Goal: Task Accomplishment & Management: Manage account settings

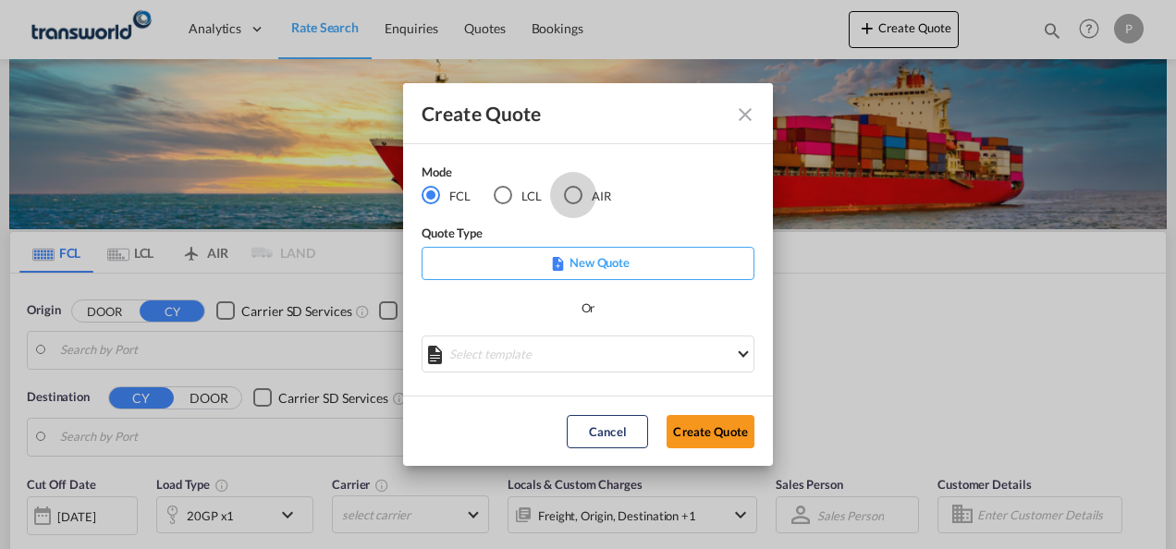
click at [577, 195] on div "AIR" at bounding box center [573, 195] width 18 height 18
click at [719, 430] on button "Create Quote" at bounding box center [711, 431] width 88 height 33
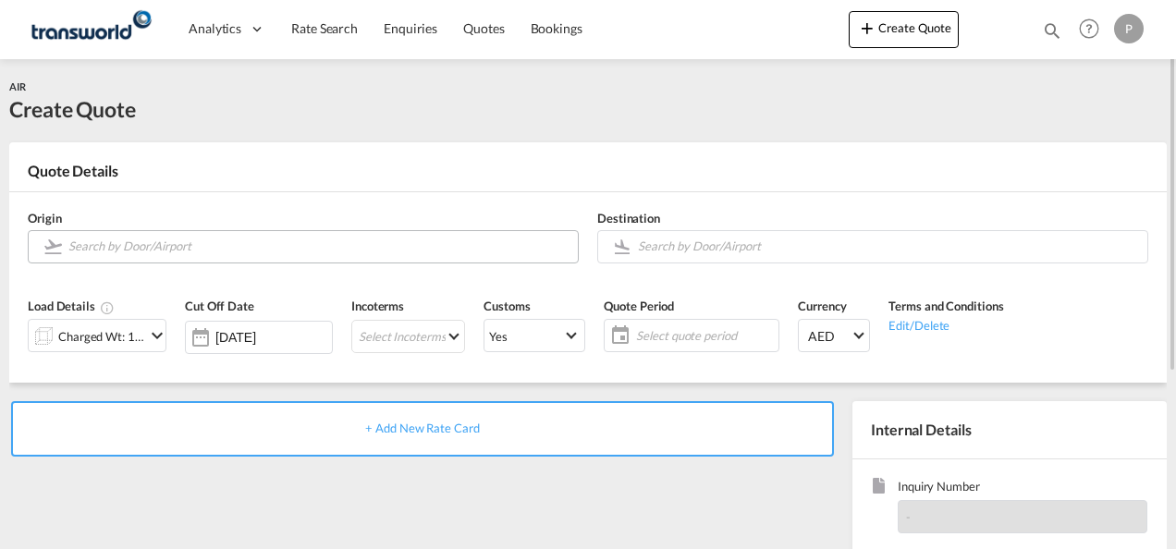
click at [144, 243] on input "Search by Door/Airport" at bounding box center [318, 246] width 500 height 32
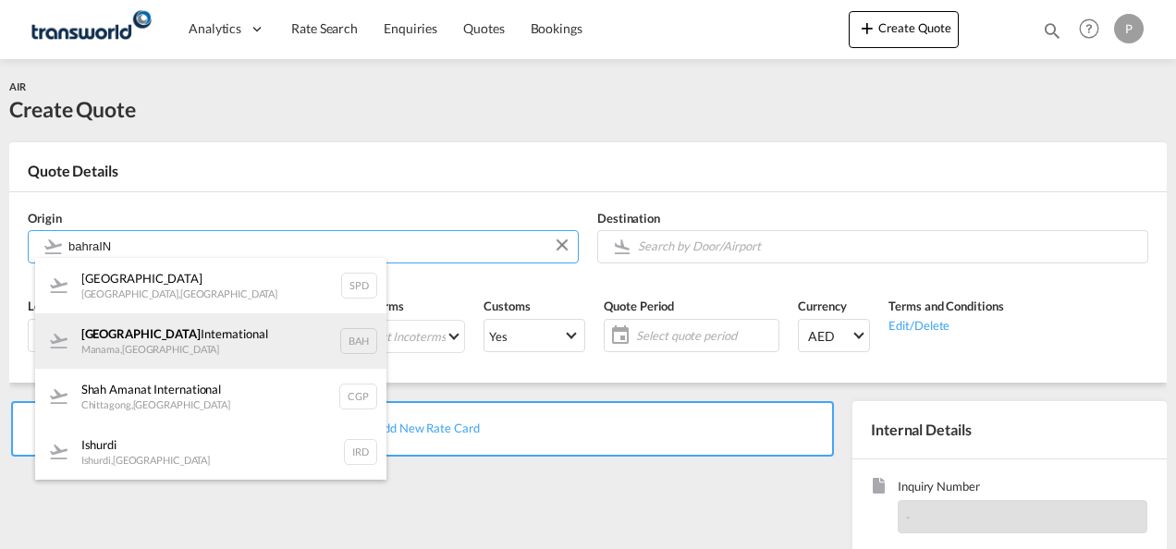
click at [181, 357] on div "Bahrain International Manama , [GEOGRAPHIC_DATA] BAH" at bounding box center [210, 340] width 351 height 55
type input "Bahrain International, [GEOGRAPHIC_DATA], BAH"
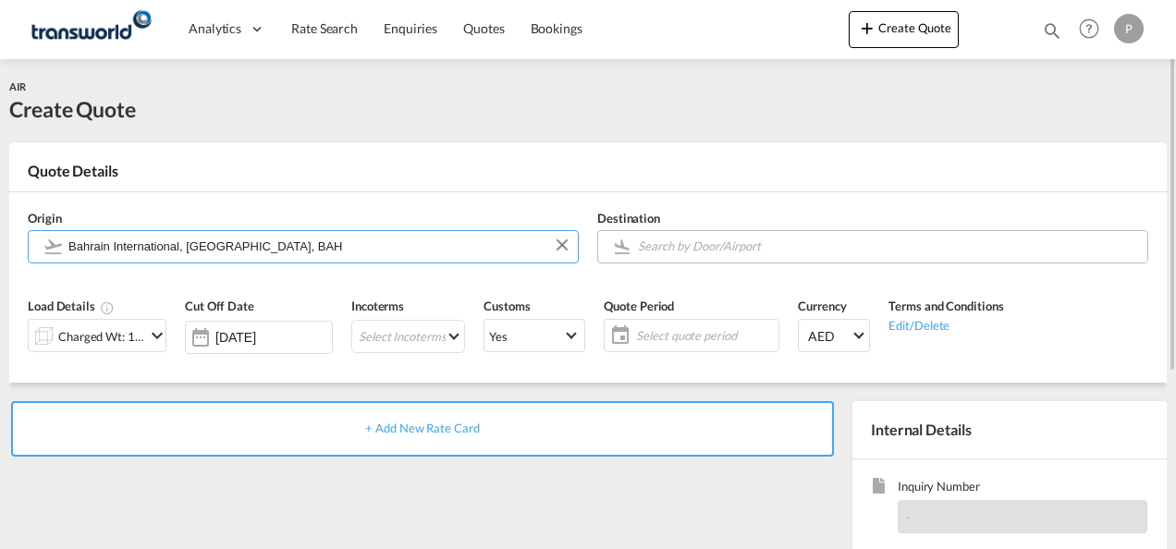
click at [664, 252] on input "Search by Door/Airport" at bounding box center [888, 246] width 500 height 32
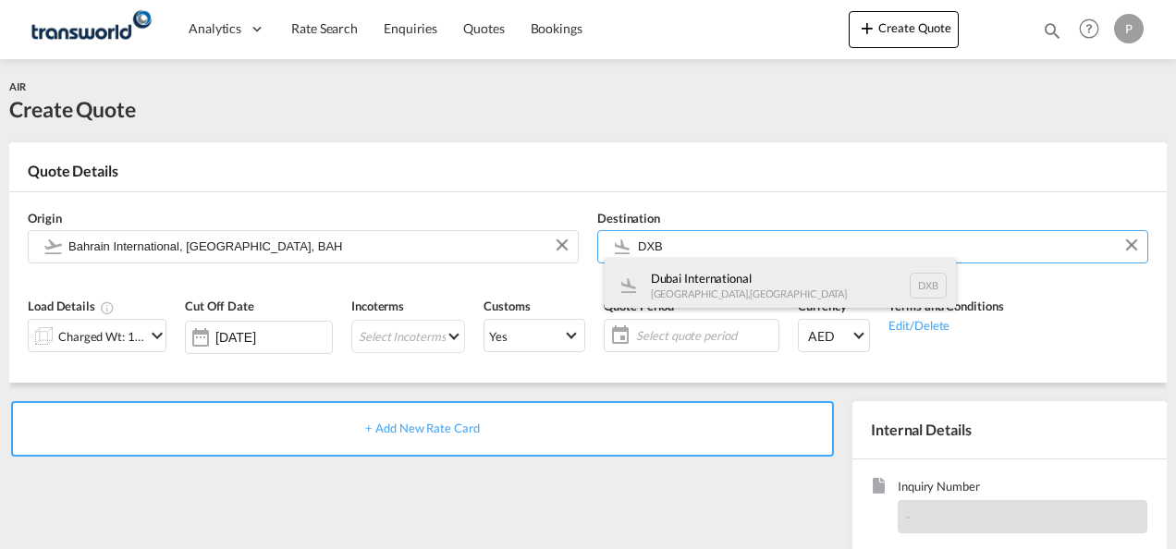
click at [737, 285] on div "Dubai International [GEOGRAPHIC_DATA] , [GEOGRAPHIC_DATA] DXB" at bounding box center [780, 285] width 351 height 55
type input "Dubai International, [GEOGRAPHIC_DATA], DXB"
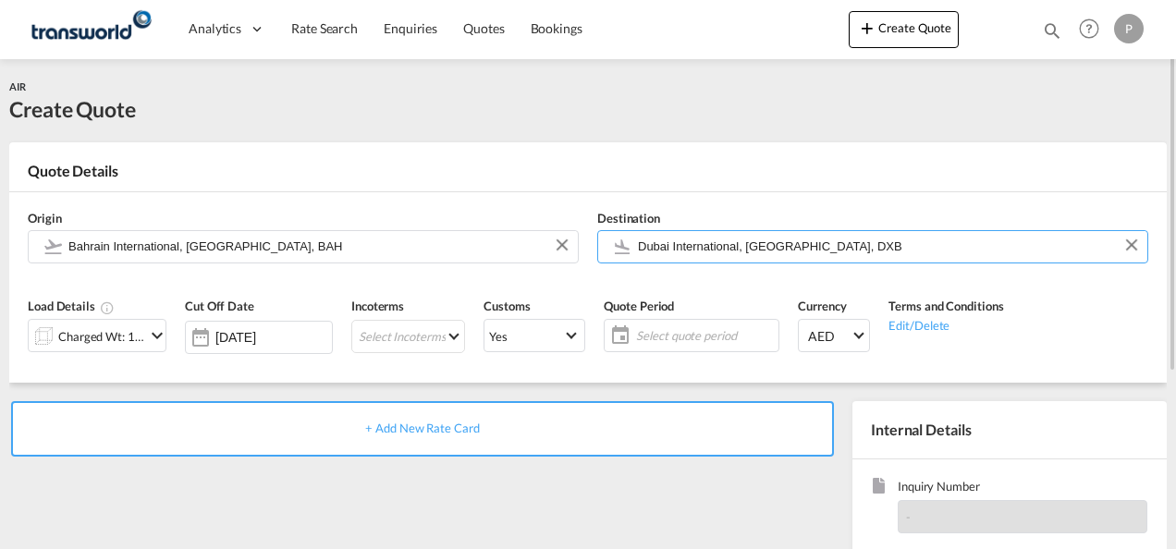
click at [148, 340] on md-icon "icon-chevron-down" at bounding box center [157, 335] width 22 height 22
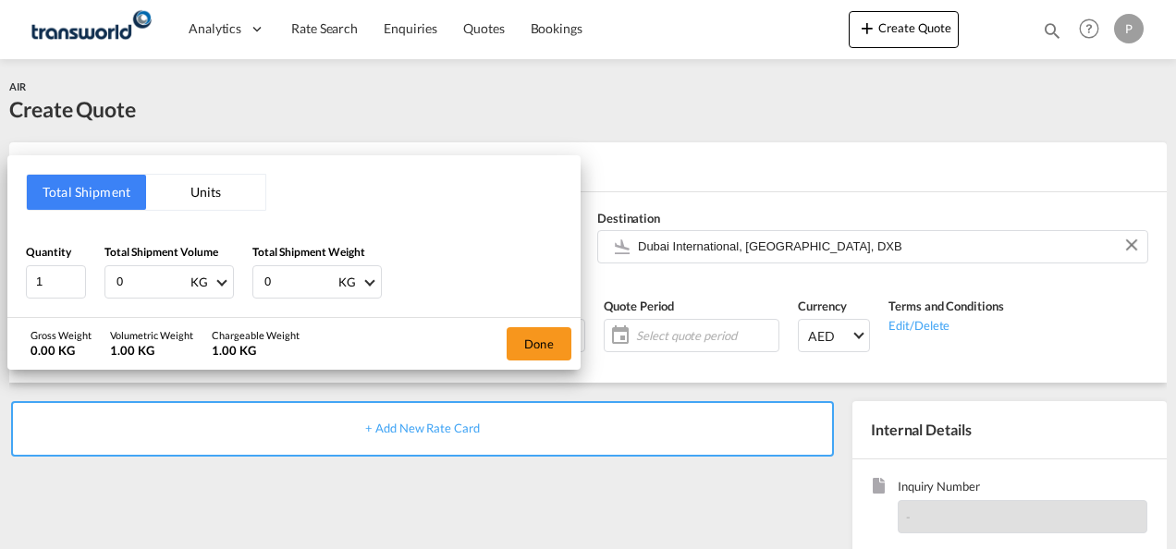
drag, startPoint x: 145, startPoint y: 282, endPoint x: 710, endPoint y: 233, distance: 566.9
click at [0, 253] on html "Analytics Dashboard Rate Search Enquiries Quotes Bookings Analytics" at bounding box center [588, 274] width 1176 height 549
type input "220"
click at [544, 340] on button "Done" at bounding box center [539, 343] width 65 height 33
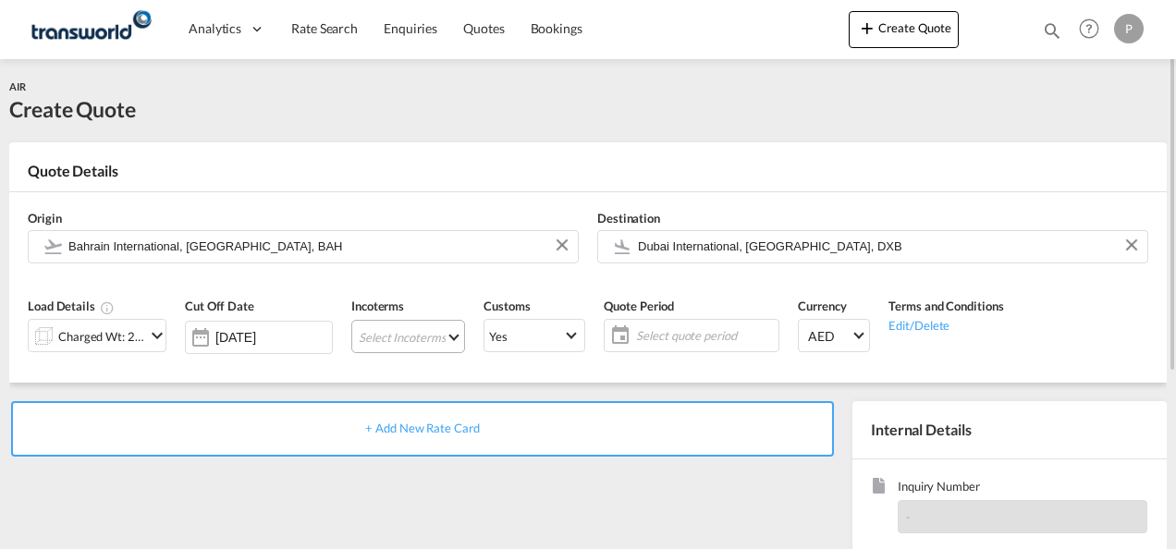
click at [442, 337] on md-select "Select Incoterms DPU - import Delivery at Place Unloaded FAS - export Free Alon…" at bounding box center [408, 336] width 114 height 33
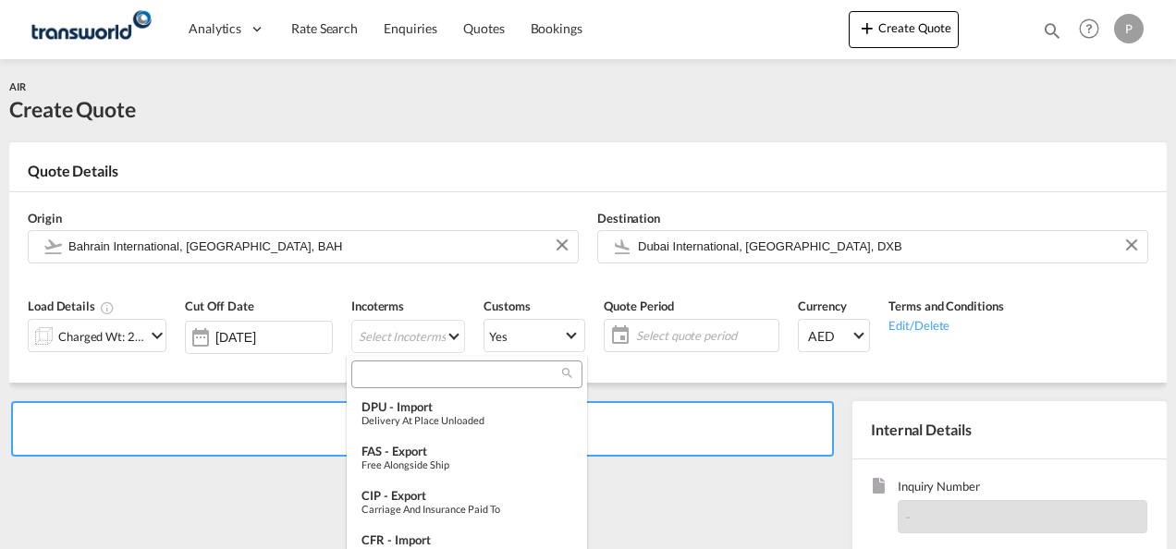
click at [416, 380] on input "search" at bounding box center [459, 374] width 205 height 17
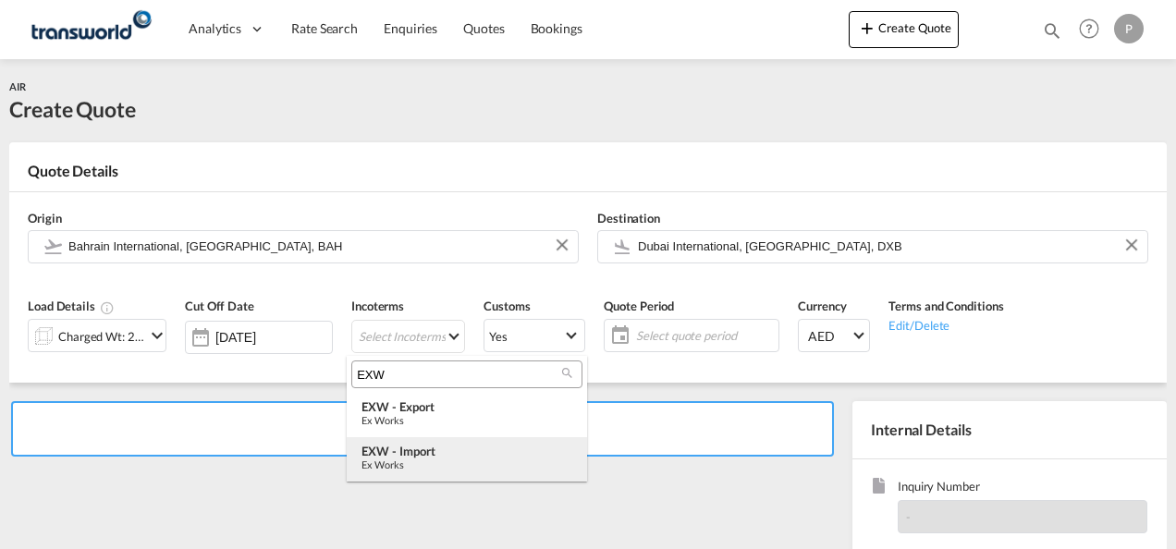
type input "EXW"
click at [410, 451] on div "EXW - import" at bounding box center [466, 451] width 211 height 15
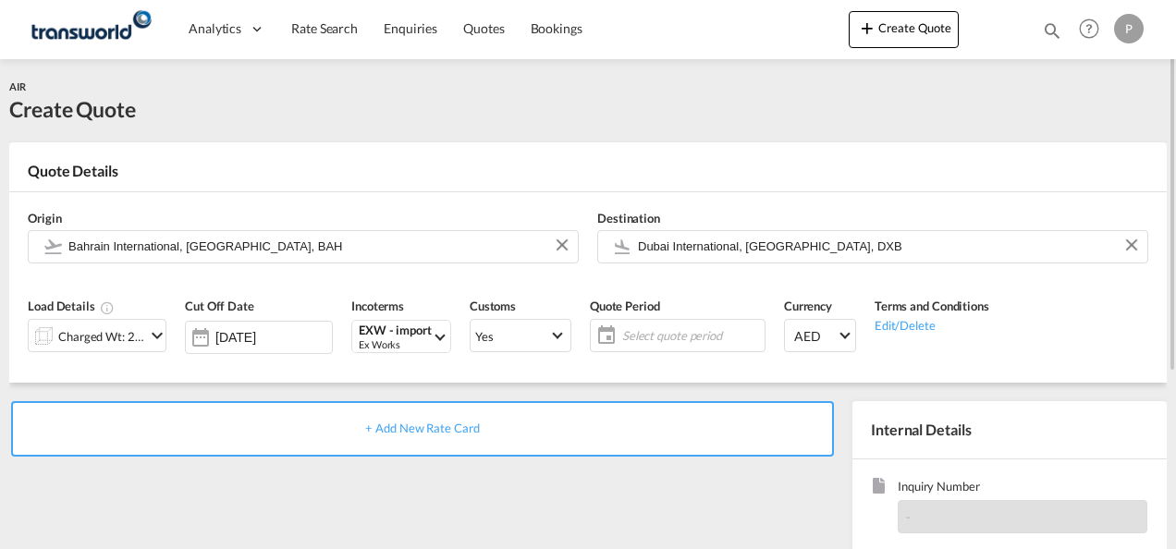
scroll to position [185, 0]
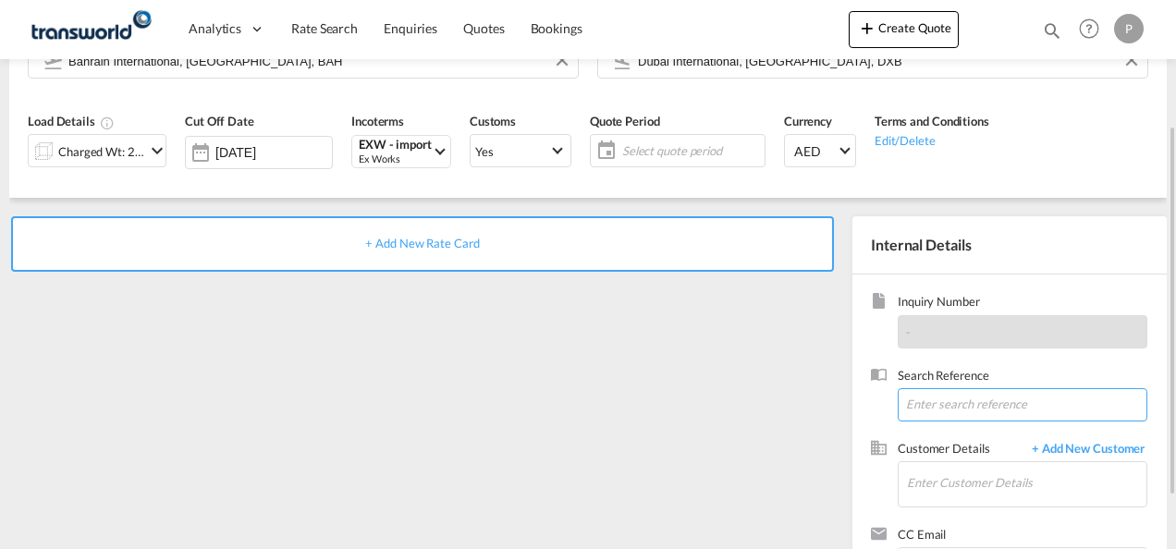
click at [943, 407] on input at bounding box center [1023, 404] width 250 height 33
paste input "CSHN004353"
type input "CSHN004353"
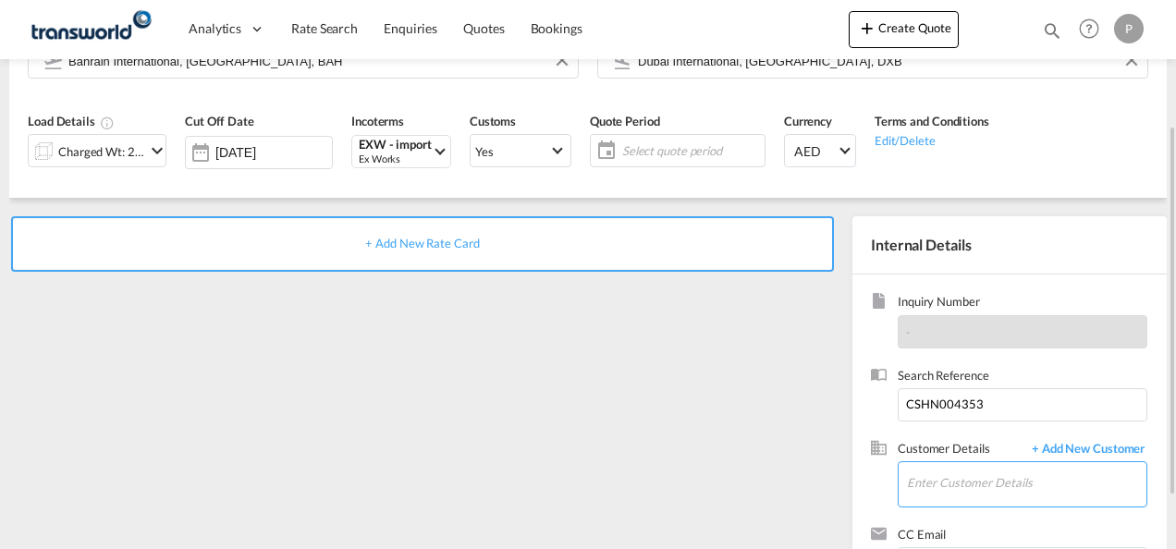
click at [974, 485] on input "Enter Customer Details" at bounding box center [1026, 483] width 239 height 42
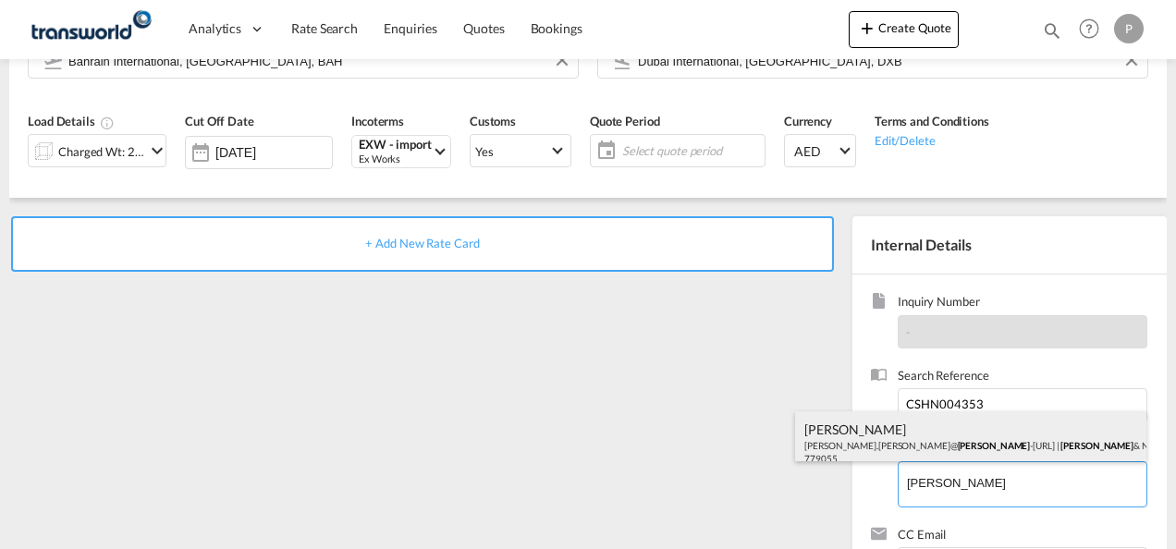
click at [1013, 440] on div "[PERSON_NAME] [PERSON_NAME].[PERSON_NAME]@ [PERSON_NAME].com | [PERSON_NAME] & …" at bounding box center [970, 442] width 351 height 63
type input "[PERSON_NAME] & NEPHEW [PERSON_NAME], [PERSON_NAME][EMAIL_ADDRESS][PERSON_NAME]…"
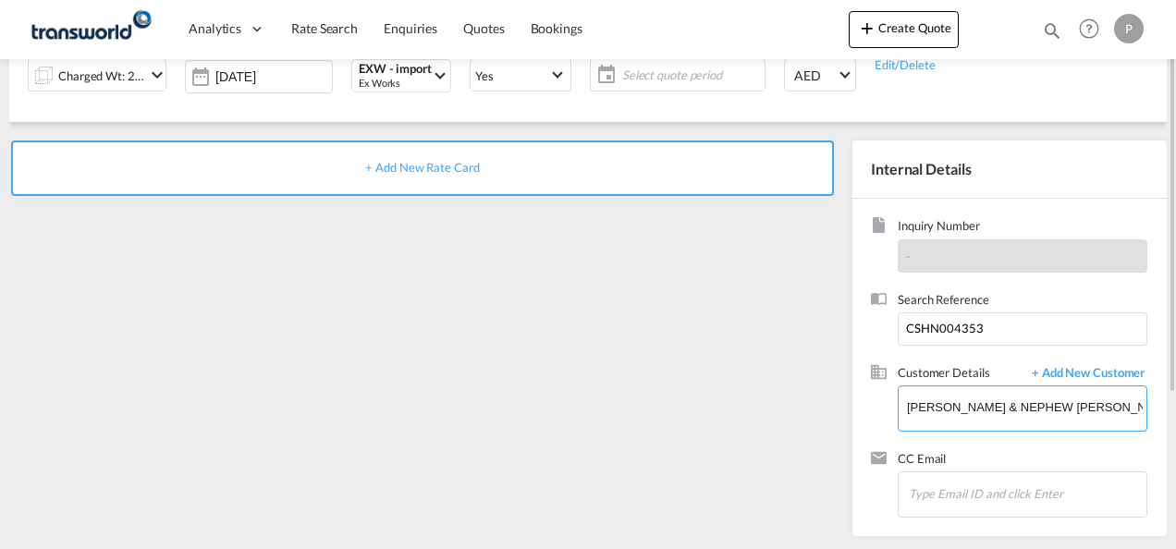
scroll to position [168, 0]
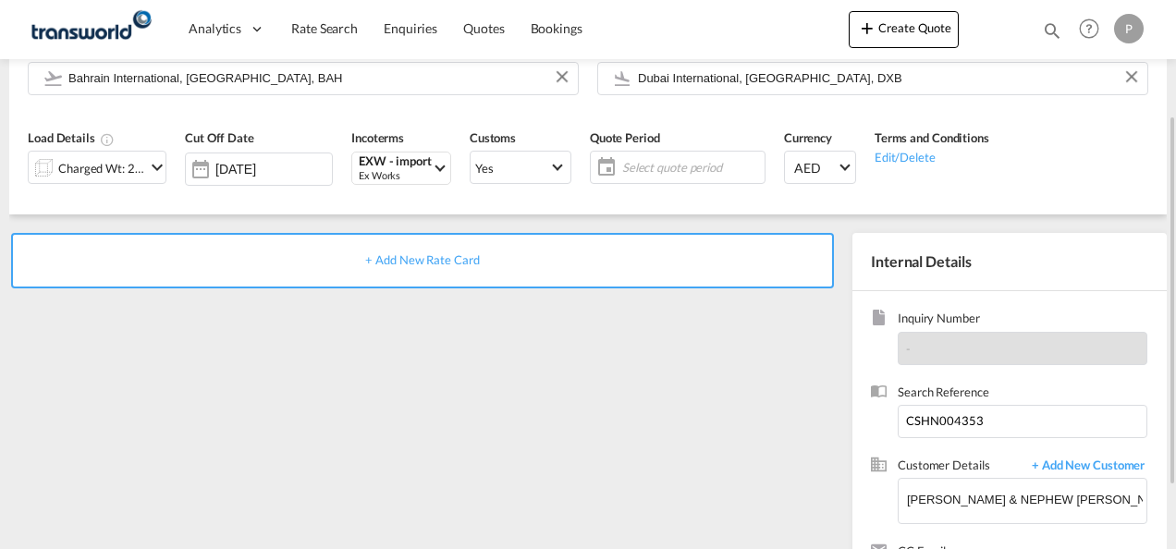
click at [411, 252] on span "+ Add New Rate Card" at bounding box center [422, 259] width 114 height 15
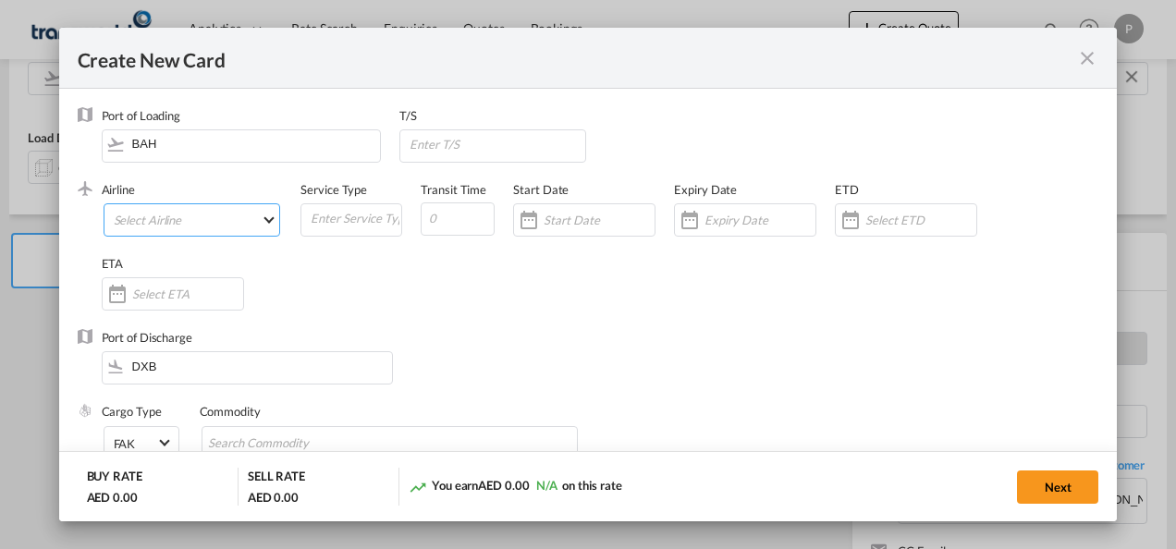
click at [172, 222] on md-select "Select Airline AIR EXPRESS S.A. (1166- / -) CMA CGM Air Cargo (1140-2C / -) DDW…" at bounding box center [192, 219] width 177 height 33
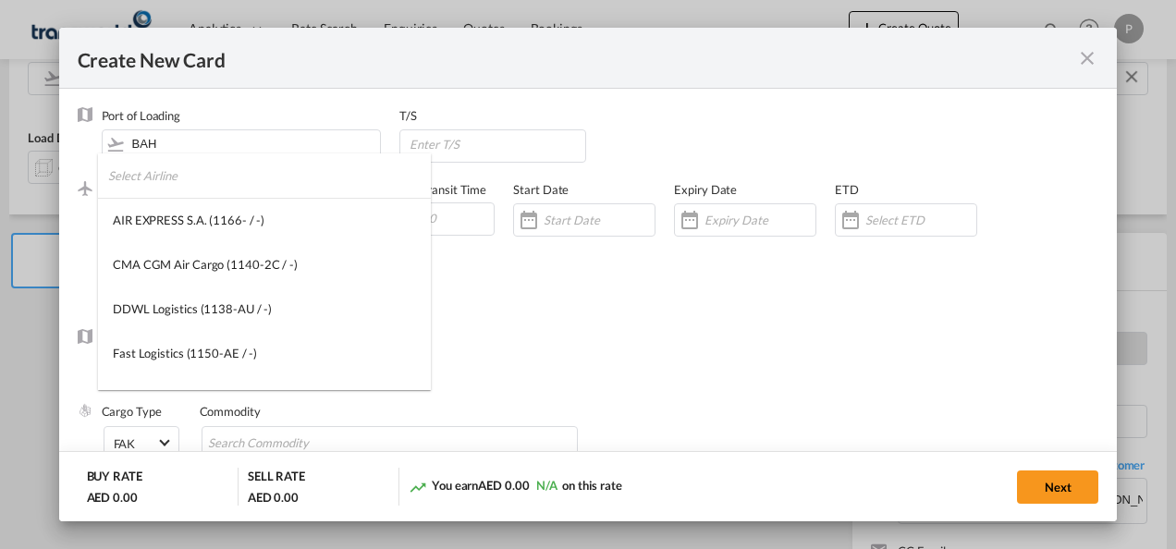
click at [207, 189] on input "search" at bounding box center [269, 175] width 323 height 44
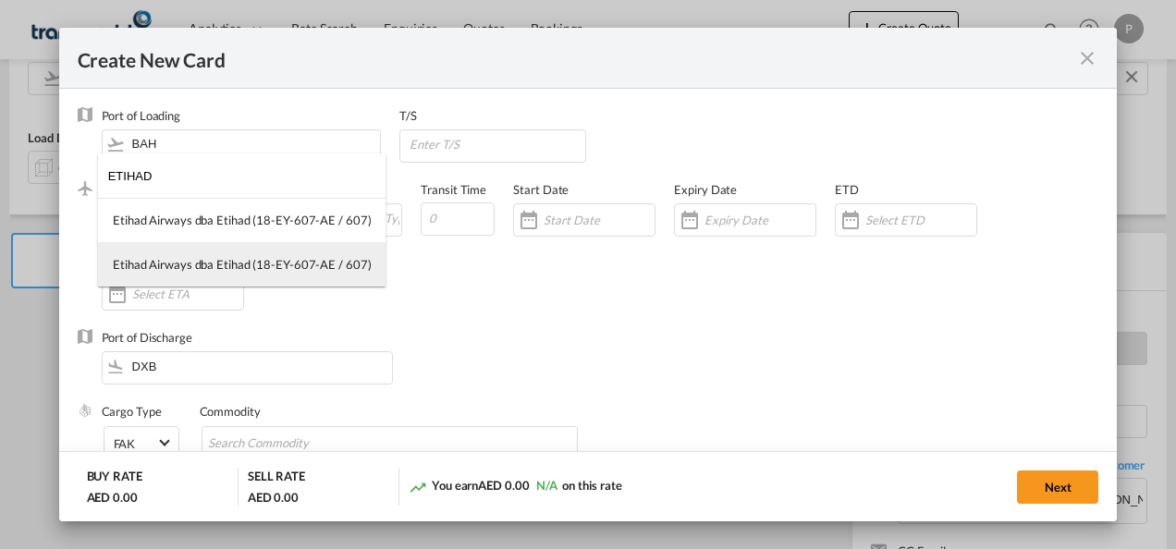
type input "ETIHAD"
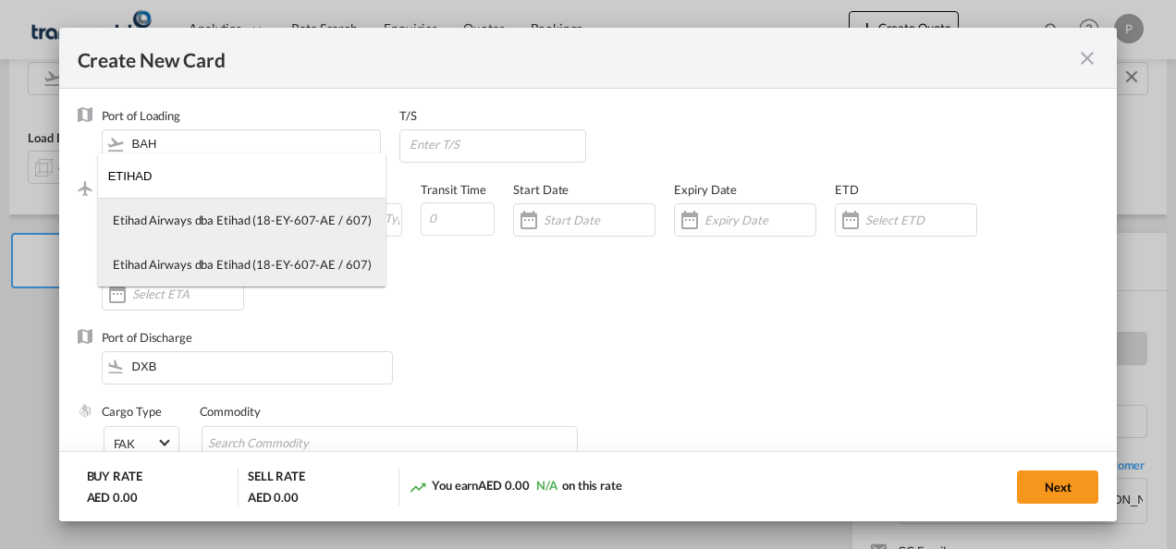
click at [224, 229] on md-option "Etihad Airways dba Etihad (18-EY-607-AE / 607)" at bounding box center [241, 220] width 287 height 44
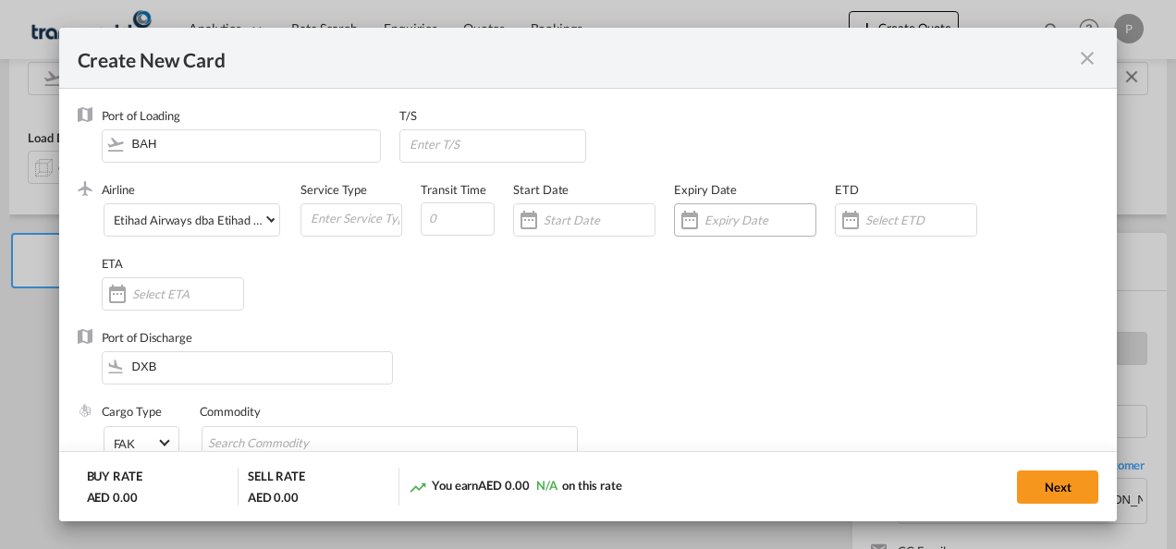
click at [747, 217] on input "Create New CardPort ..." at bounding box center [759, 220] width 111 height 15
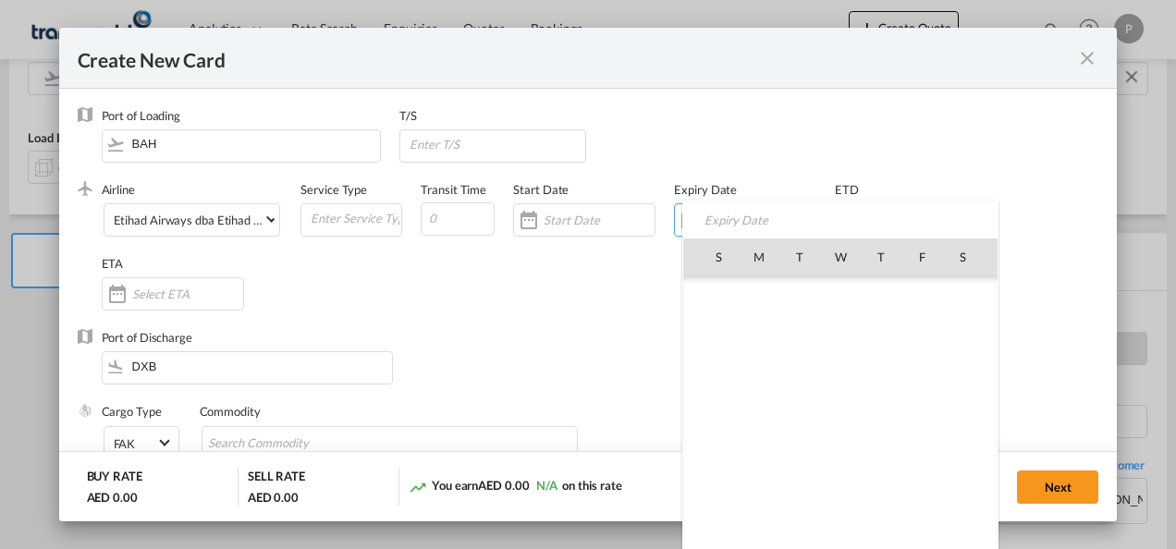
scroll to position [428211, 0]
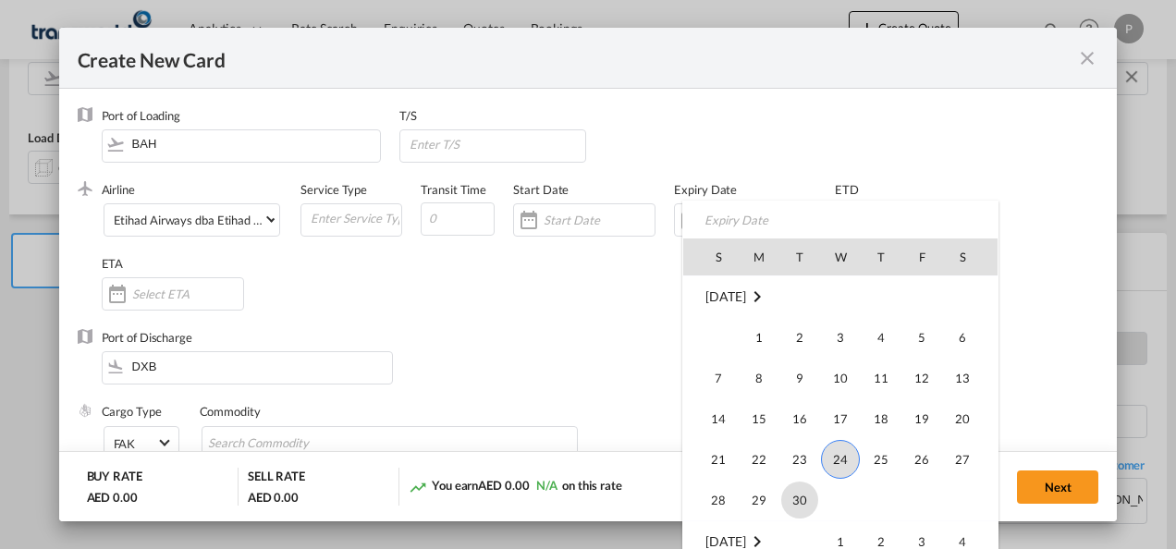
drag, startPoint x: 801, startPoint y: 502, endPoint x: 701, endPoint y: 449, distance: 113.7
click at [801, 501] on span "30" at bounding box center [799, 500] width 37 height 37
type input "[DATE]"
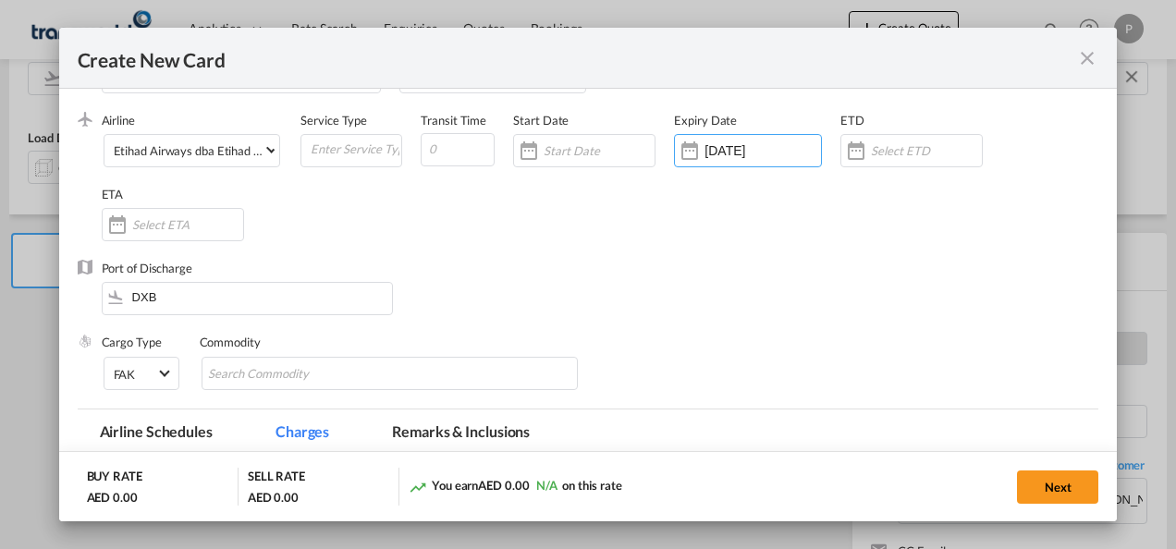
scroll to position [92, 0]
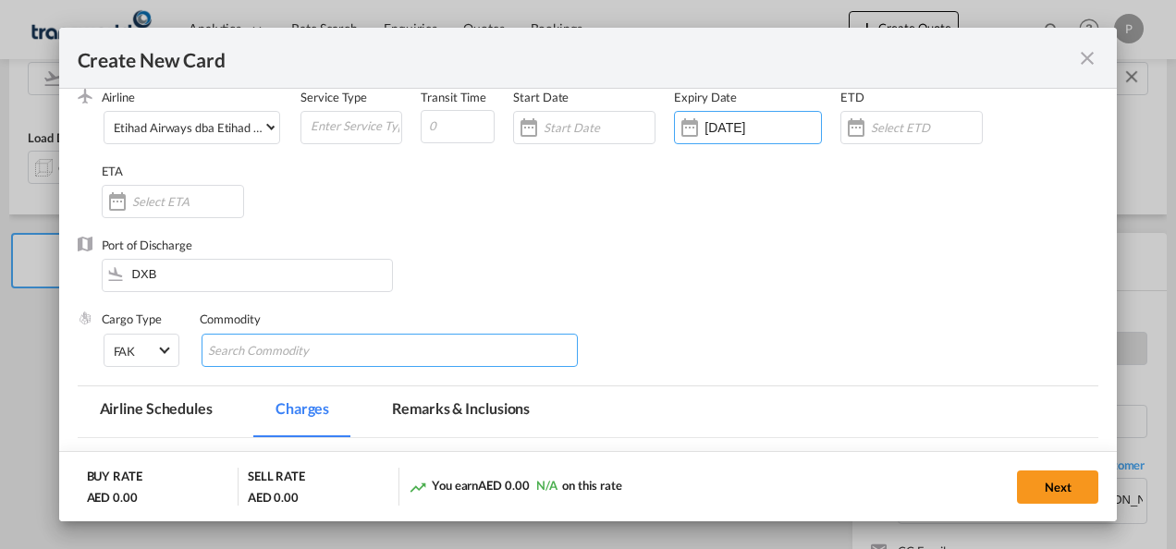
click at [294, 353] on input "Search Commodity" at bounding box center [292, 351] width 169 height 30
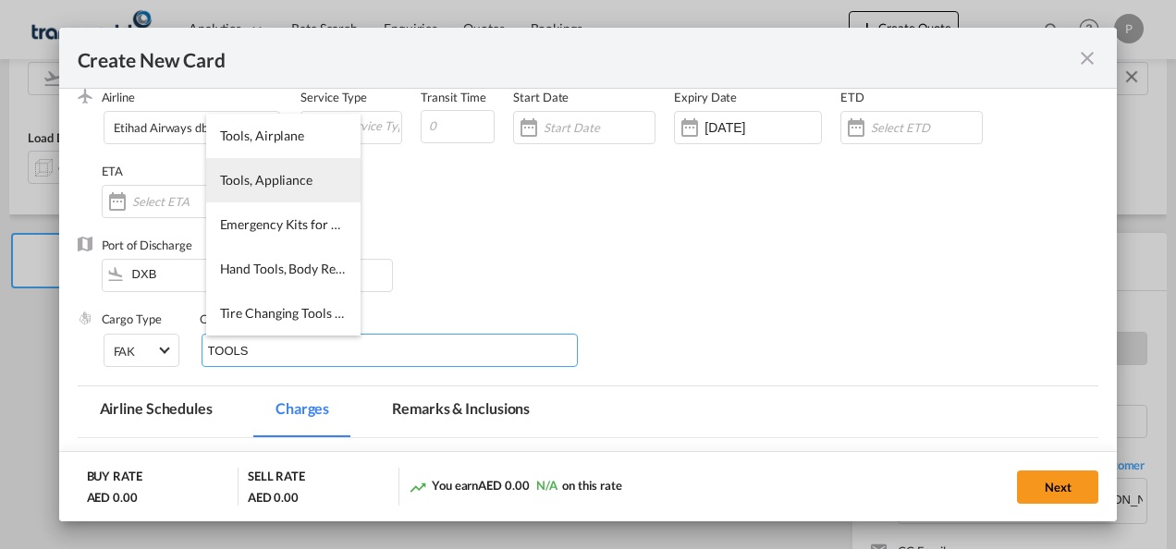
type input "TOOLS"
click at [290, 183] on span "Tools, Appliance" at bounding box center [266, 180] width 92 height 16
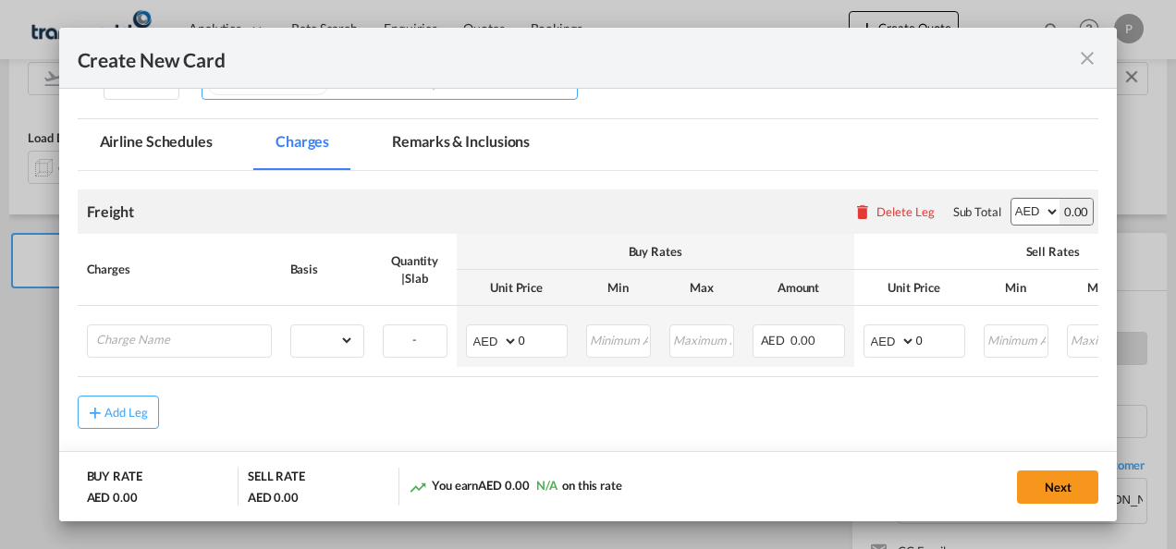
scroll to position [438, 0]
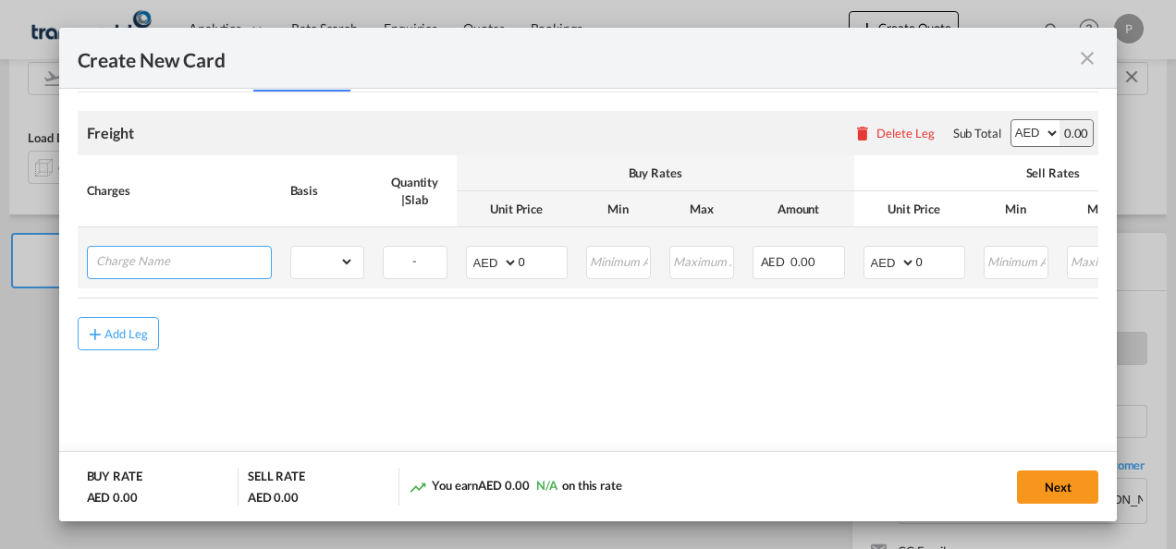
click at [177, 260] on input "Charge Name" at bounding box center [183, 261] width 175 height 28
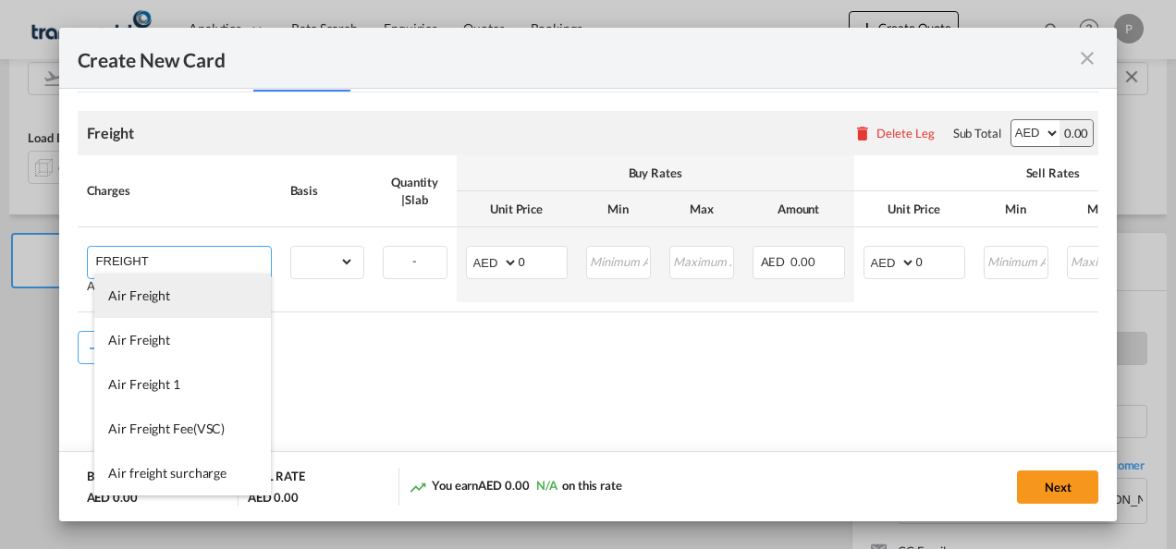
click at [157, 301] on span "Air Freight" at bounding box center [139, 295] width 62 height 16
type input "Air Freight"
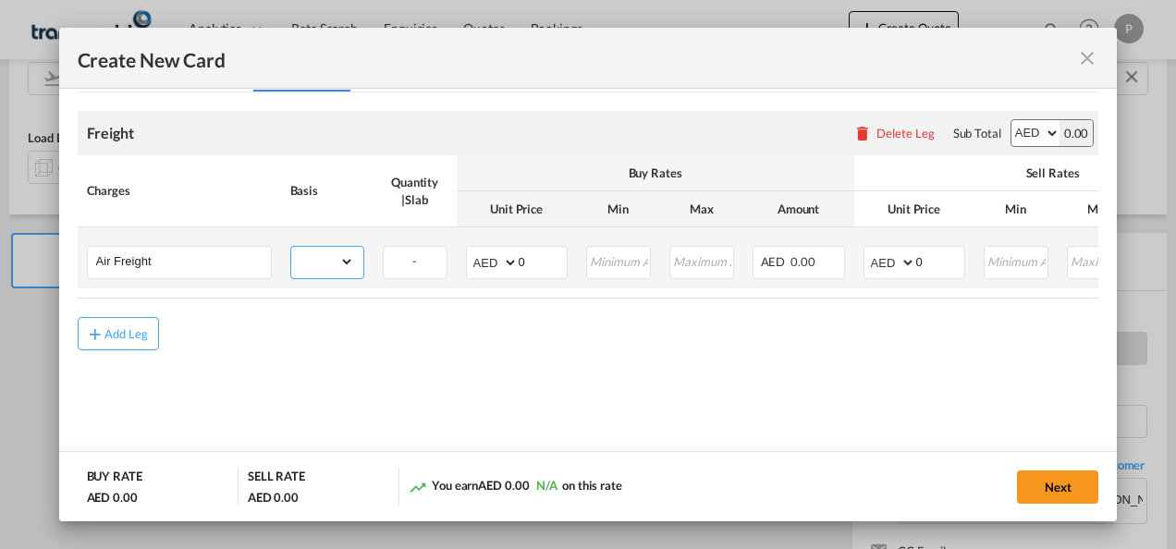
click at [344, 259] on select "gross_weight volumetric_weight per_shipment per_bl per_km % on air freight per_…" at bounding box center [322, 262] width 63 height 30
select select "per_shipment"
click at [291, 247] on select "gross_weight volumetric_weight per_shipment per_bl per_km % on air freight per_…" at bounding box center [322, 262] width 63 height 30
drag, startPoint x: 536, startPoint y: 260, endPoint x: 487, endPoint y: 260, distance: 49.0
click at [487, 260] on md-input-container "AED AFN ALL AMD ANG AOA ARS AUD AWG AZN BAM BBD BDT BGN BHD BIF BMD BND BOB BRL…" at bounding box center [517, 262] width 102 height 33
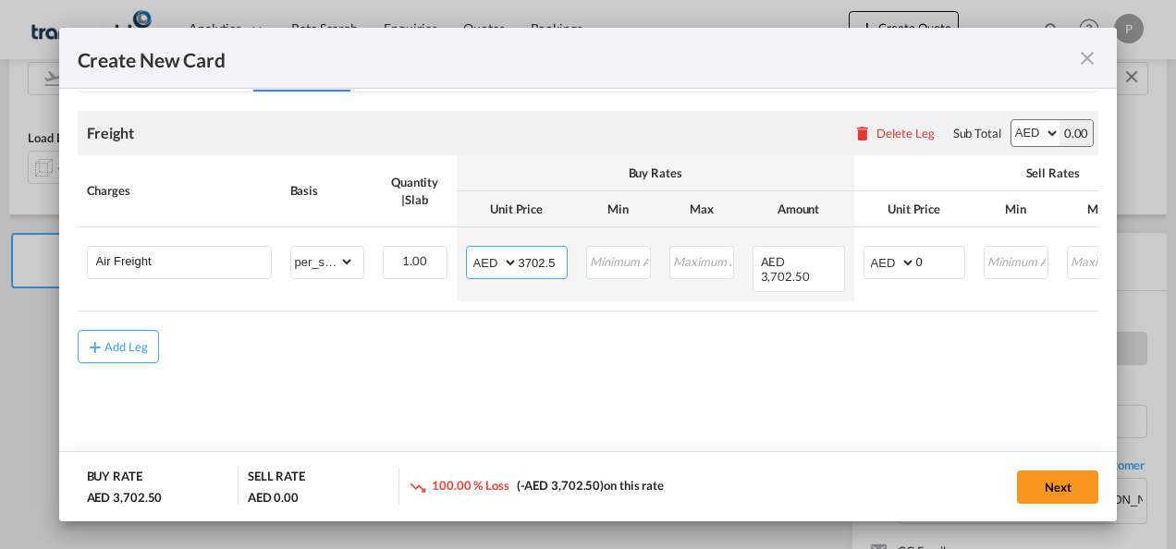
type input "3702.5"
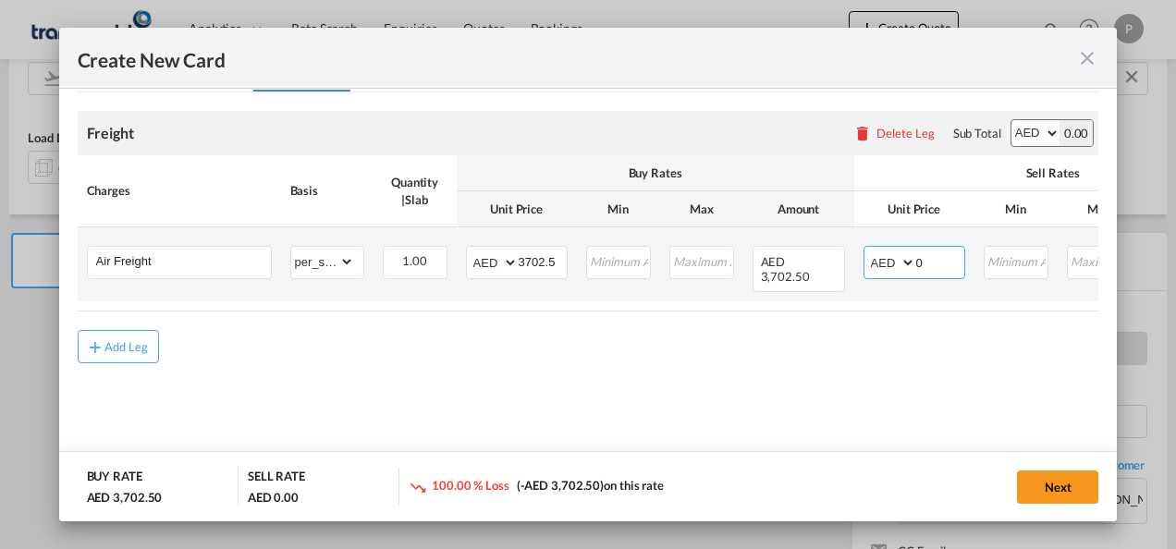
click at [938, 259] on input "0" at bounding box center [940, 261] width 48 height 28
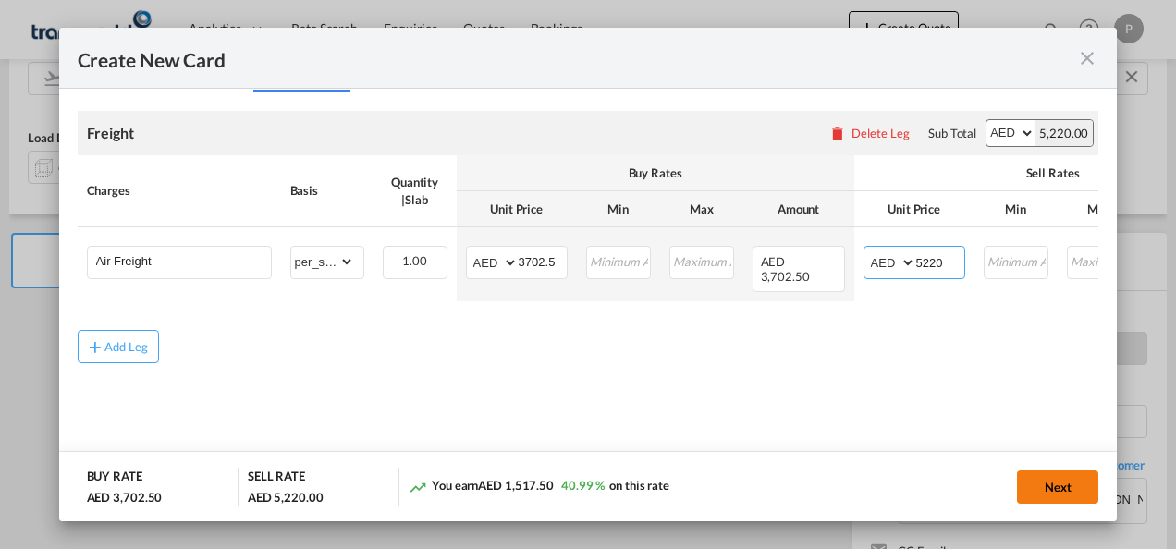
type input "5220"
click at [1062, 484] on button "Next" at bounding box center [1057, 487] width 81 height 33
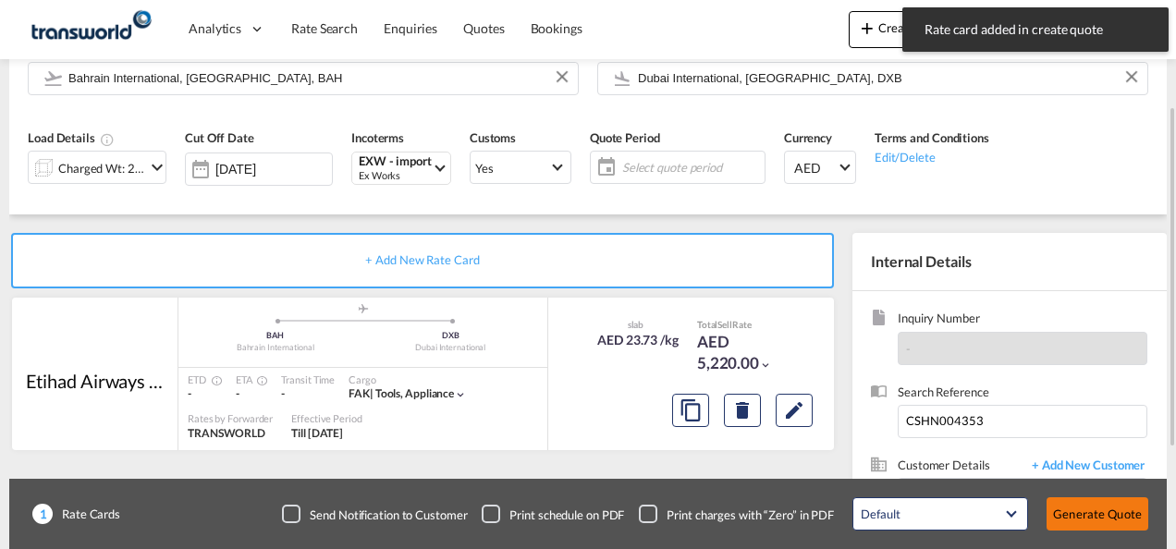
click at [1117, 508] on button "Generate Quote" at bounding box center [1097, 513] width 102 height 33
click at [1097, 514] on button "Generate Quote" at bounding box center [1097, 513] width 102 height 33
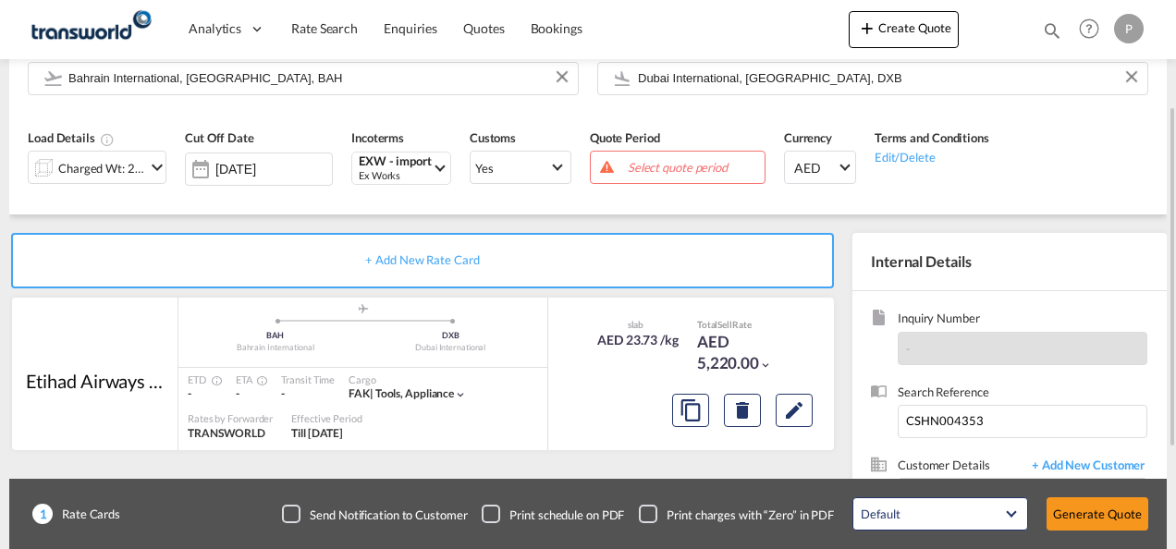
scroll to position [76, 0]
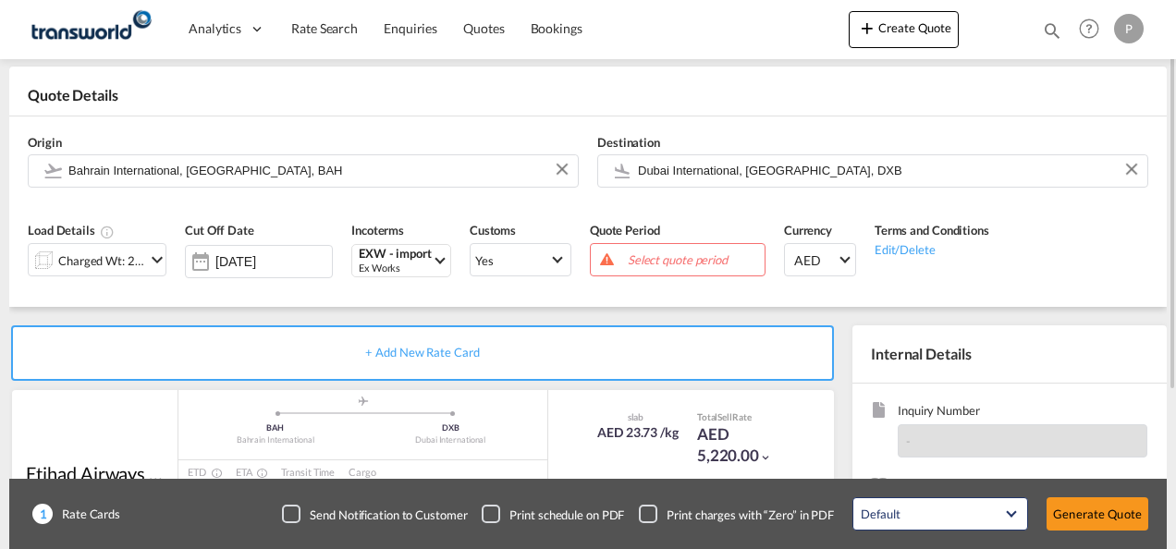
click at [679, 259] on span "Select quote period" at bounding box center [694, 259] width 132 height 17
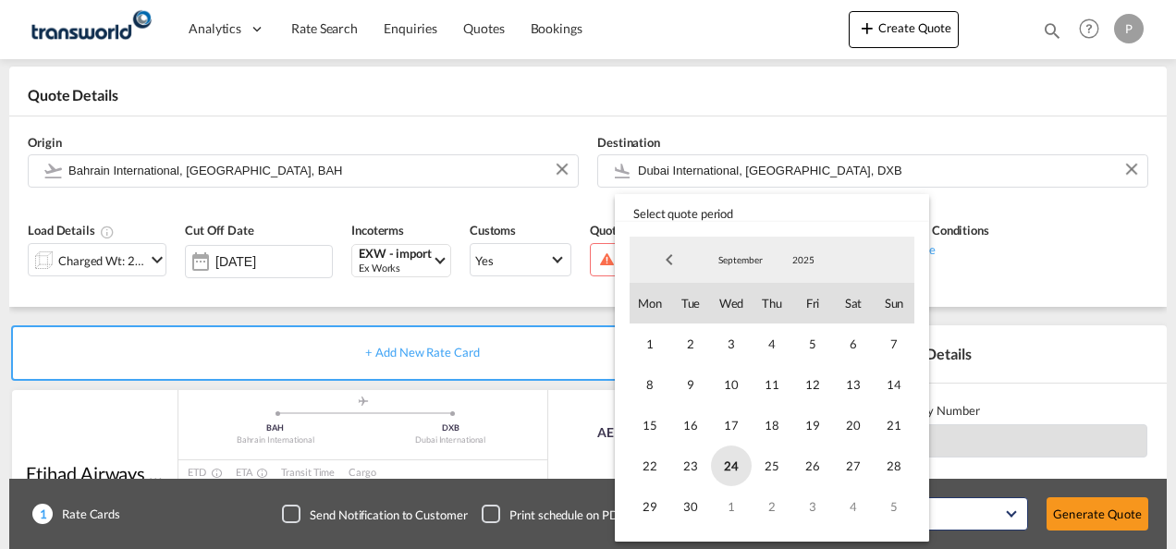
click at [731, 456] on span "24" at bounding box center [731, 466] width 41 height 41
click at [697, 505] on span "30" at bounding box center [690, 506] width 41 height 41
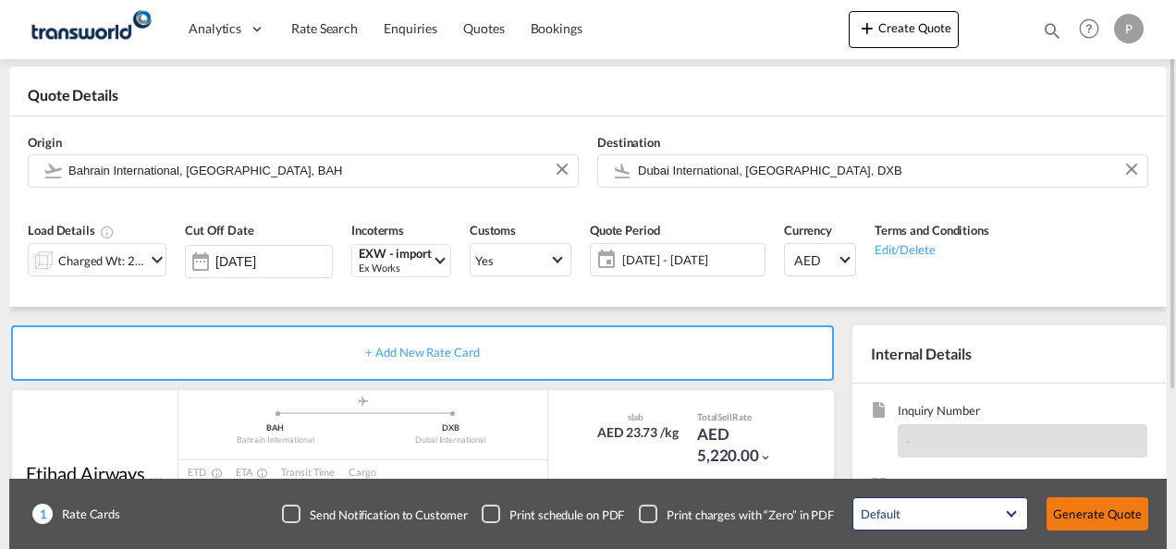
click at [1082, 510] on button "Generate Quote" at bounding box center [1097, 513] width 102 height 33
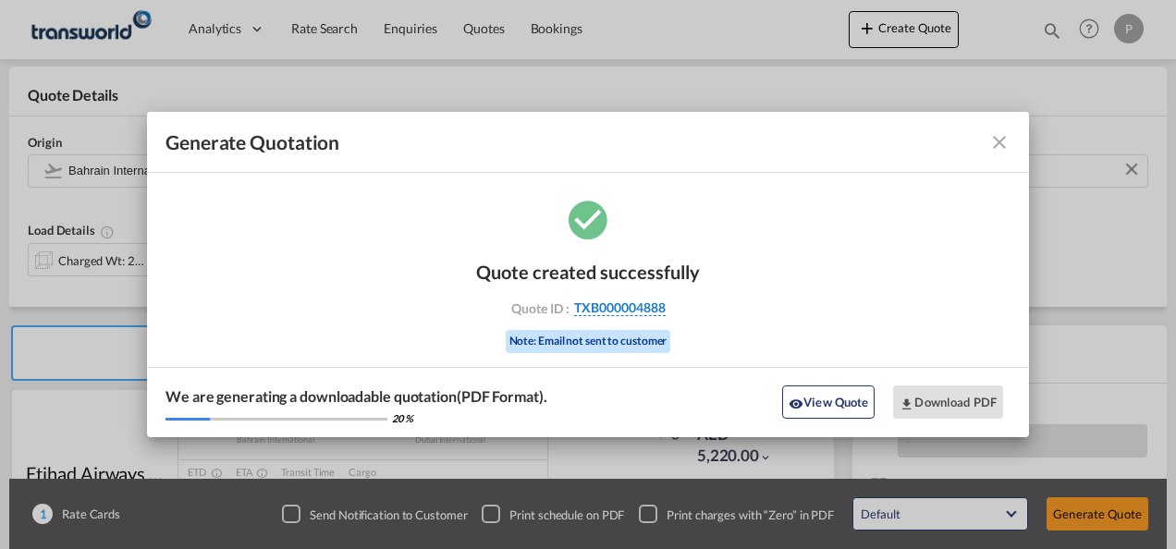
click at [637, 311] on span "TXB000004888" at bounding box center [620, 308] width 92 height 17
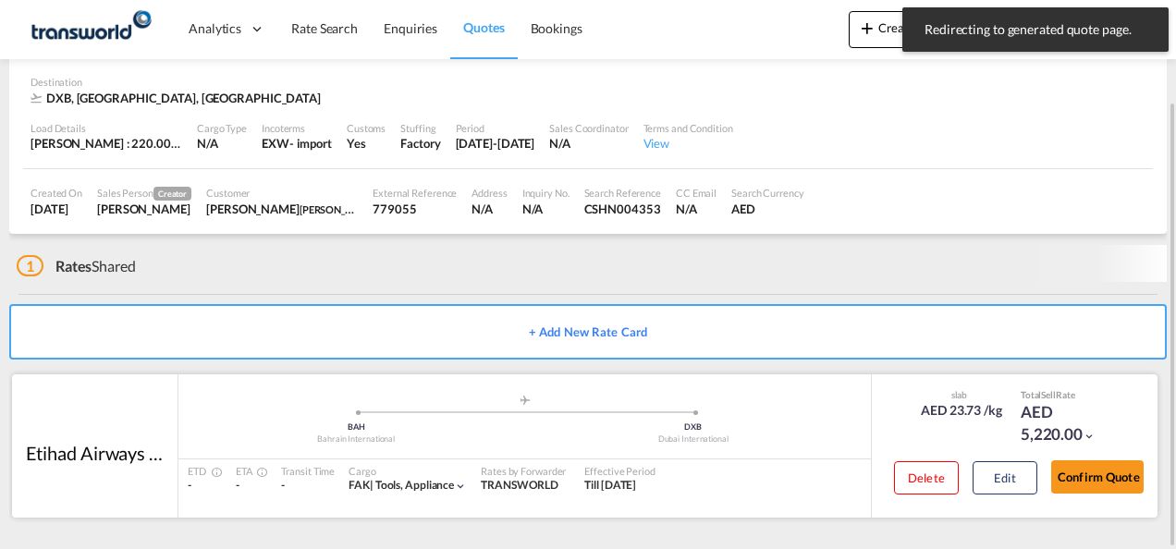
scroll to position [113, 0]
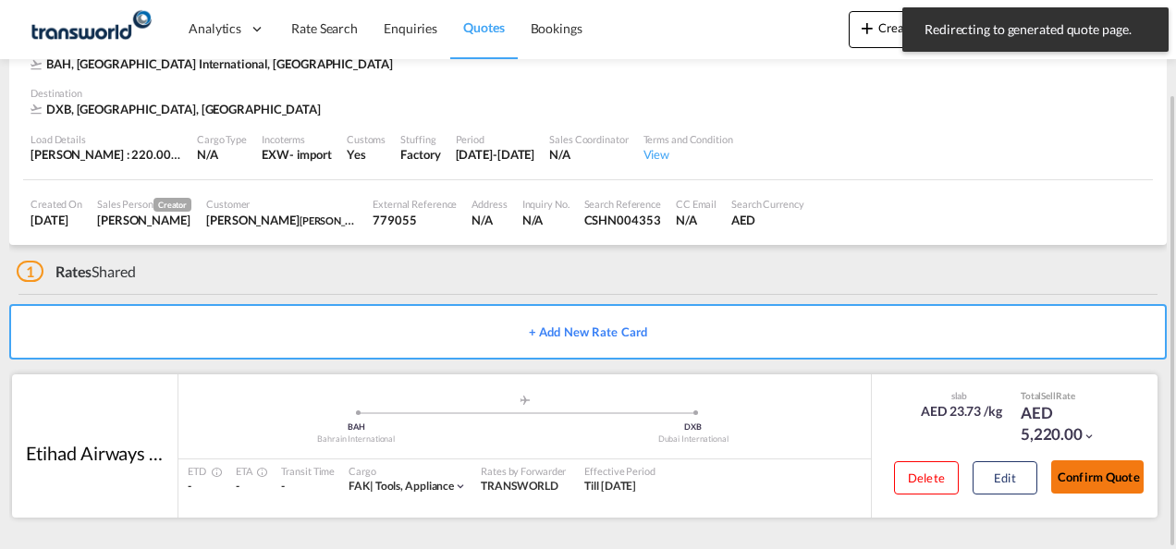
click at [1090, 474] on button "Confirm Quote" at bounding box center [1097, 476] width 92 height 33
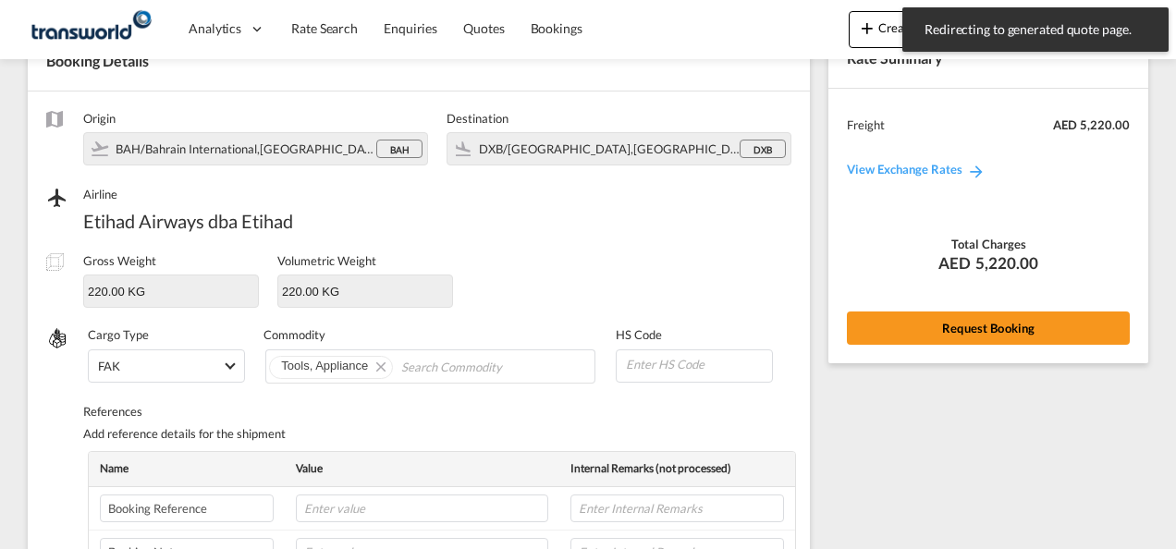
scroll to position [686, 0]
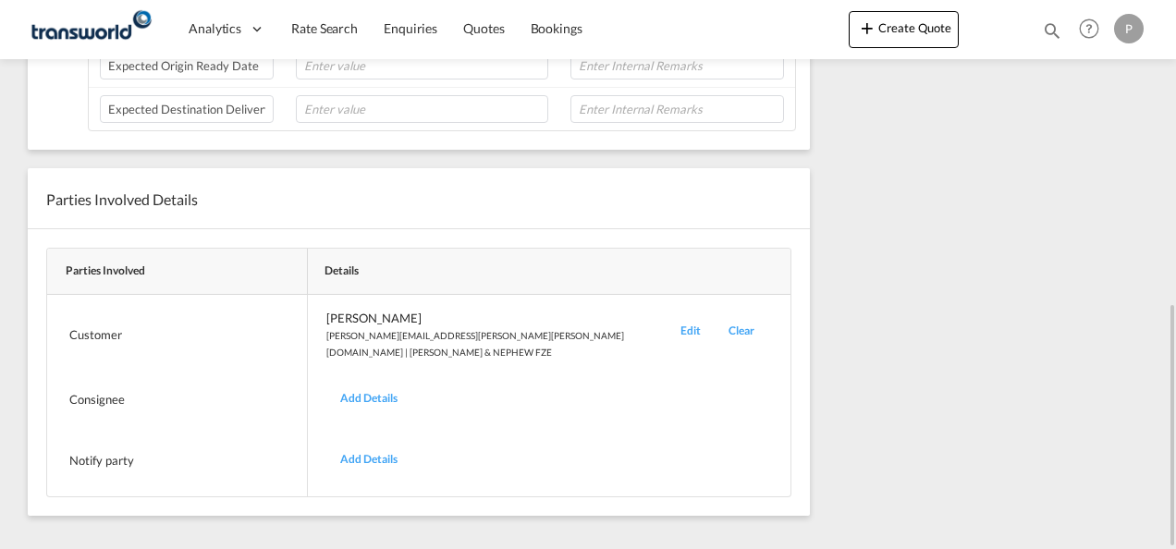
click at [667, 321] on div "Edit" at bounding box center [691, 335] width 48 height 51
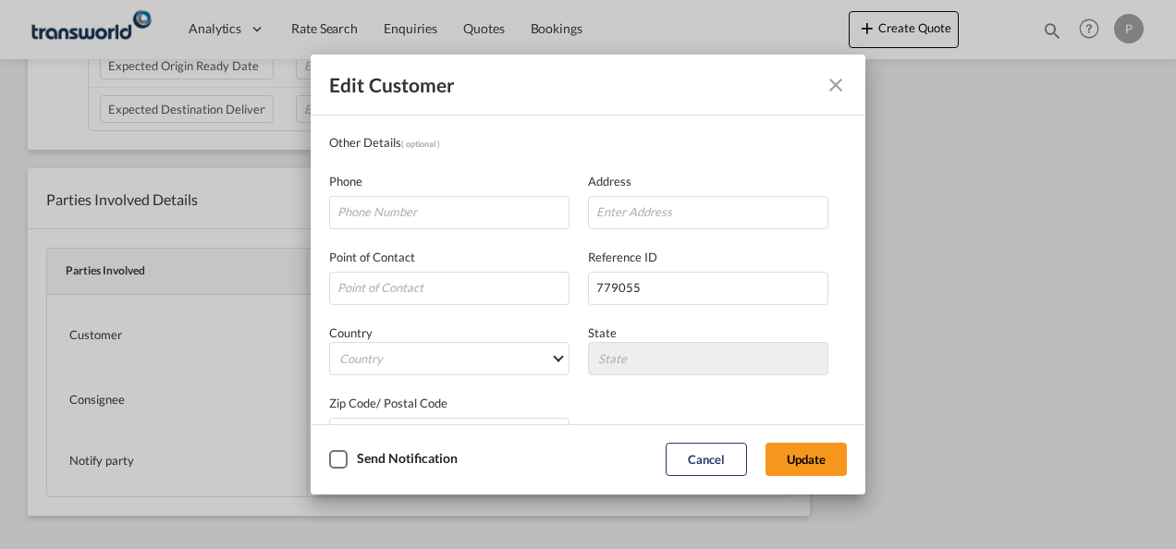
scroll to position [218, 0]
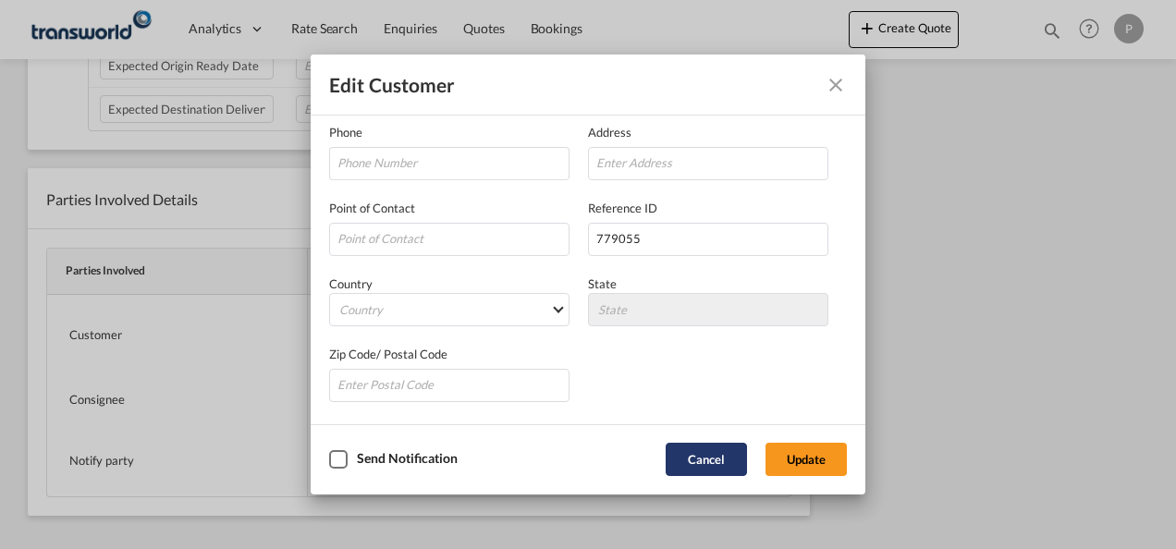
click at [710, 465] on button "Cancel" at bounding box center [706, 459] width 81 height 33
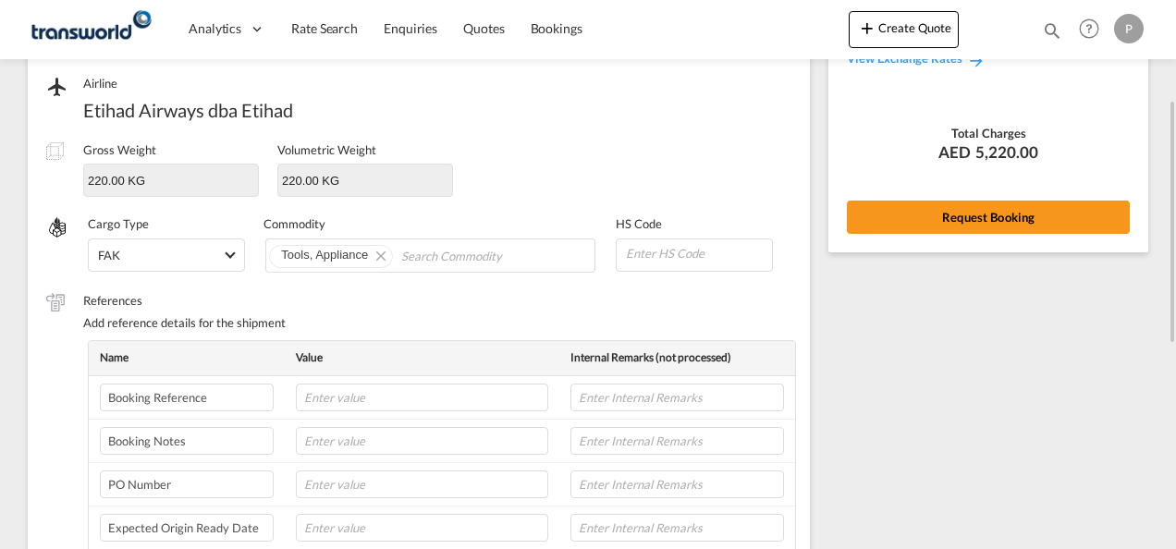
scroll to position [131, 0]
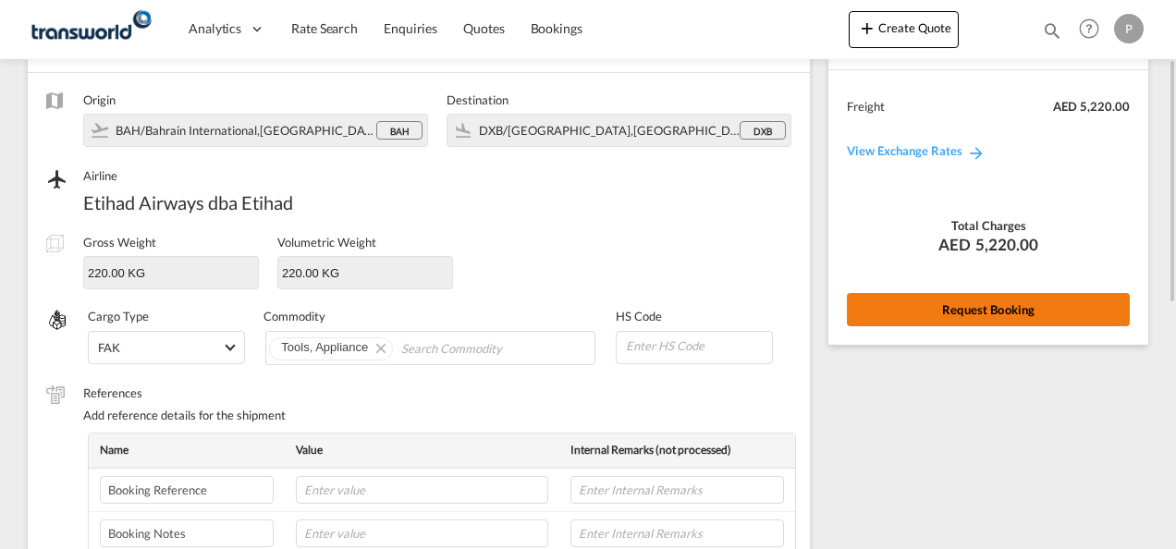
click at [976, 309] on button "Request Booking" at bounding box center [988, 309] width 283 height 33
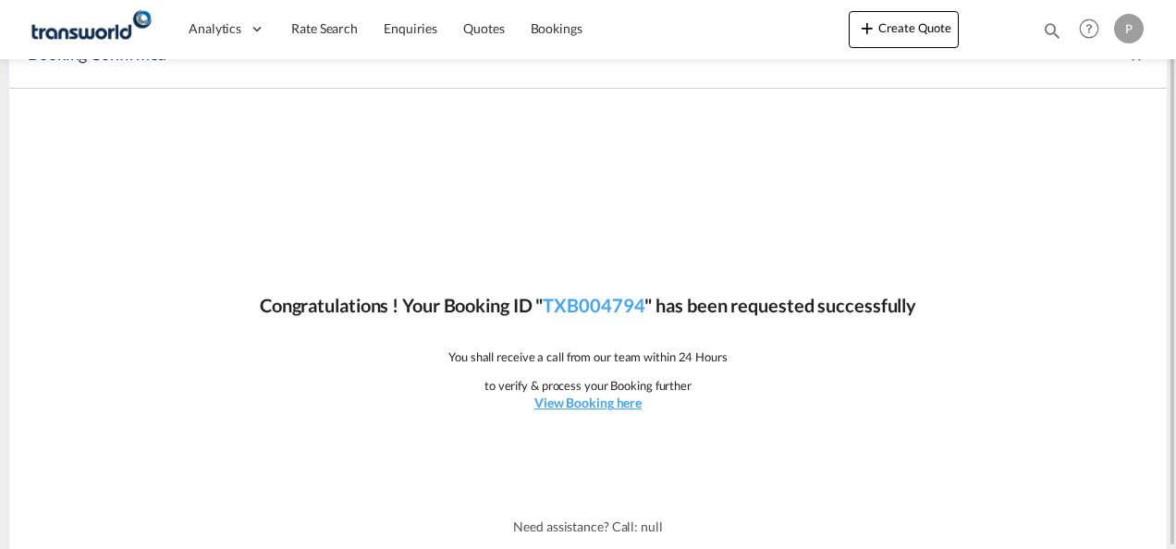
scroll to position [34, 0]
click at [601, 306] on link "TXB004794" at bounding box center [594, 306] width 102 height 22
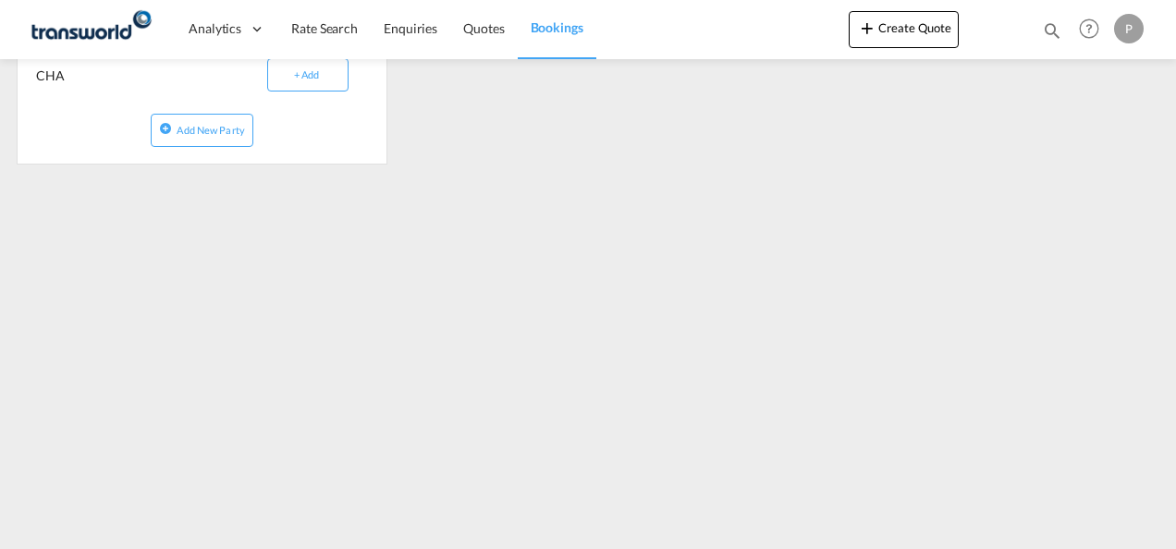
scroll to position [492, 0]
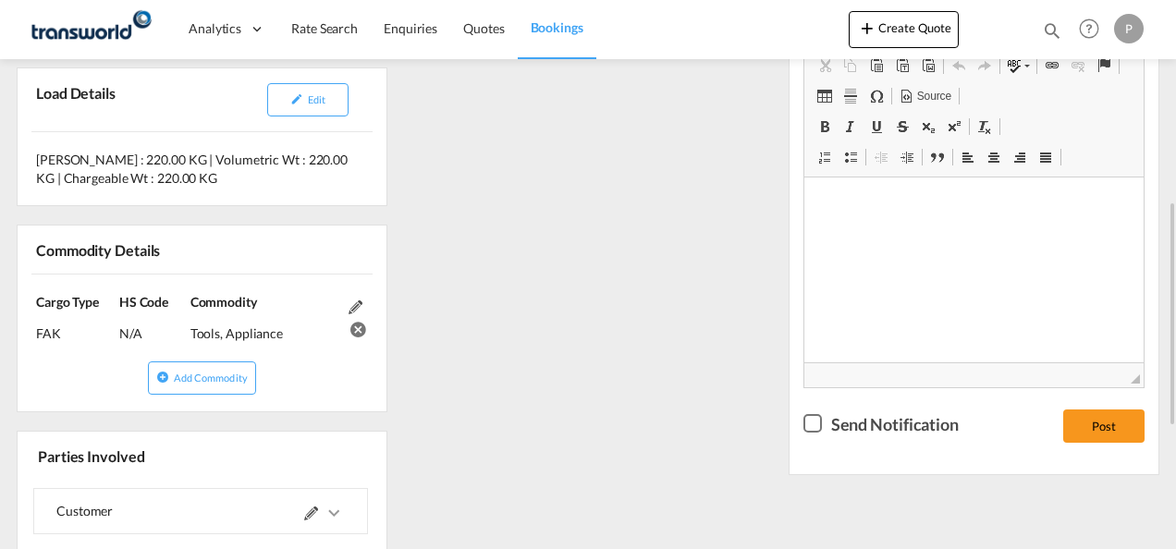
click at [662, 324] on div "References Inquiry No. N/A Quotation No. TXB000004888 Search Reference CSHN0043…" at bounding box center [587, 320] width 1157 height 973
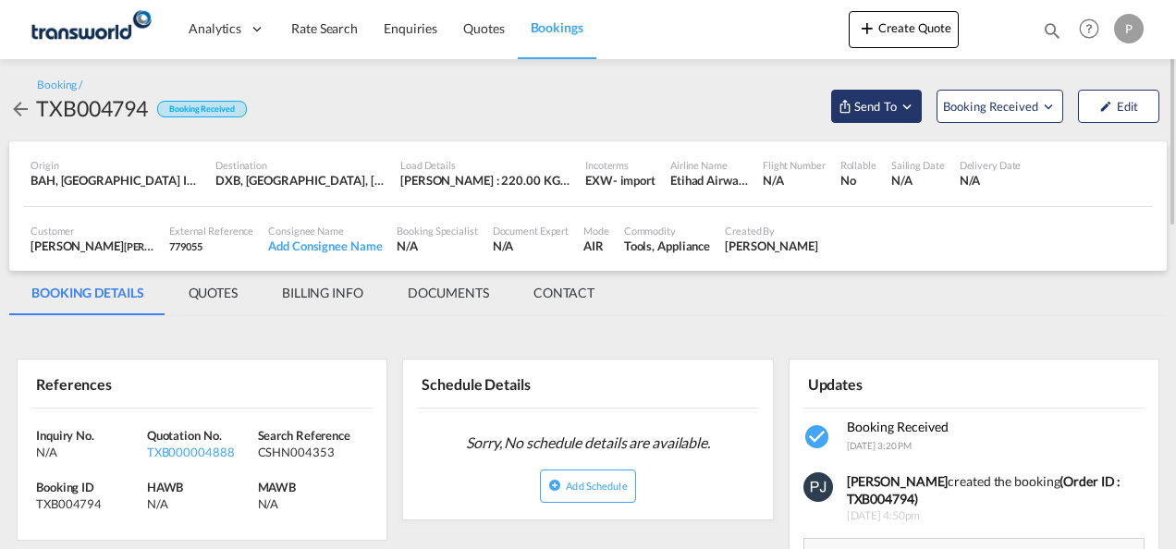
click at [912, 108] on md-icon "Open demo menu" at bounding box center [907, 106] width 17 height 17
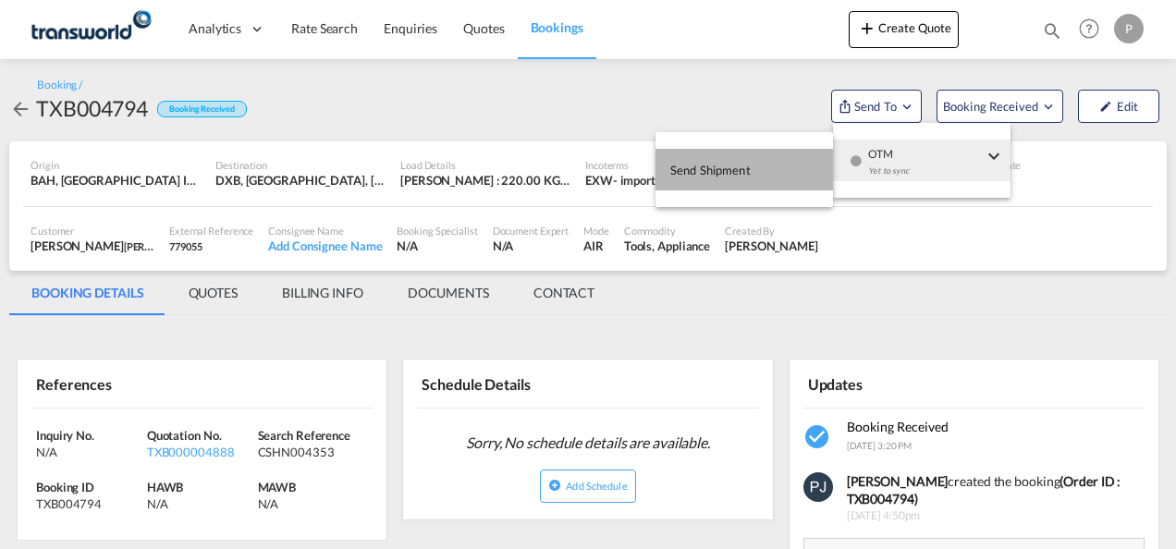
click at [701, 166] on span "Send Shipment" at bounding box center [710, 170] width 80 height 30
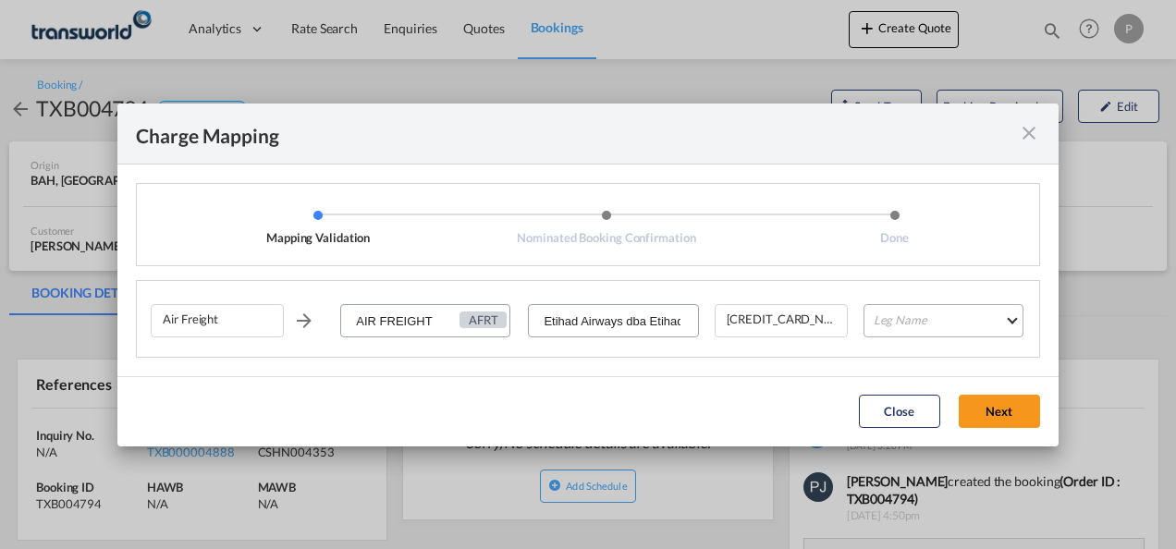
click at [939, 322] on md-select "Leg Name HANDLING ORIGIN HANDLING DESTINATION OTHERS TL PICK UP CUSTOMS ORIGIN …" at bounding box center [943, 320] width 160 height 33
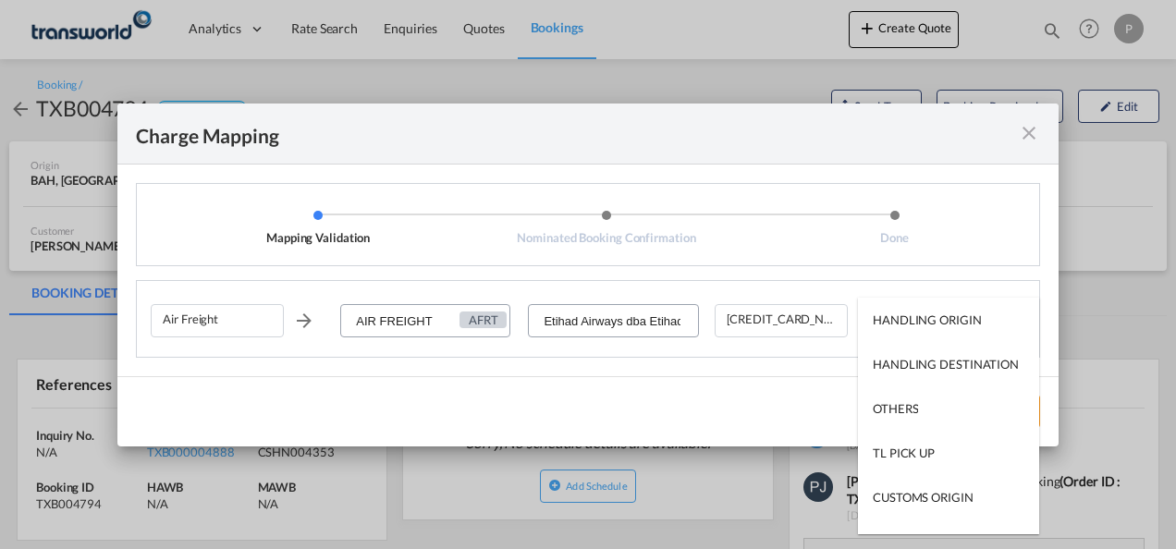
type md-option "HANDLING ORIGIN"
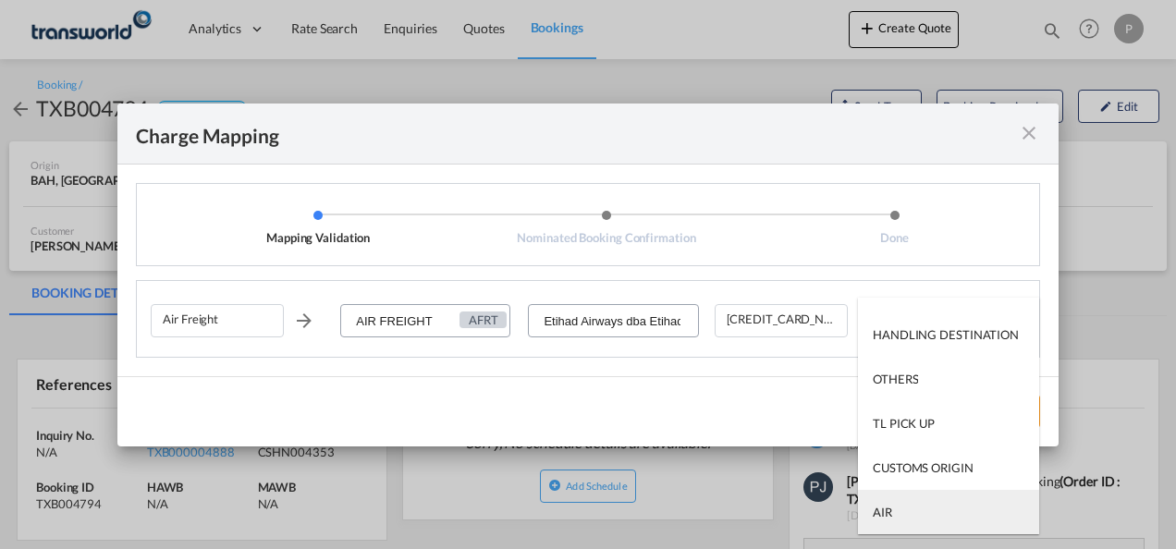
type md-option "AIR"
click at [923, 517] on md-option "AIR" at bounding box center [948, 512] width 181 height 44
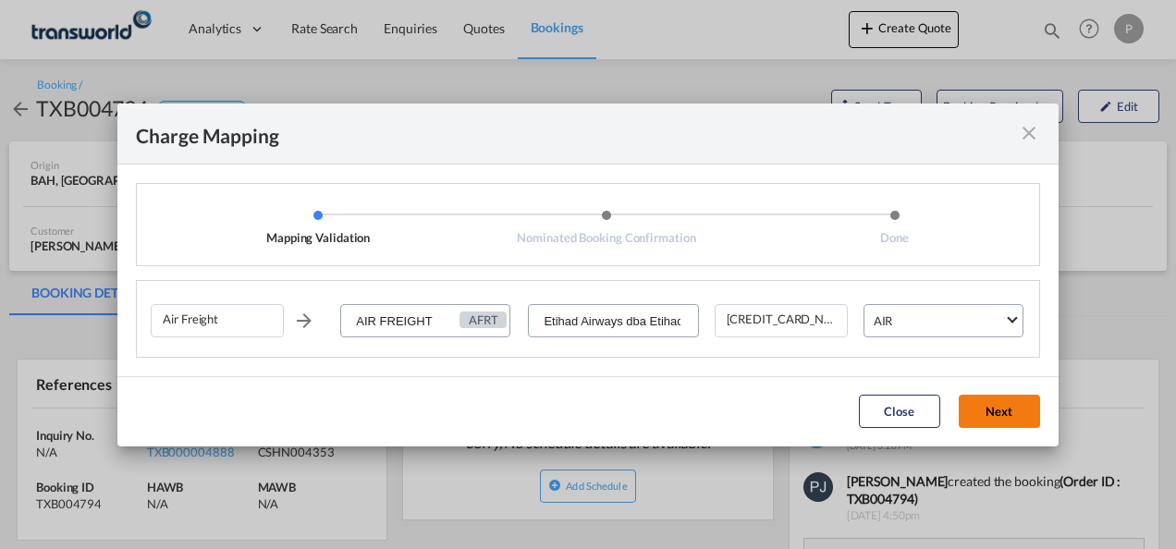
click at [998, 416] on button "Next" at bounding box center [999, 411] width 81 height 33
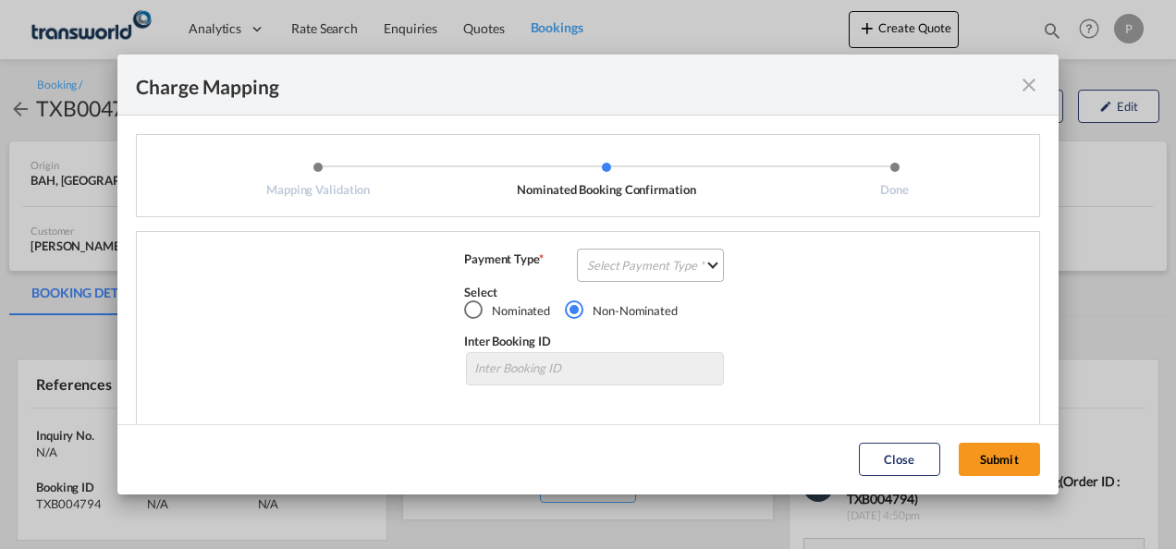
click at [647, 263] on md-select "Select Payment Type COLLECT PREPAID" at bounding box center [650, 265] width 147 height 33
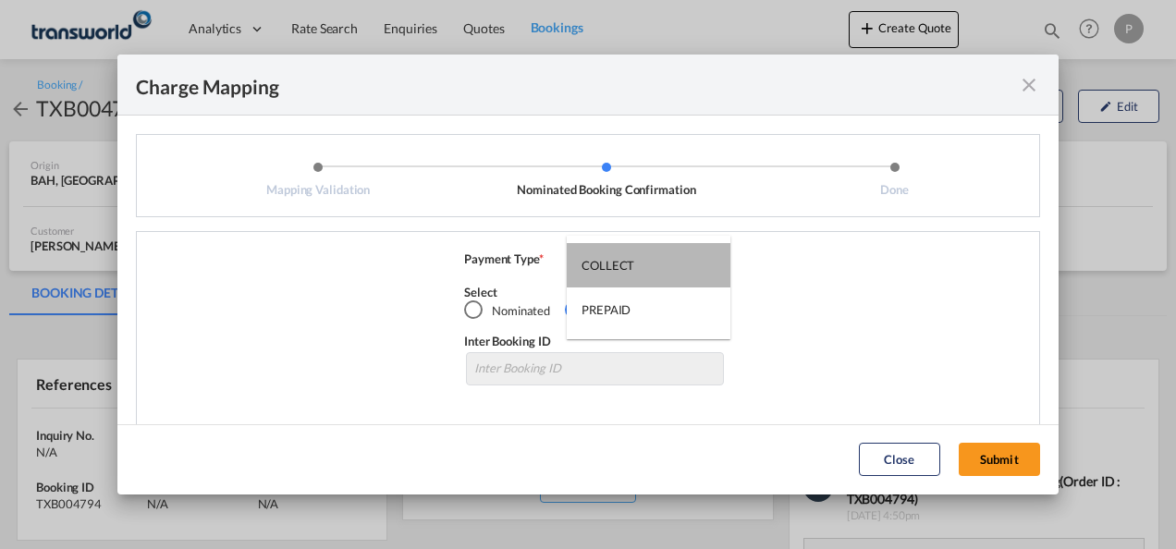
click at [647, 263] on md-option "COLLECT" at bounding box center [649, 265] width 164 height 44
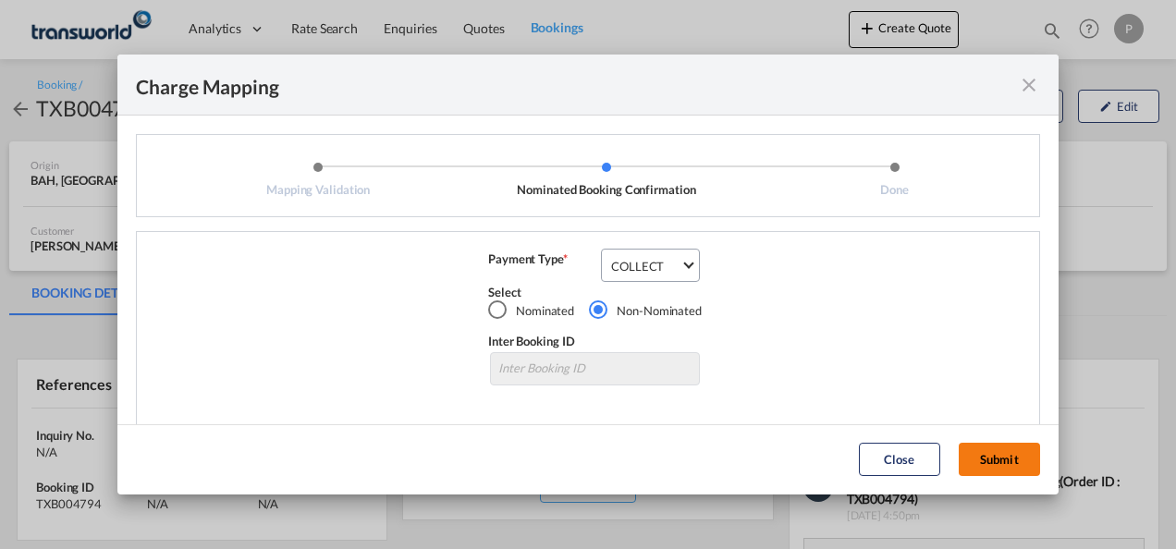
click at [991, 456] on button "Submit" at bounding box center [999, 459] width 81 height 33
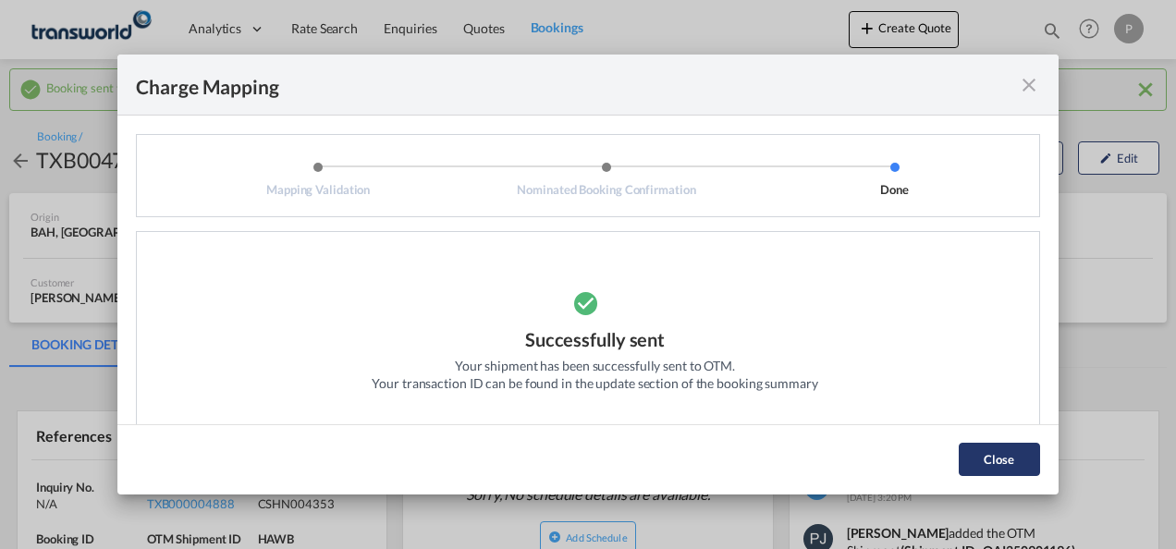
click at [991, 460] on button "Close" at bounding box center [999, 459] width 81 height 33
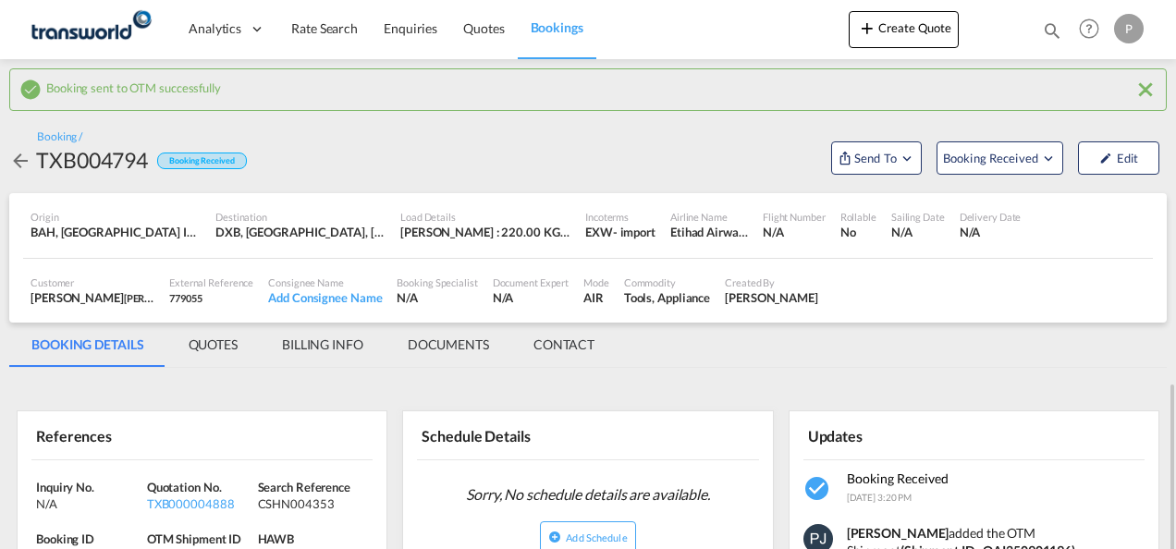
scroll to position [277, 0]
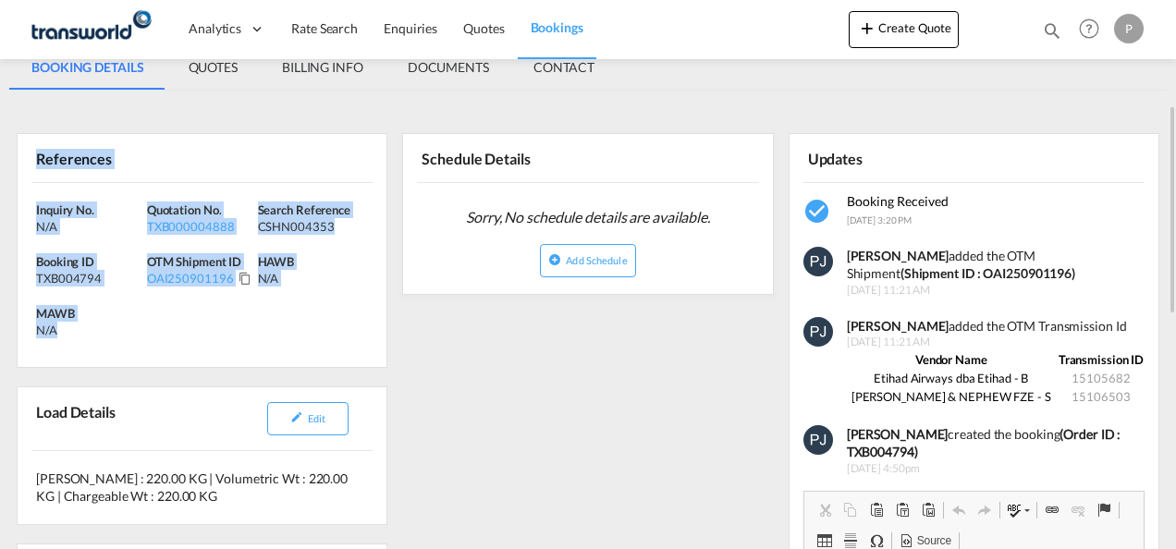
drag, startPoint x: 34, startPoint y: 154, endPoint x: 178, endPoint y: 334, distance: 230.1
click at [178, 334] on div "References Inquiry No. N/A Quotation No. TXB000004888 Search Reference CSHN0043…" at bounding box center [202, 250] width 371 height 235
copy div "References Inquiry No. N/A Quotation No. TXB000004888 Search Reference CSHN0043…"
click at [906, 27] on button "Create Quote" at bounding box center [904, 29] width 110 height 37
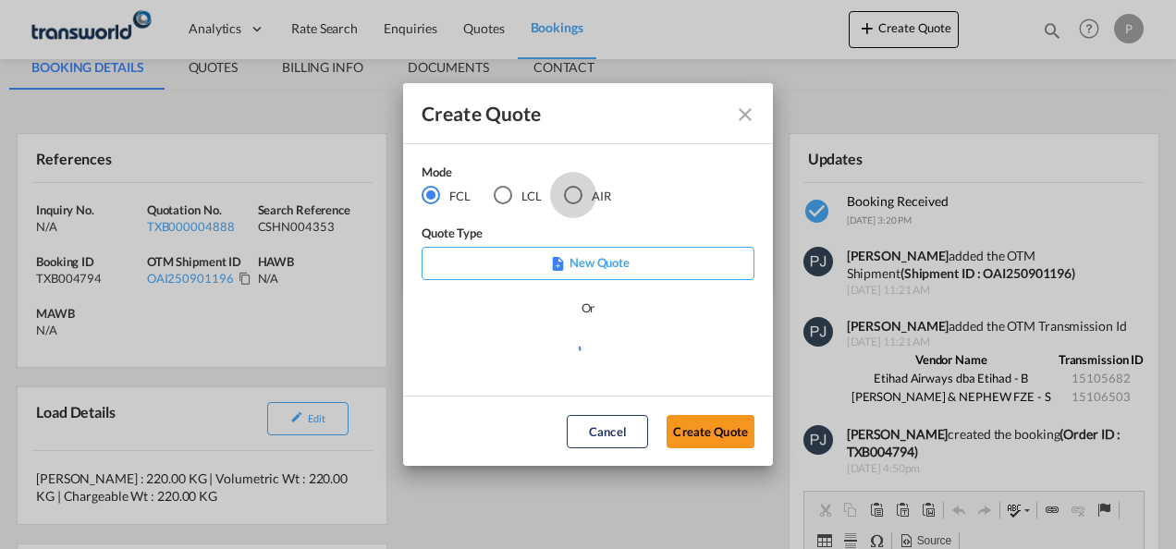
click at [572, 199] on div "AIR" at bounding box center [573, 195] width 18 height 18
click at [716, 427] on button "Create Quote" at bounding box center [711, 431] width 88 height 33
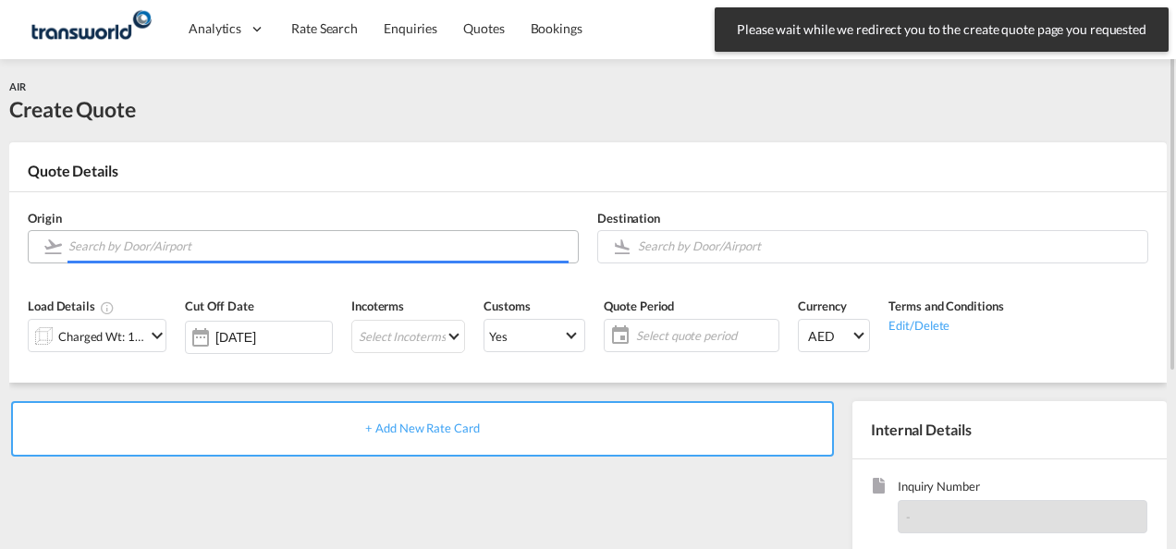
click at [161, 243] on input "Search by Door/Airport" at bounding box center [318, 246] width 500 height 32
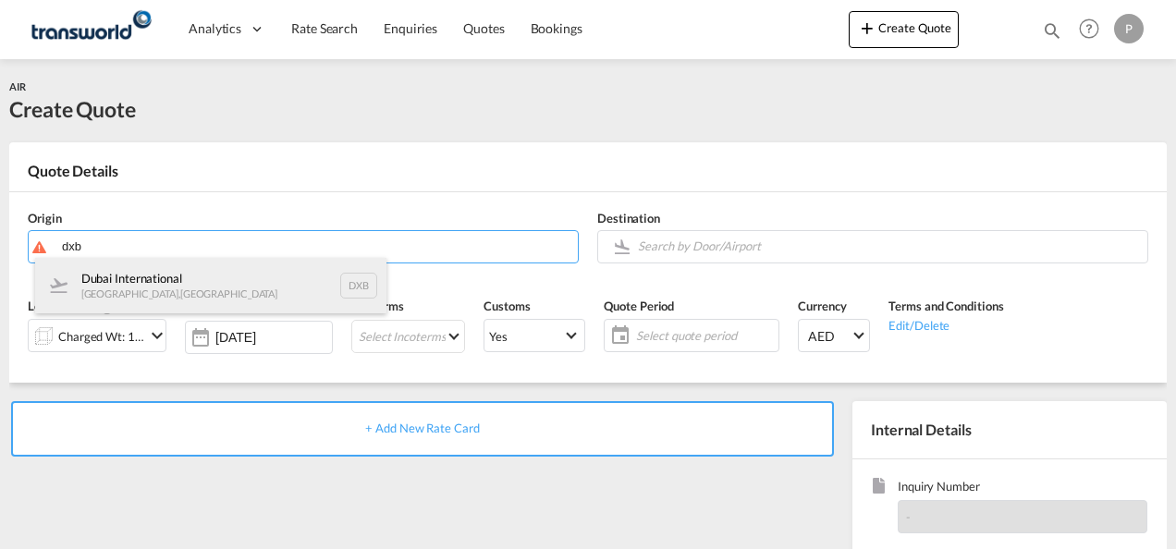
click at [147, 279] on div "Dubai International [GEOGRAPHIC_DATA] , [GEOGRAPHIC_DATA] DXB" at bounding box center [210, 285] width 351 height 55
type input "Dubai International, [GEOGRAPHIC_DATA], DXB"
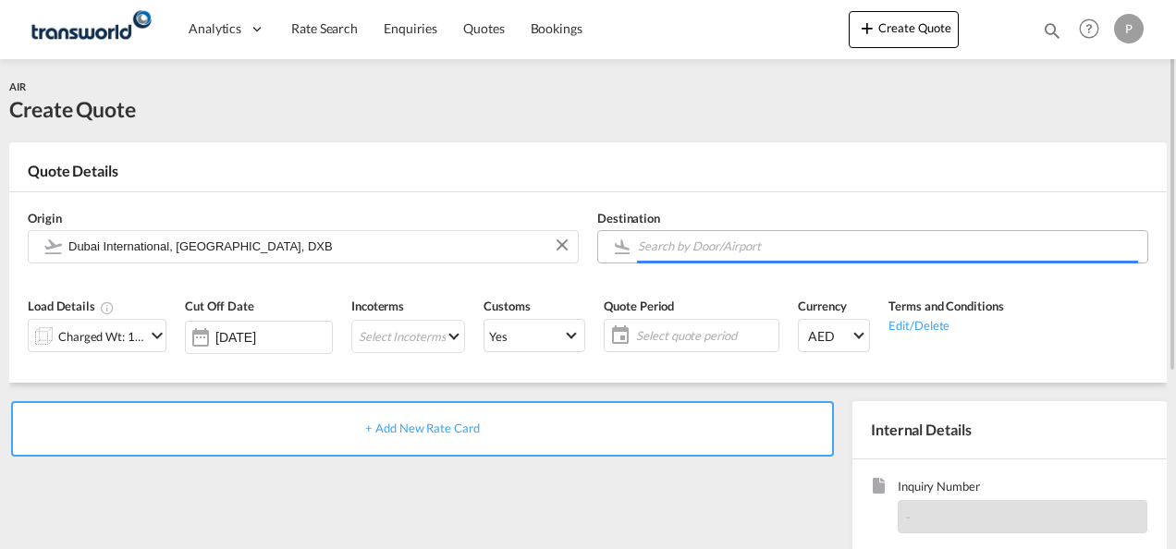
click at [693, 246] on input "Search by Door/Airport" at bounding box center [888, 246] width 500 height 32
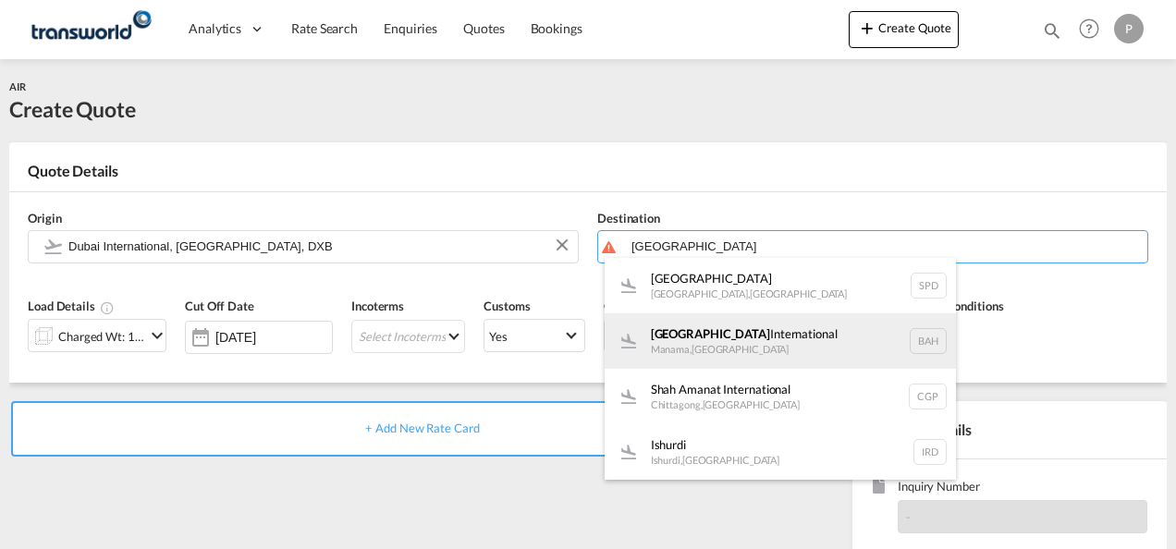
click at [728, 337] on div "Bahrain International Manama , [GEOGRAPHIC_DATA] BAH" at bounding box center [780, 340] width 351 height 55
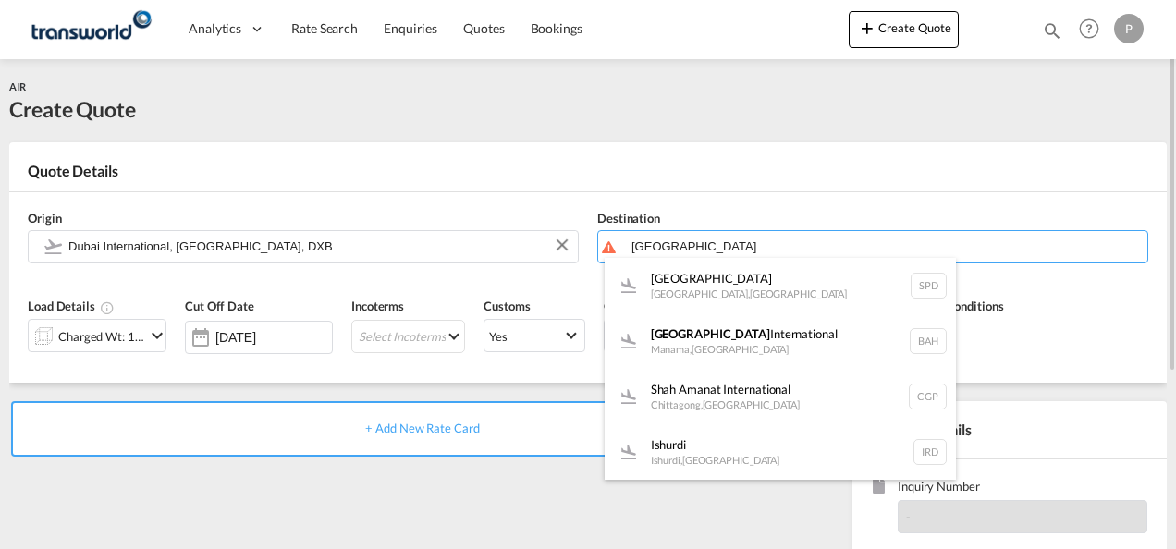
type input "Bahrain International, [GEOGRAPHIC_DATA], BAH"
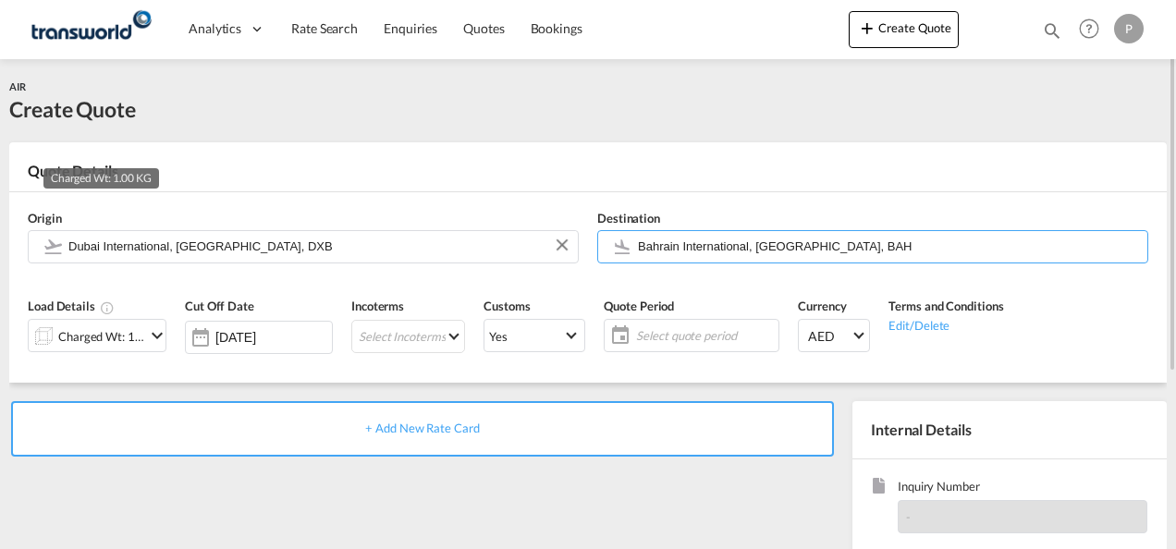
click at [126, 342] on div "Charged Wt: 1.00 KG" at bounding box center [101, 337] width 87 height 26
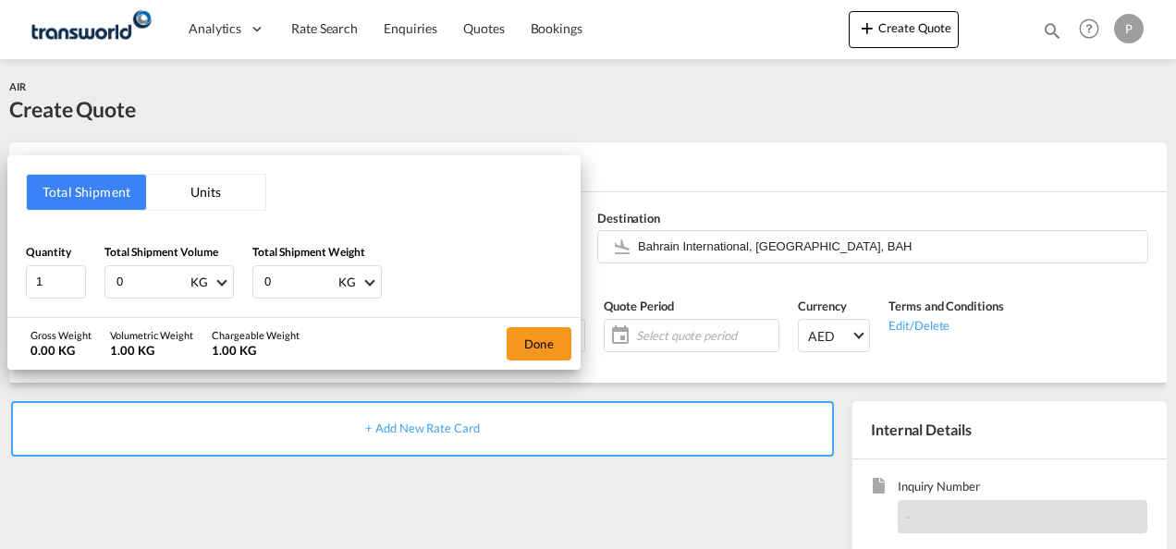
drag, startPoint x: 161, startPoint y: 286, endPoint x: 1175, endPoint y: 198, distance: 1017.9
click at [0, 216] on html "Analytics Dashboard Rate Search Enquiries Quotes Bookings Analytics" at bounding box center [588, 274] width 1176 height 549
type input "220"
click at [533, 333] on button "Done" at bounding box center [539, 343] width 65 height 33
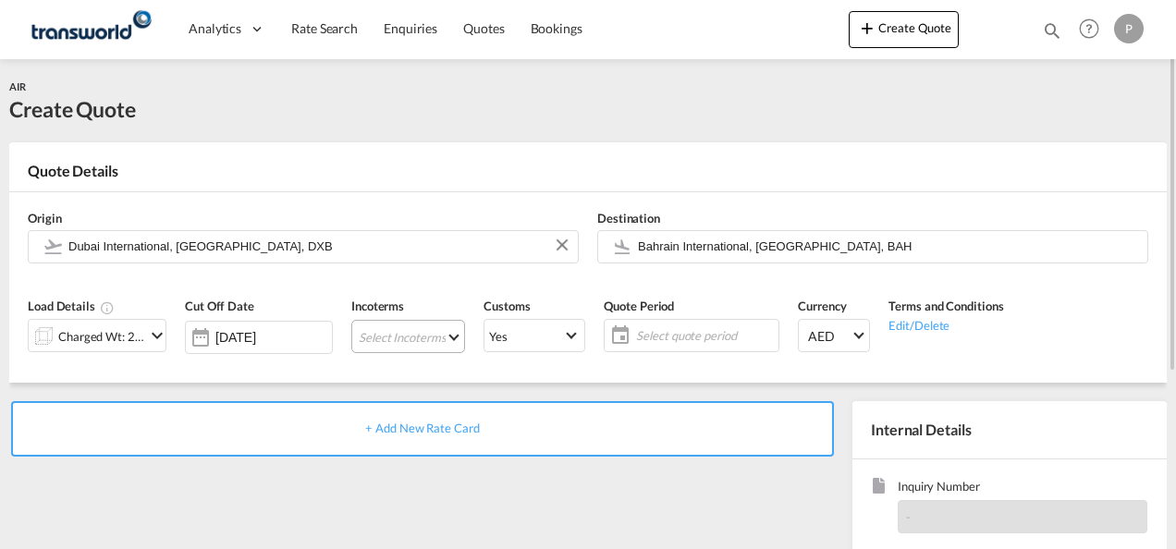
click at [388, 336] on md-select "Select Incoterms DPU - import Delivery at Place Unloaded FAS - export Free Alon…" at bounding box center [408, 336] width 114 height 33
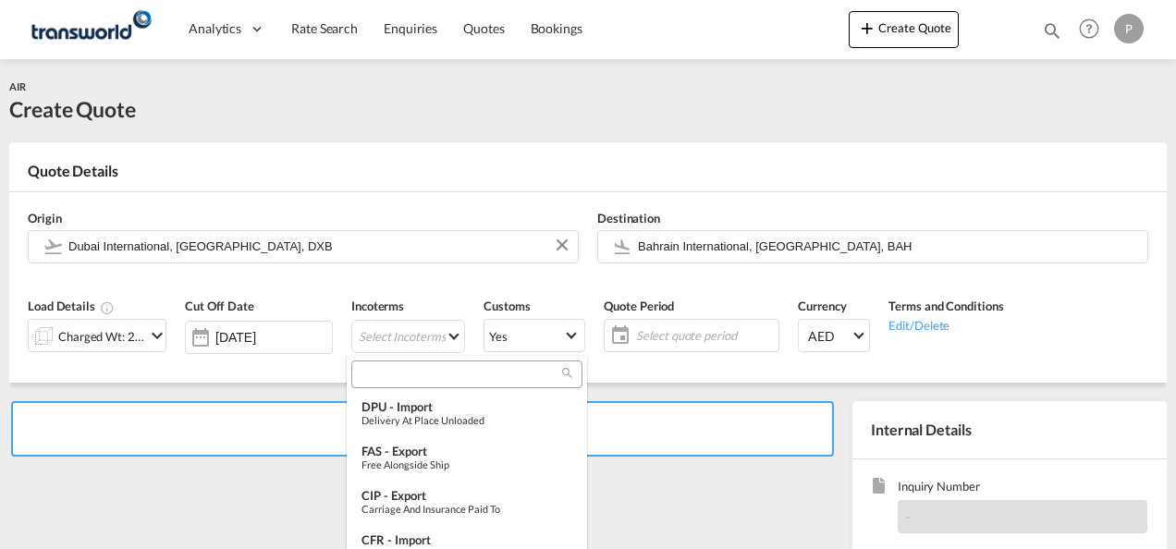
click at [401, 359] on md-select-header at bounding box center [467, 374] width 240 height 37
click at [403, 367] on input "search" at bounding box center [459, 374] width 205 height 17
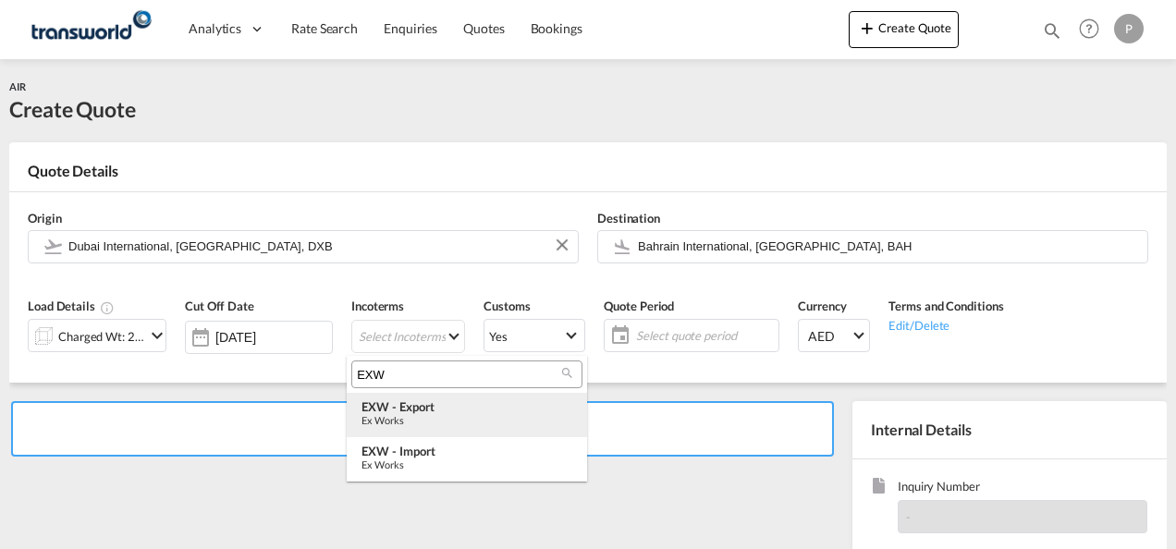
type input "EXW"
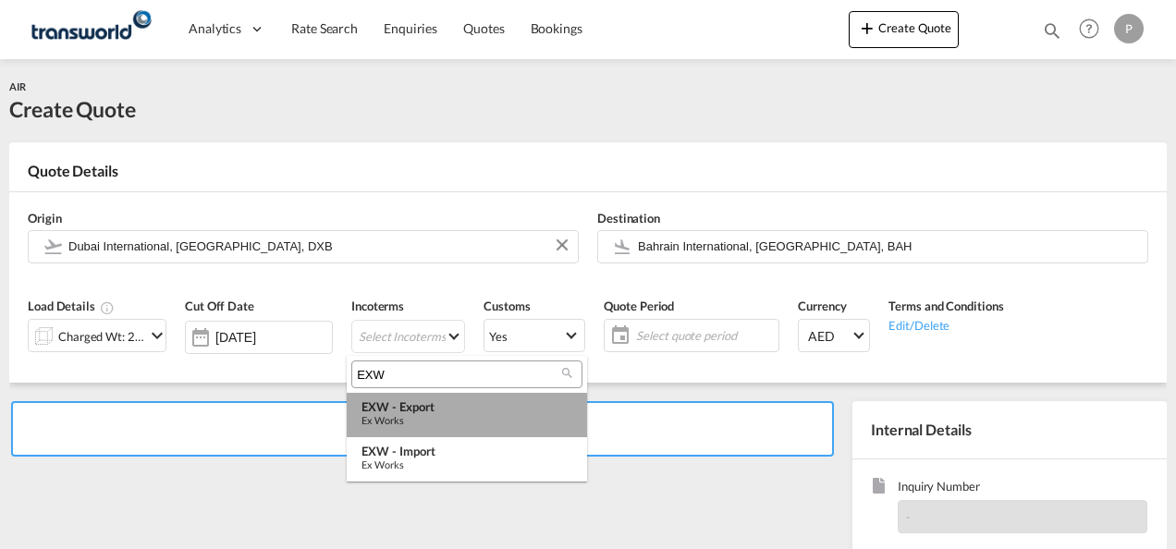
click at [428, 413] on div "EXW - export" at bounding box center [466, 406] width 211 height 15
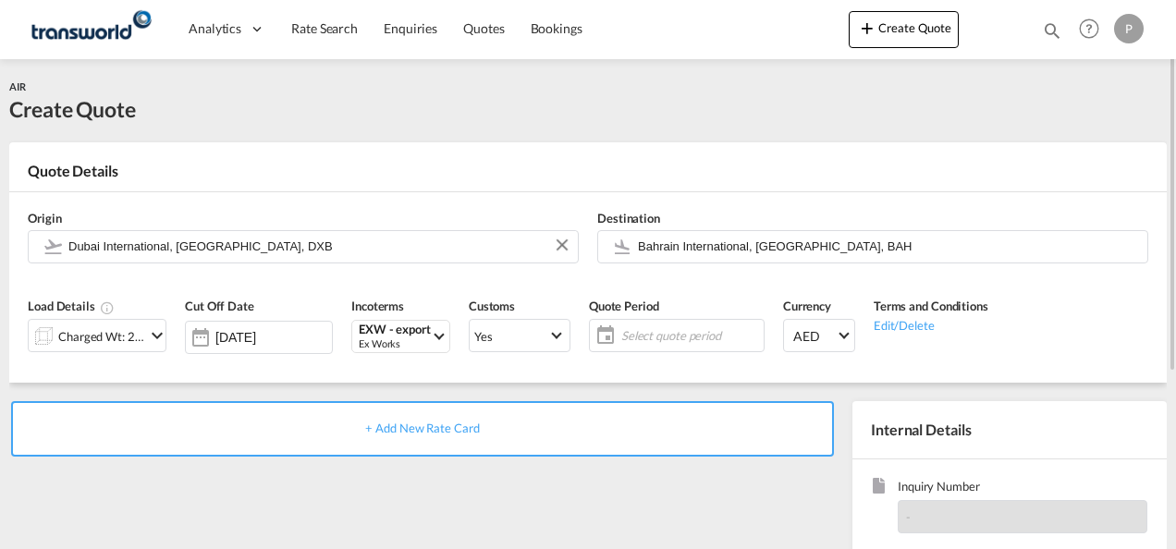
click at [630, 339] on span "Select quote period" at bounding box center [690, 335] width 138 height 17
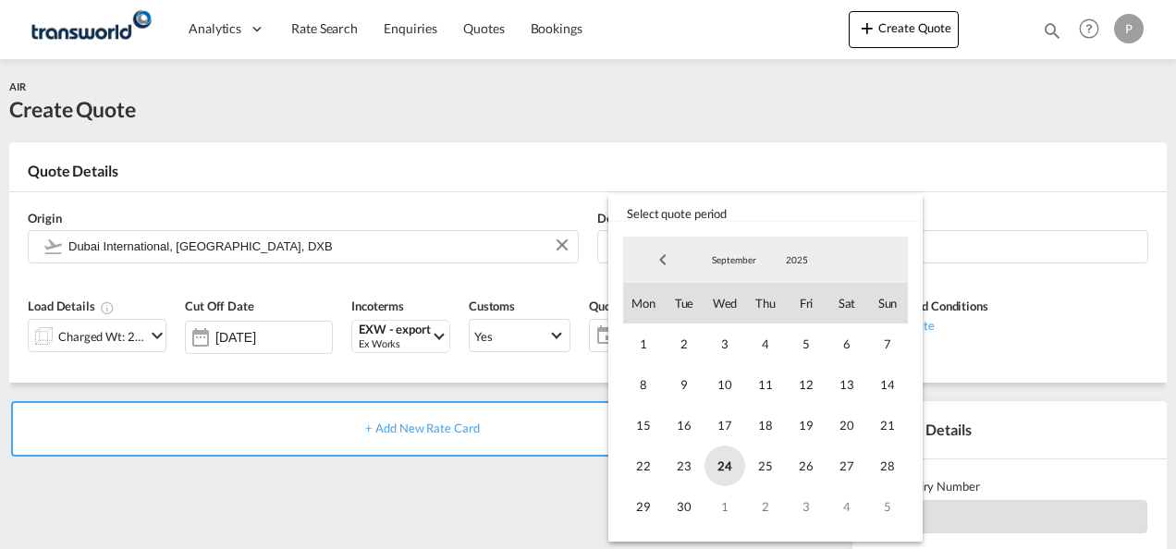
click at [720, 463] on span "24" at bounding box center [724, 466] width 41 height 41
click at [677, 501] on span "30" at bounding box center [684, 506] width 41 height 41
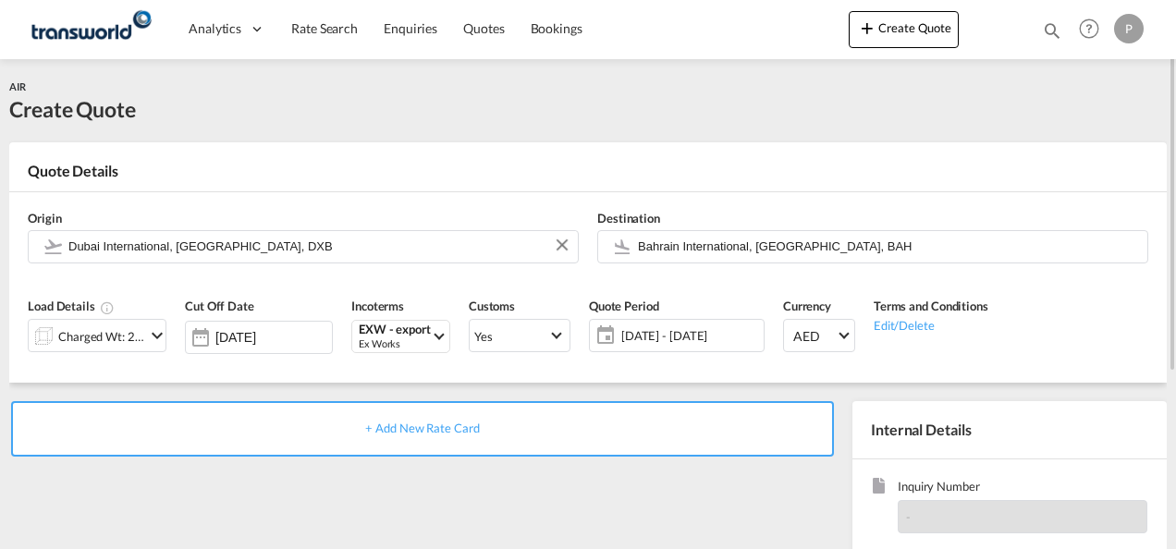
scroll to position [261, 0]
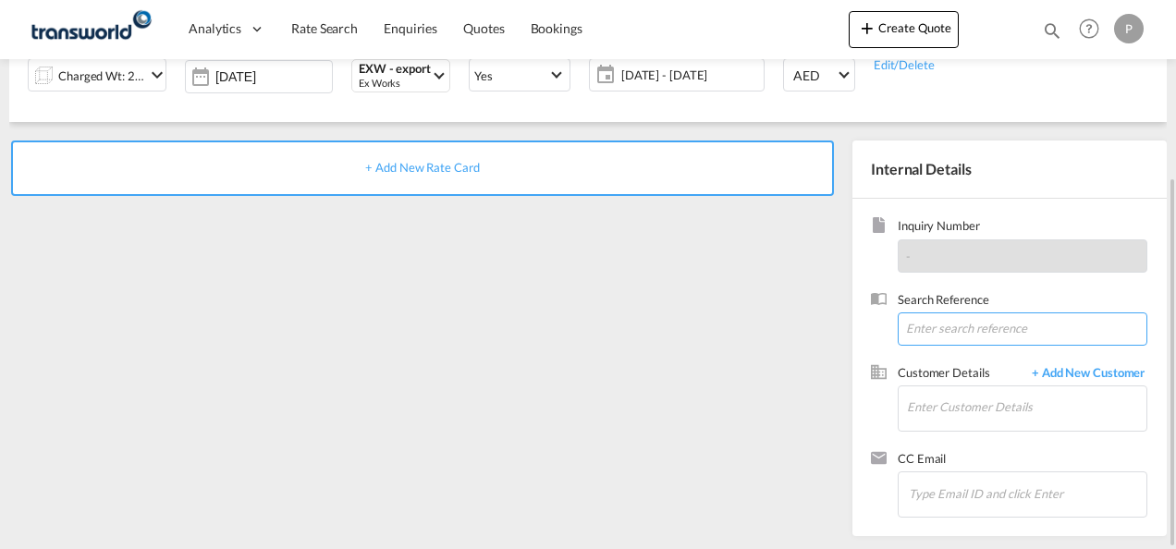
click at [928, 318] on input at bounding box center [1023, 328] width 250 height 33
click at [944, 324] on input at bounding box center [1023, 328] width 250 height 33
paste input "CSHN004353"
type input "CSHN004353"
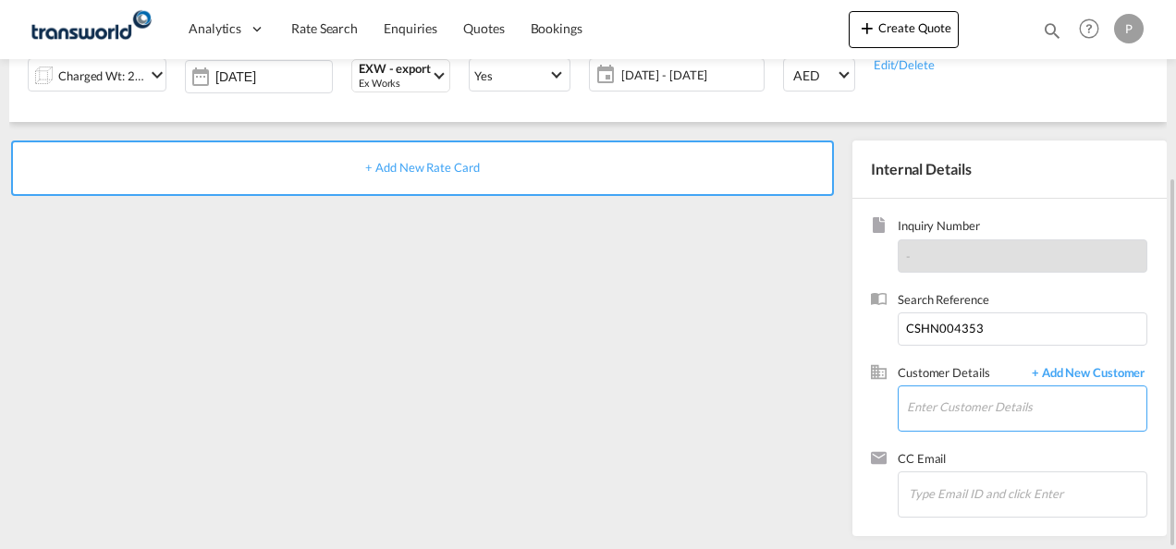
click at [1011, 410] on input "Enter Customer Details" at bounding box center [1026, 407] width 239 height 42
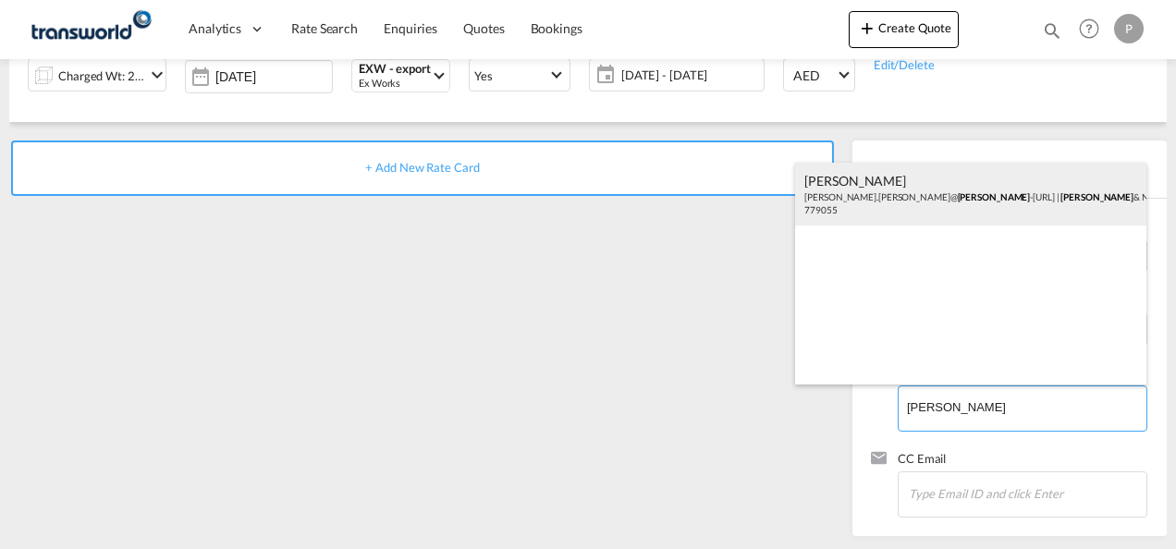
click at [860, 202] on div "[PERSON_NAME] [PERSON_NAME].[PERSON_NAME]@ [PERSON_NAME].com | [PERSON_NAME] & …" at bounding box center [970, 194] width 351 height 63
type input "[PERSON_NAME] & NEPHEW [PERSON_NAME], [PERSON_NAME][EMAIL_ADDRESS][PERSON_NAME]…"
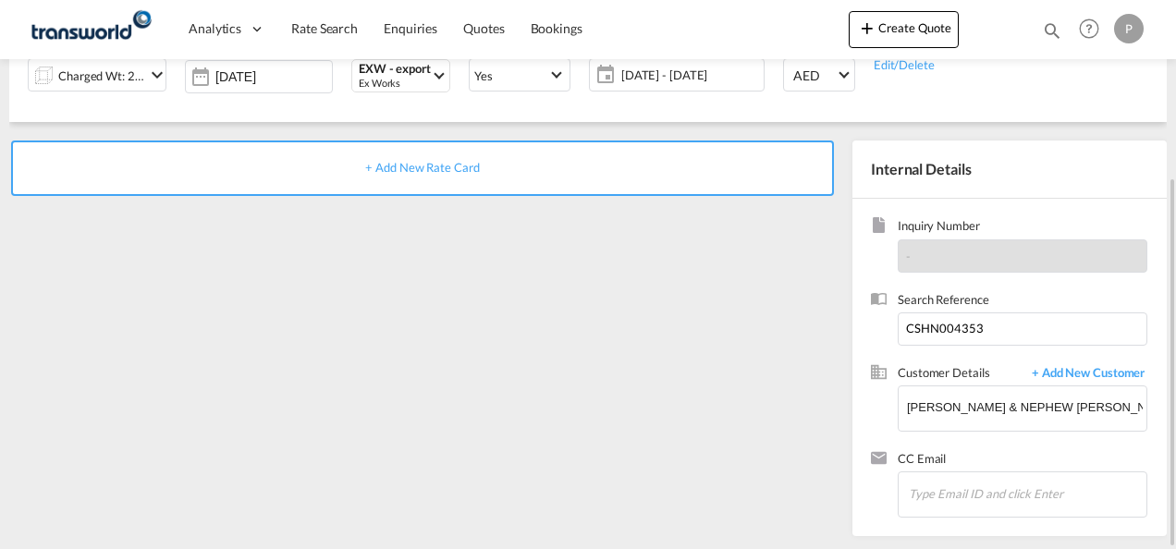
click at [375, 157] on div "+ Add New Rate Card" at bounding box center [422, 168] width 823 height 55
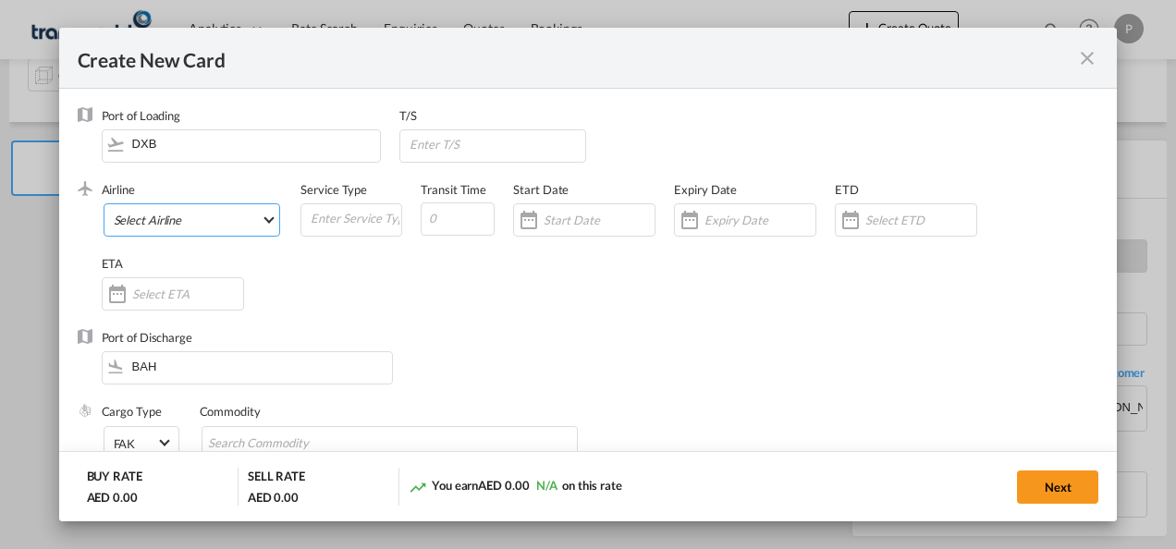
click at [202, 218] on md-select "Select Airline AIR EXPRESS S.A. (1166- / -) CMA CGM Air Cargo (1140-2C / -) DDW…" at bounding box center [192, 219] width 177 height 33
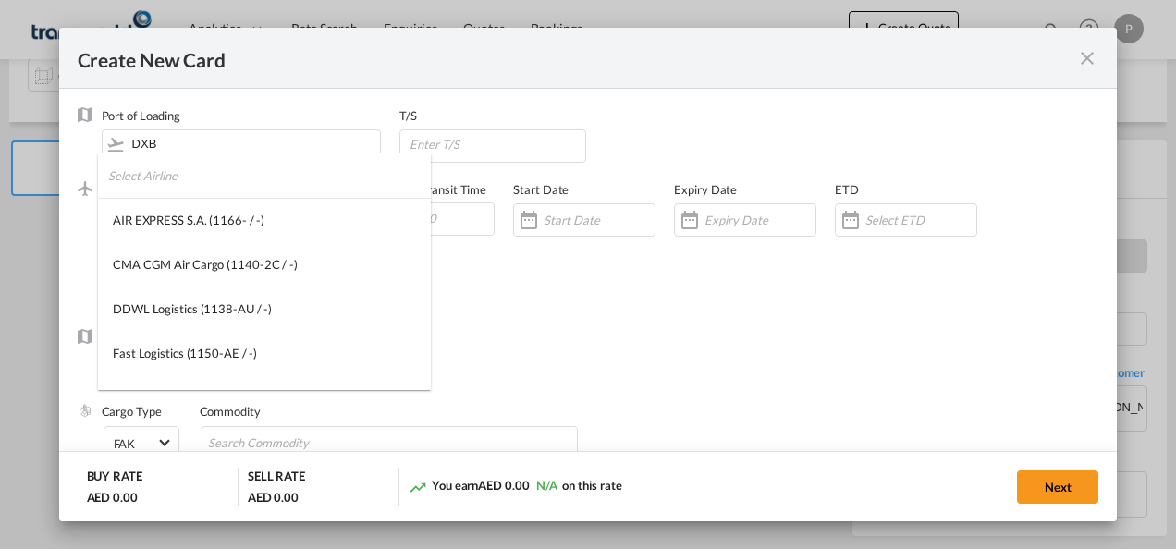
click at [226, 189] on input "search" at bounding box center [269, 175] width 323 height 44
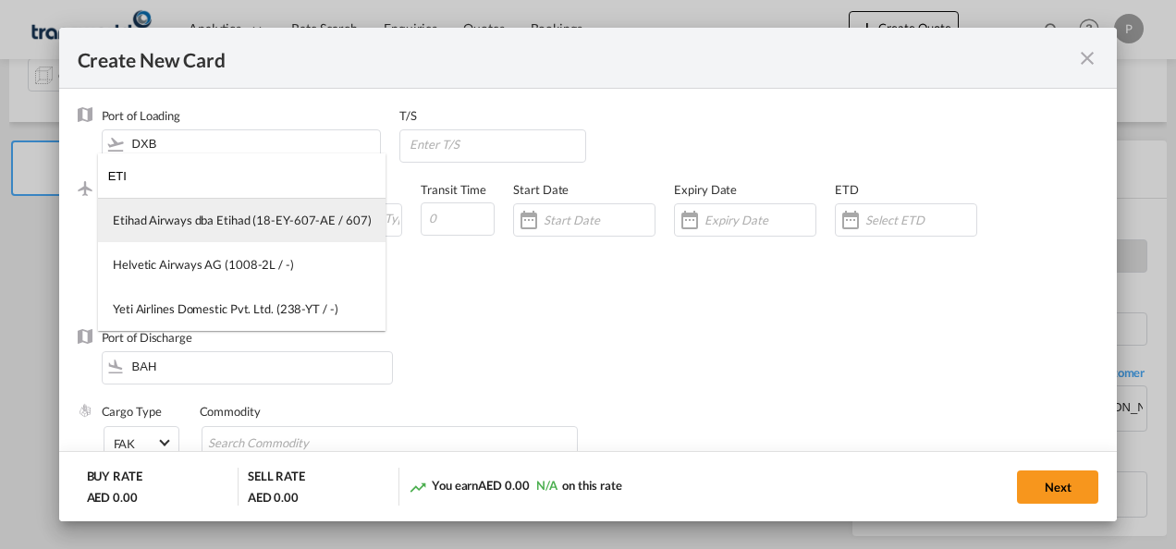
type input "ETI"
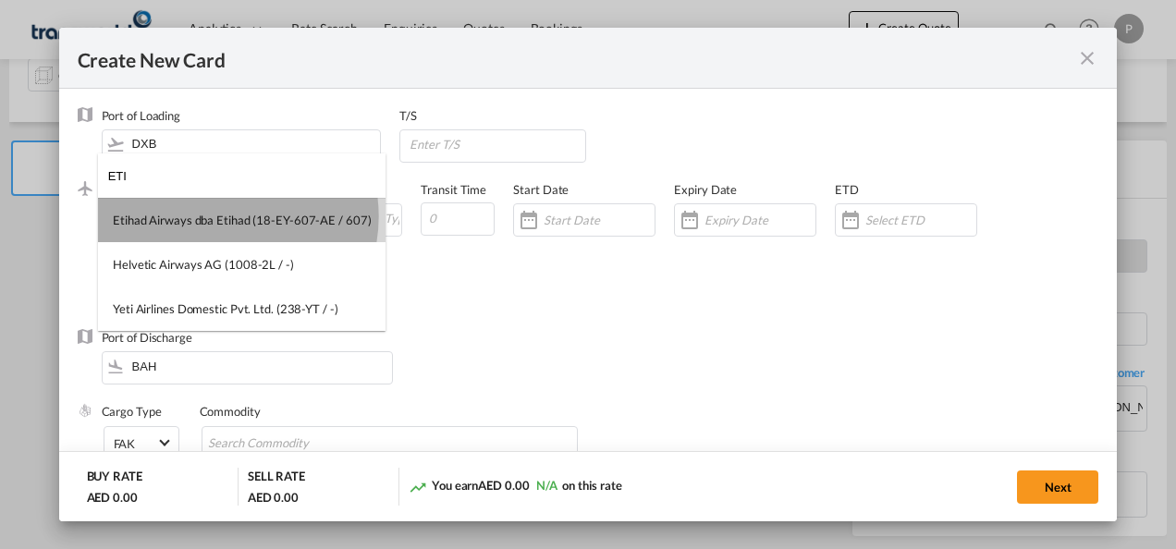
click at [222, 216] on div "Etihad Airways dba Etihad (18-EY-607-AE / 607)" at bounding box center [242, 220] width 258 height 17
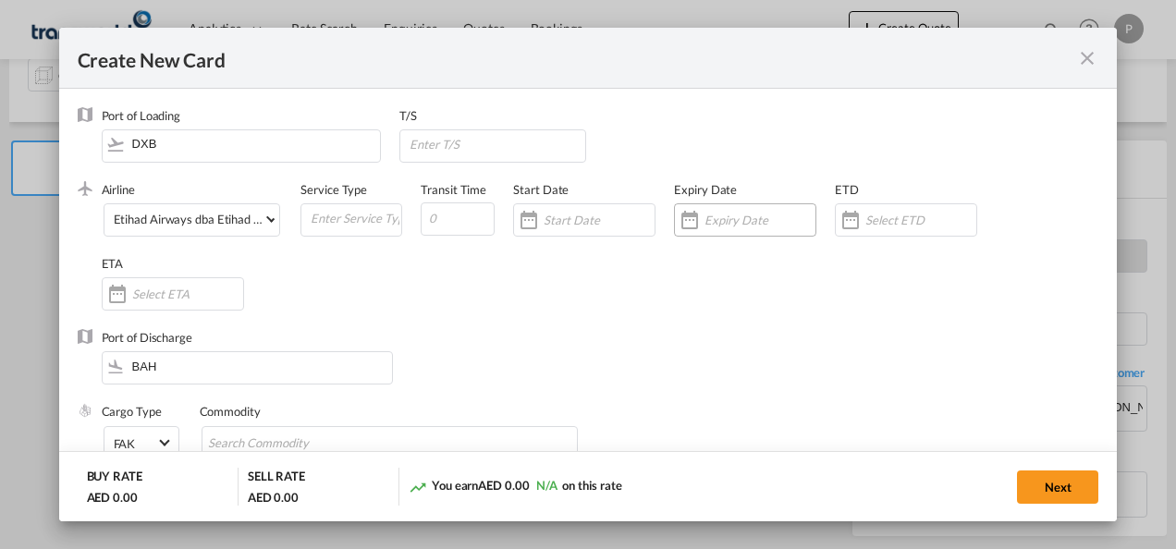
click at [762, 210] on div "Create New Card ..." at bounding box center [745, 219] width 142 height 33
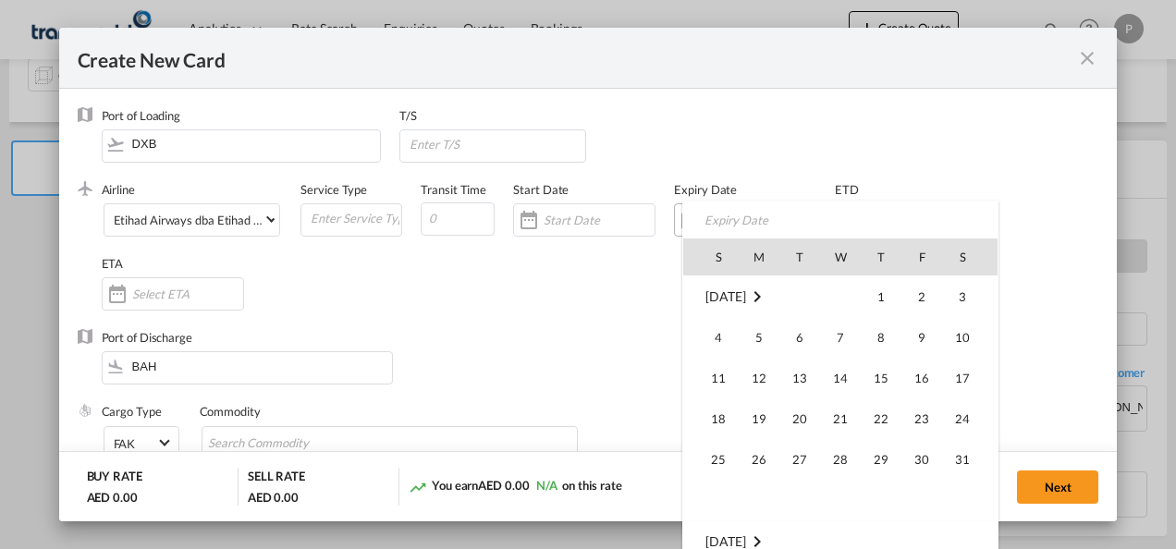
scroll to position [428211, 0]
click at [802, 508] on span "30" at bounding box center [799, 500] width 37 height 37
type input "[DATE]"
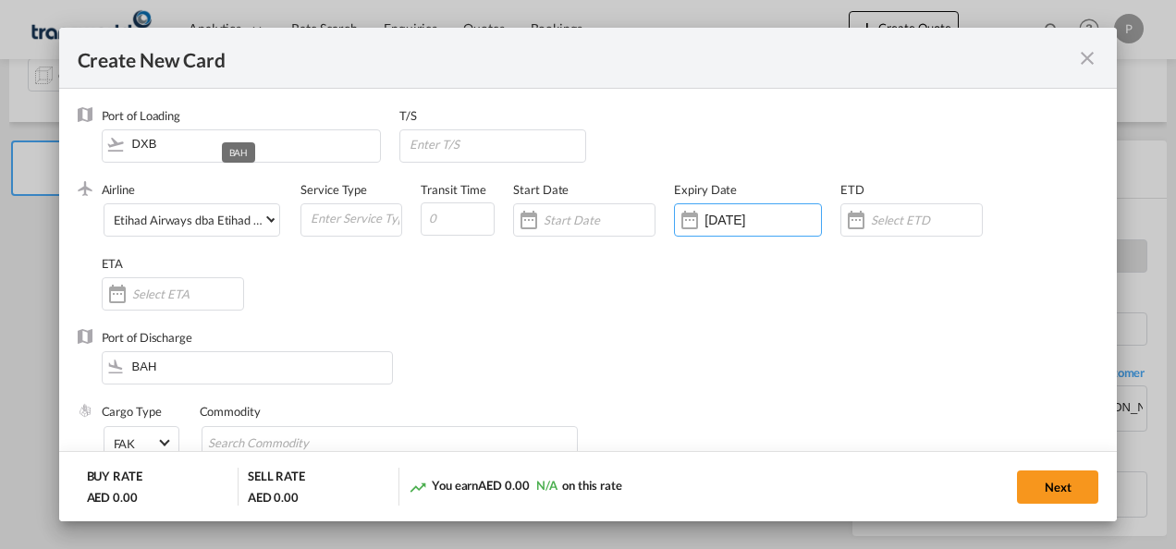
scroll to position [185, 0]
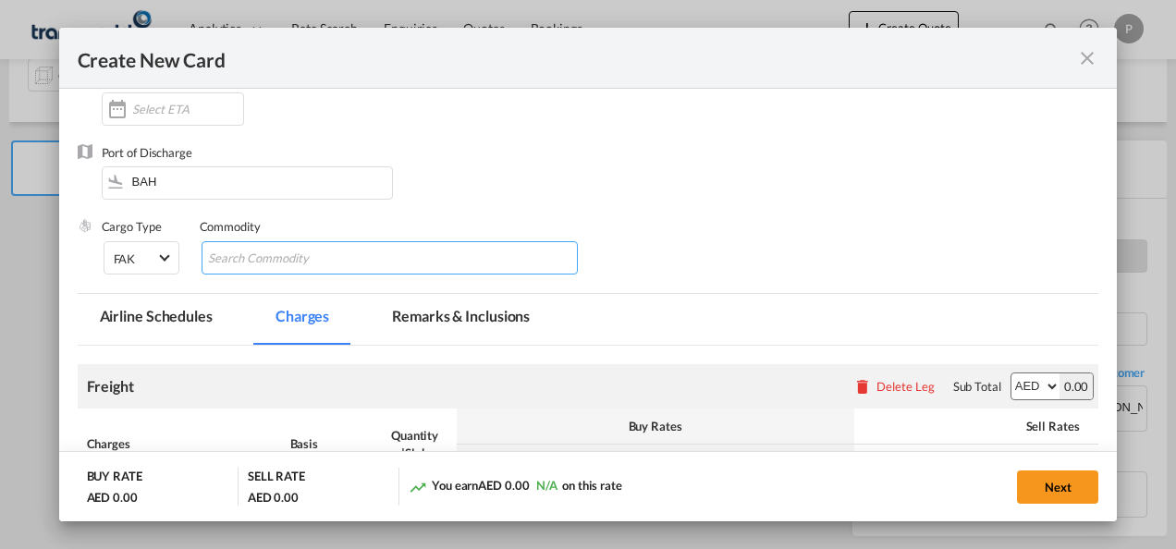
click at [327, 259] on input "Chips input." at bounding box center [292, 259] width 169 height 30
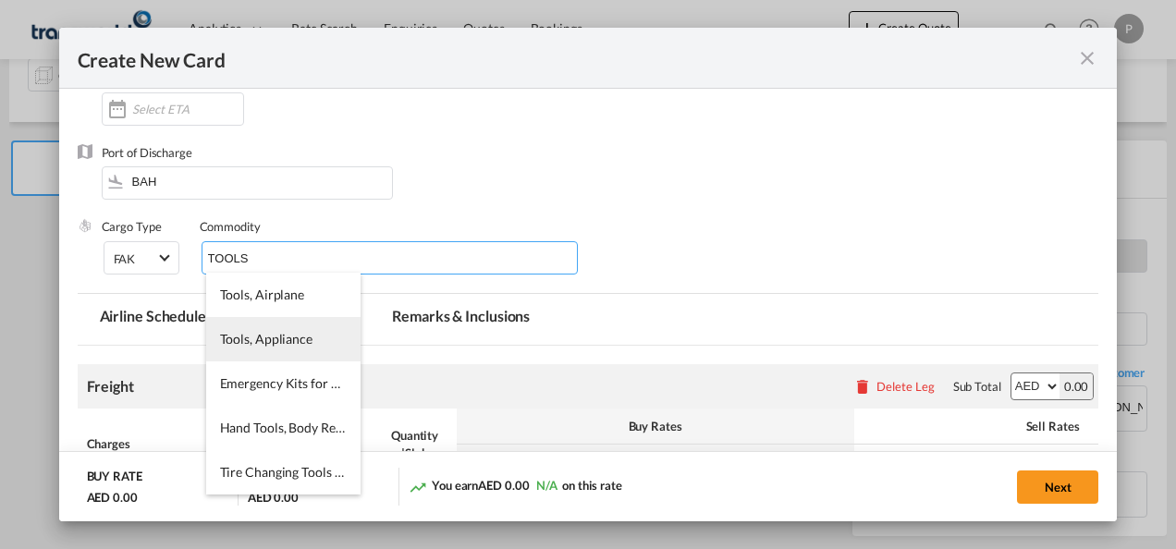
type input "TOOLS"
click at [308, 336] on span "Tools, Appliance" at bounding box center [266, 339] width 92 height 16
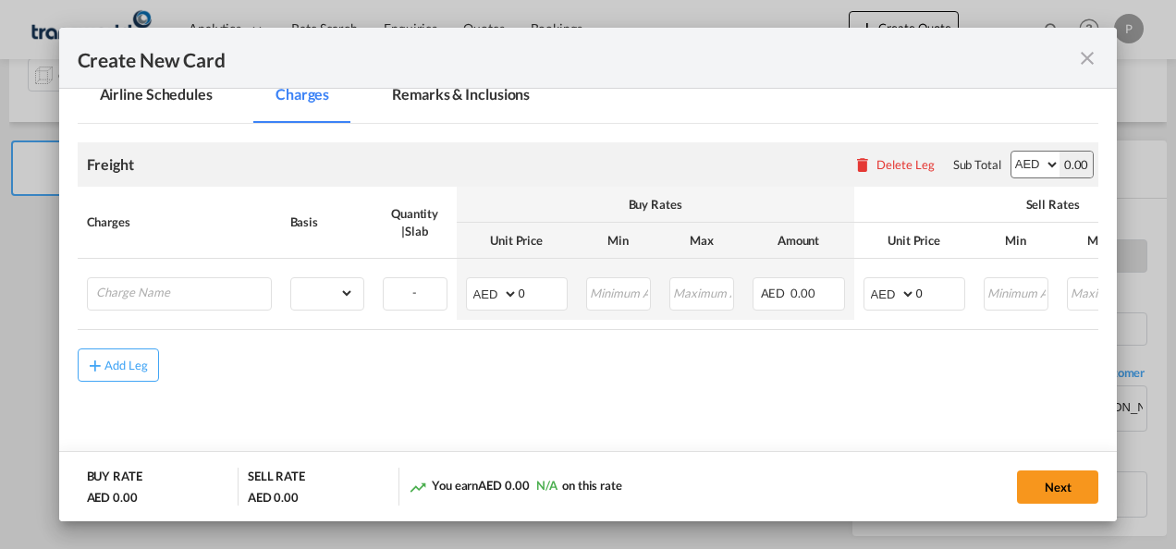
scroll to position [438, 0]
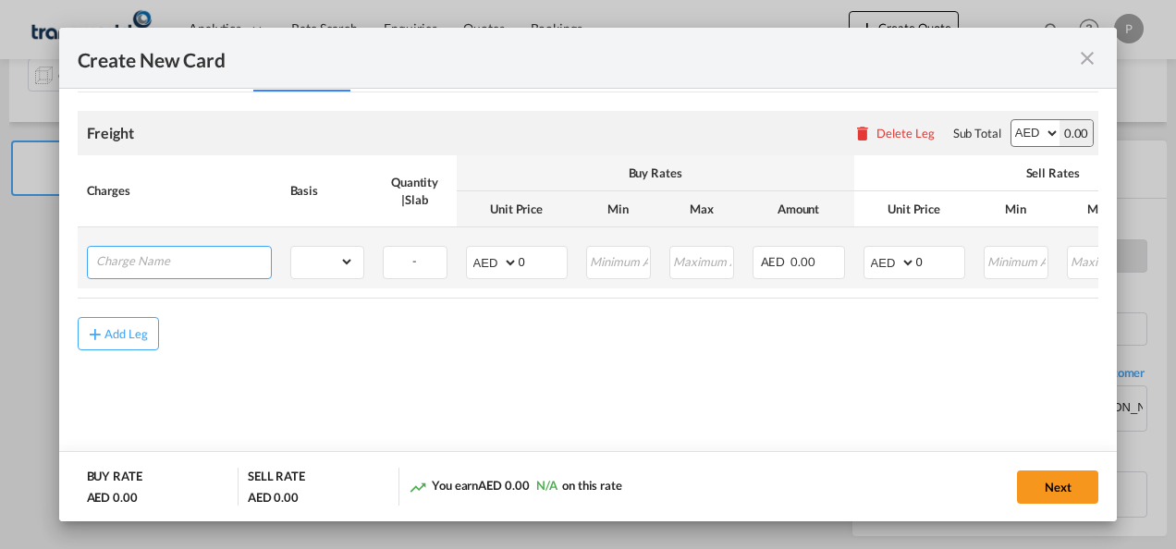
click at [150, 267] on input "Charge Name" at bounding box center [183, 261] width 175 height 28
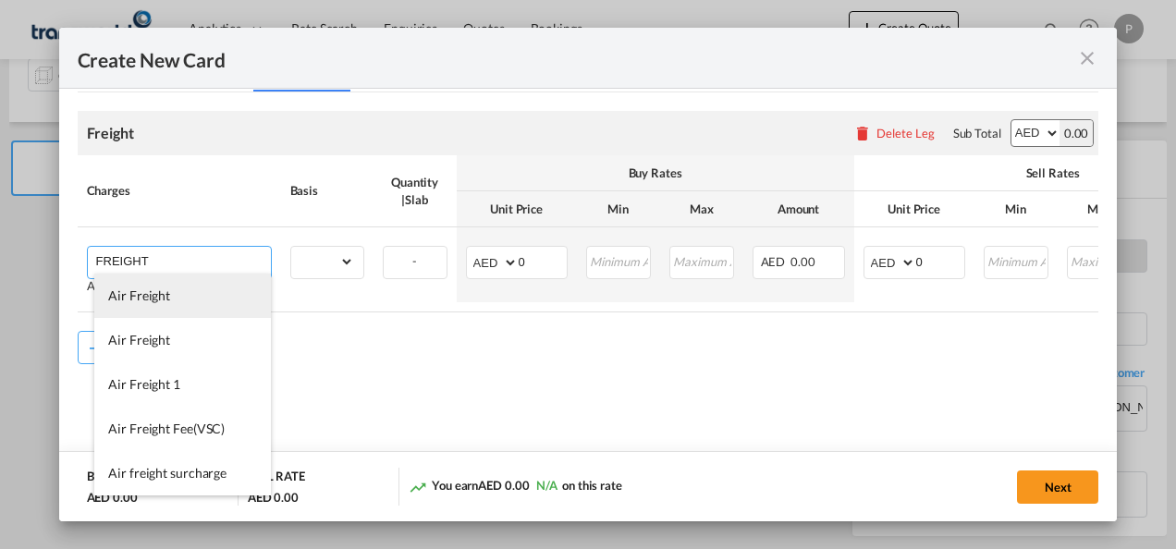
click at [160, 297] on span "Air Freight" at bounding box center [139, 295] width 62 height 16
type input "Air Freight"
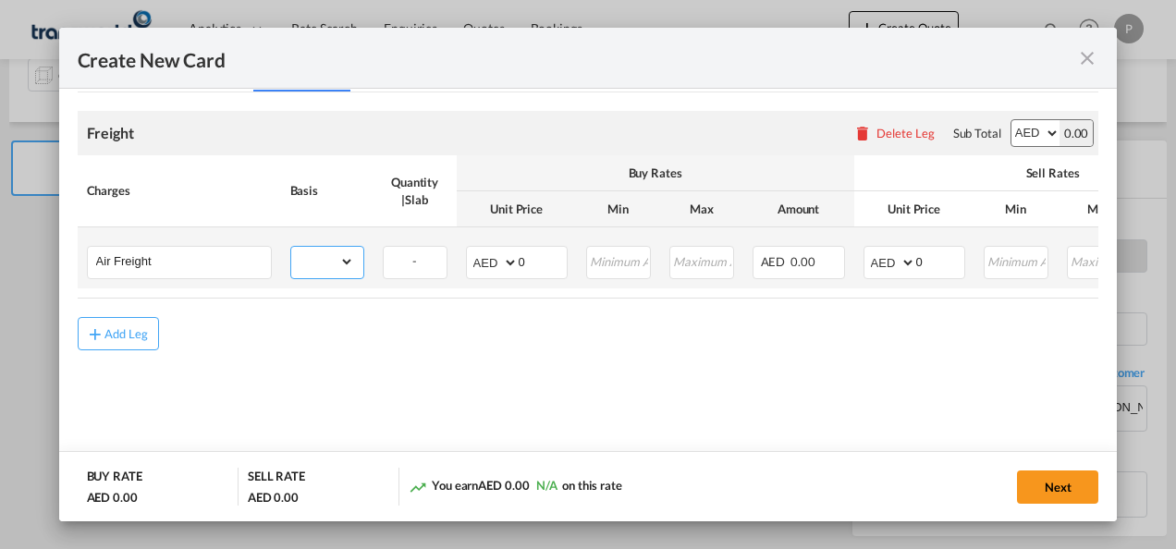
click at [343, 259] on select "gross_weight volumetric_weight per_shipment per_bl per_km % on air freight per_…" at bounding box center [322, 262] width 63 height 30
select select "per_shipment"
click at [291, 247] on select "gross_weight volumetric_weight per_shipment per_bl per_km % on air freight per_…" at bounding box center [322, 262] width 63 height 30
click at [537, 257] on input "0" at bounding box center [543, 261] width 48 height 28
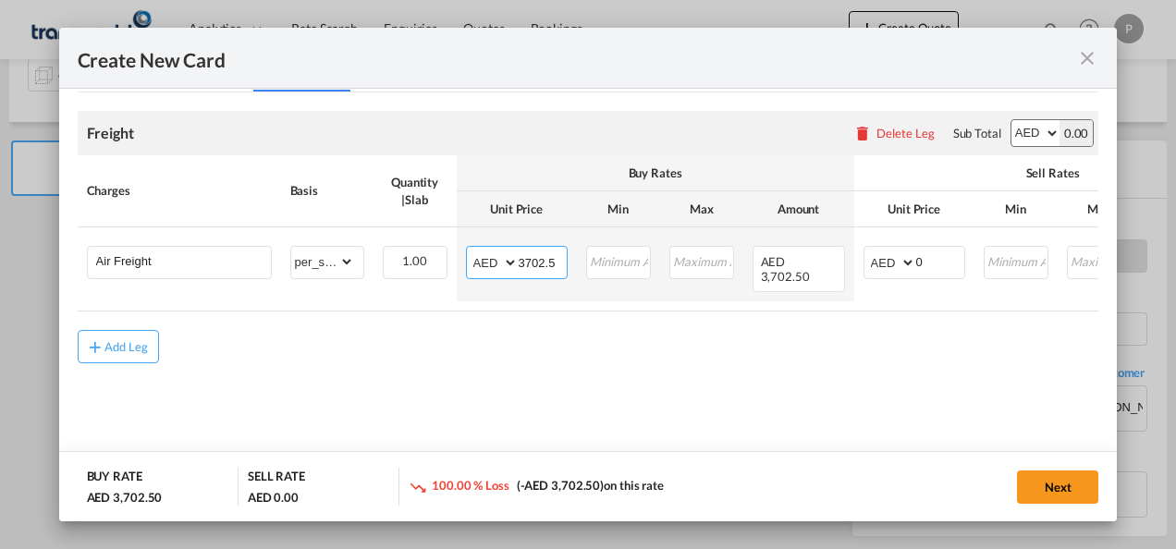
type input "3702.5"
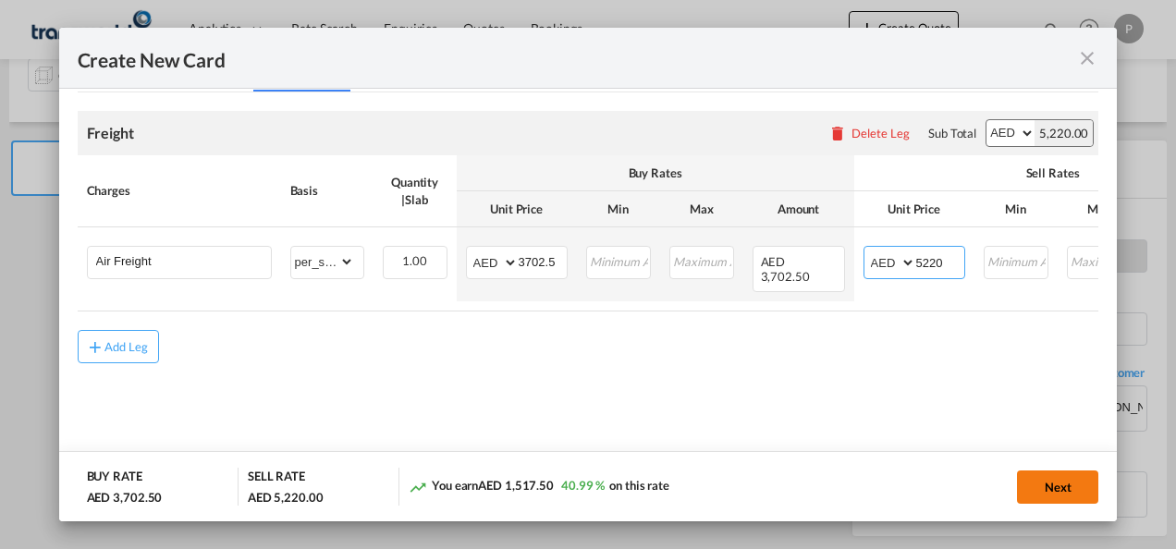
type input "5220"
click at [1057, 492] on button "Next" at bounding box center [1057, 487] width 81 height 33
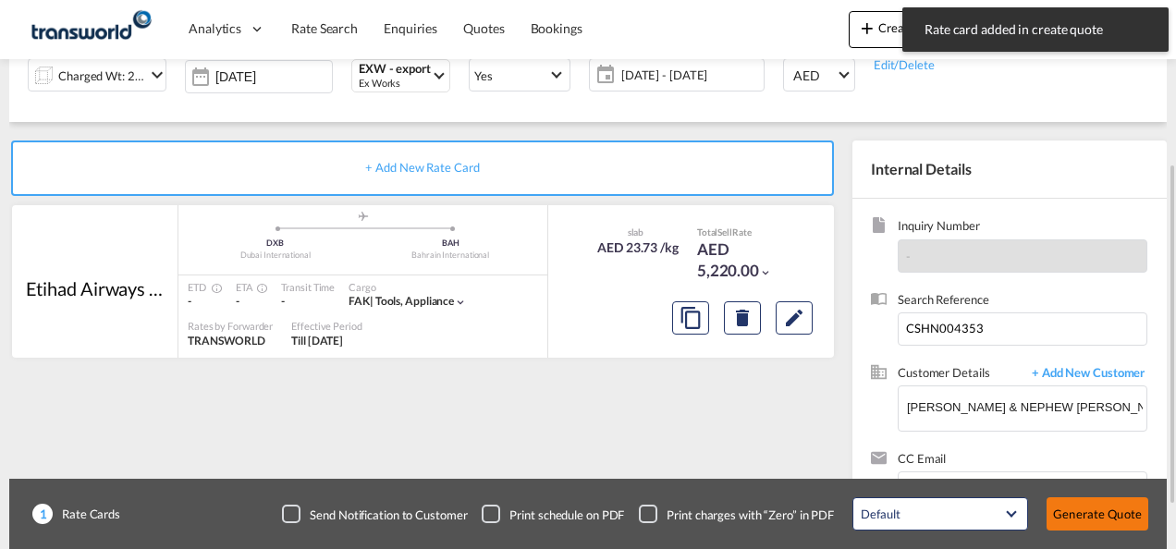
click at [1105, 510] on button "Generate Quote" at bounding box center [1097, 513] width 102 height 33
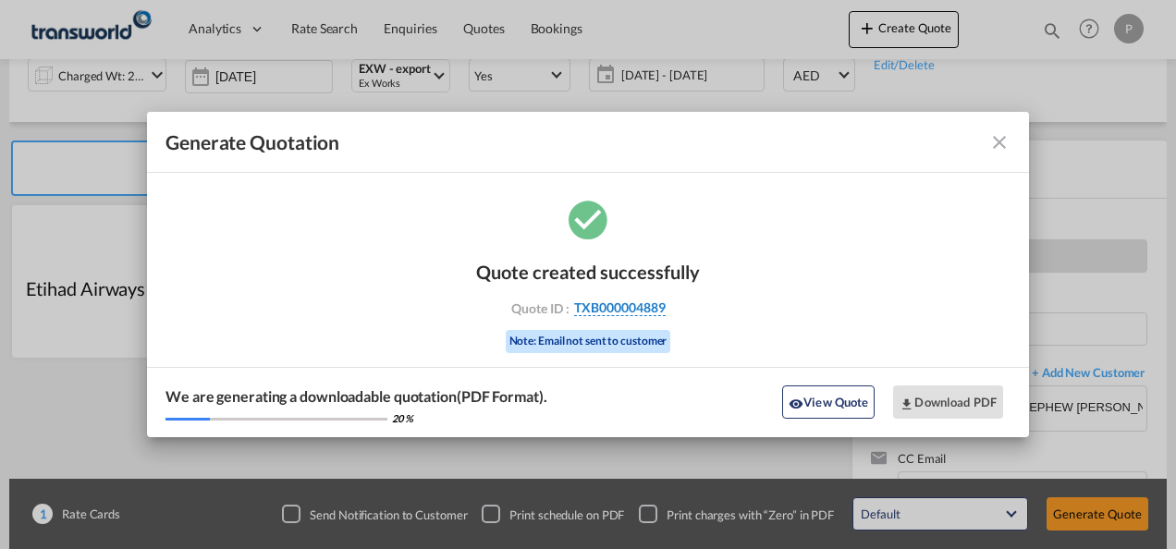
click at [621, 310] on span "TXB000004889" at bounding box center [620, 308] width 92 height 17
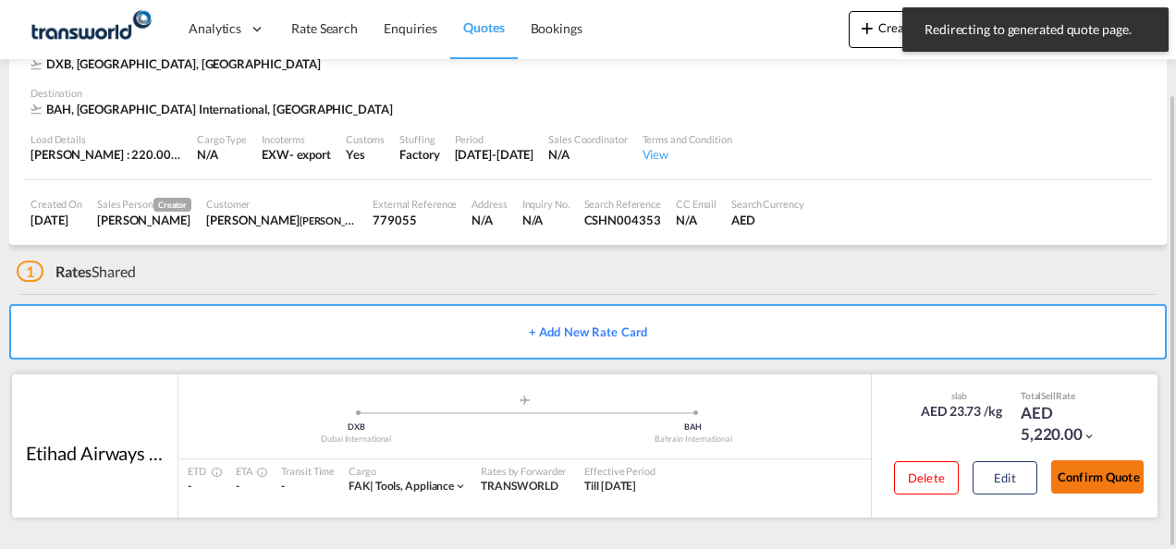
click at [1116, 479] on button "Confirm Quote" at bounding box center [1097, 476] width 92 height 33
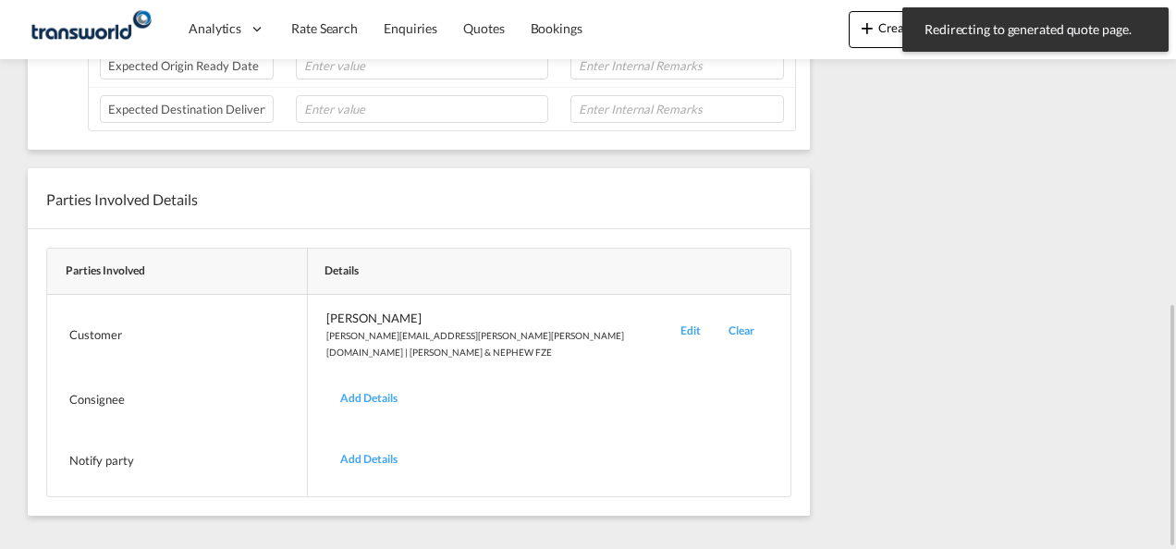
scroll to position [39, 0]
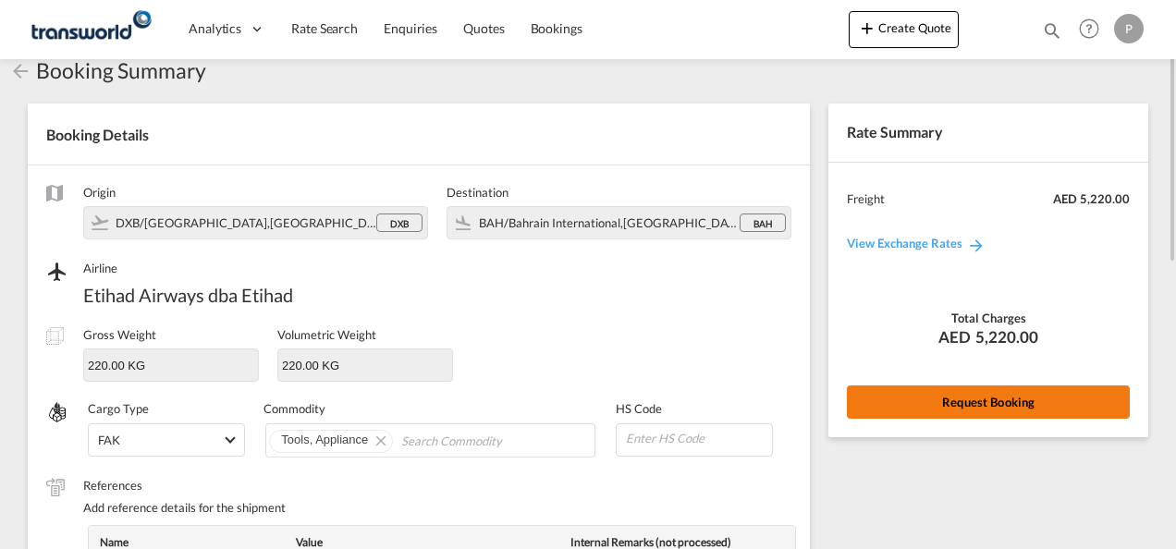
click at [975, 388] on button "Request Booking" at bounding box center [988, 401] width 283 height 33
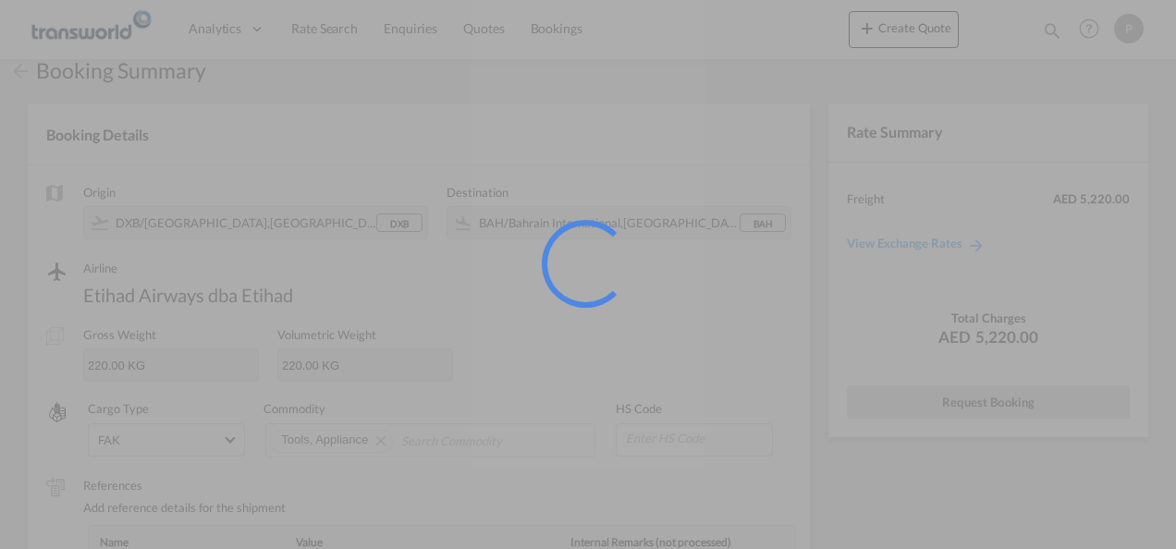
scroll to position [34, 0]
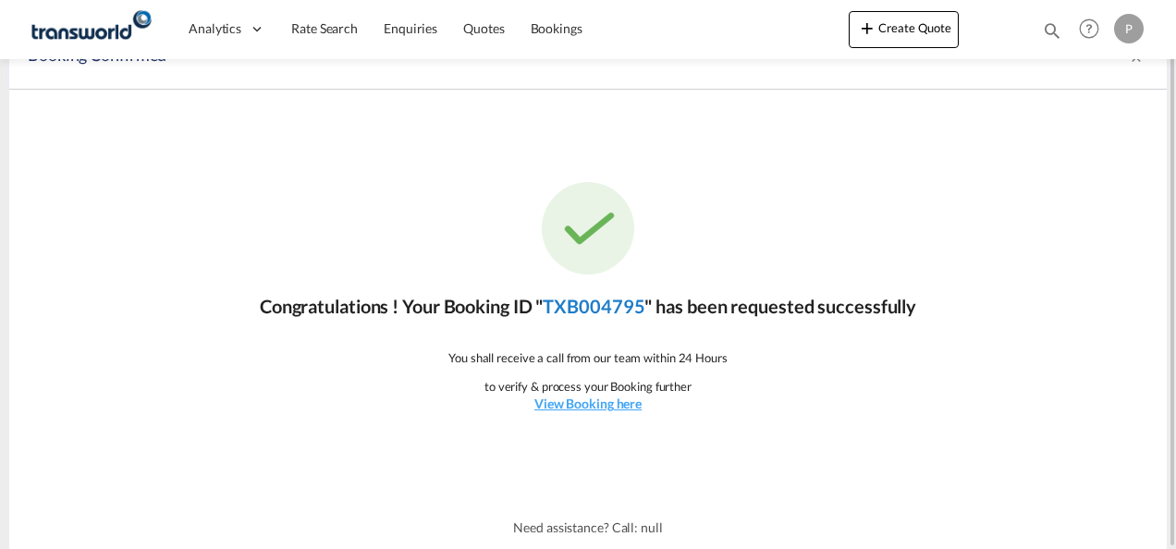
click at [604, 309] on link "TXB004795" at bounding box center [594, 306] width 102 height 22
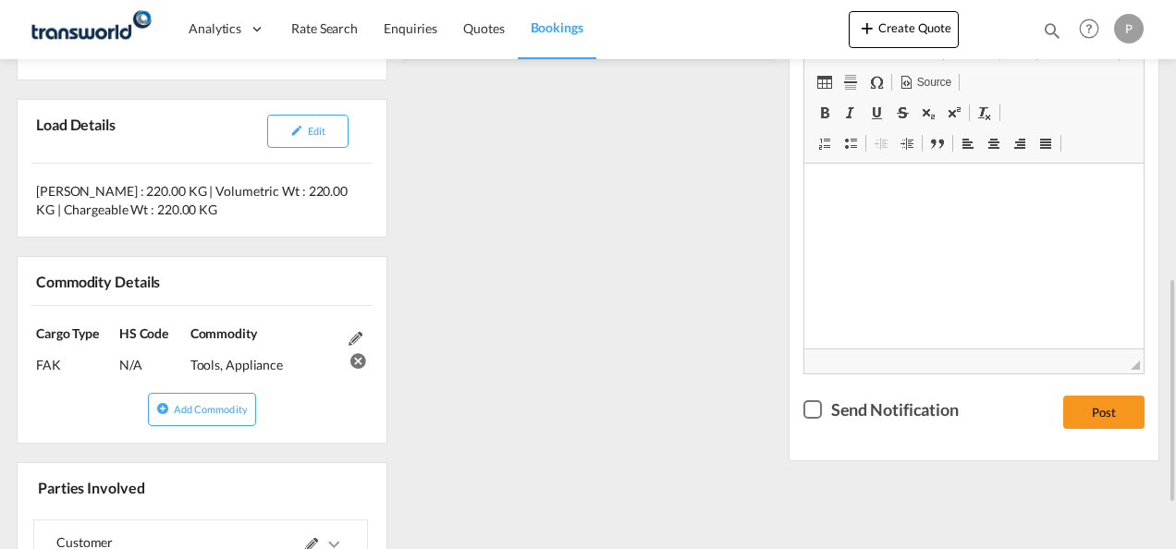
scroll to position [525, 0]
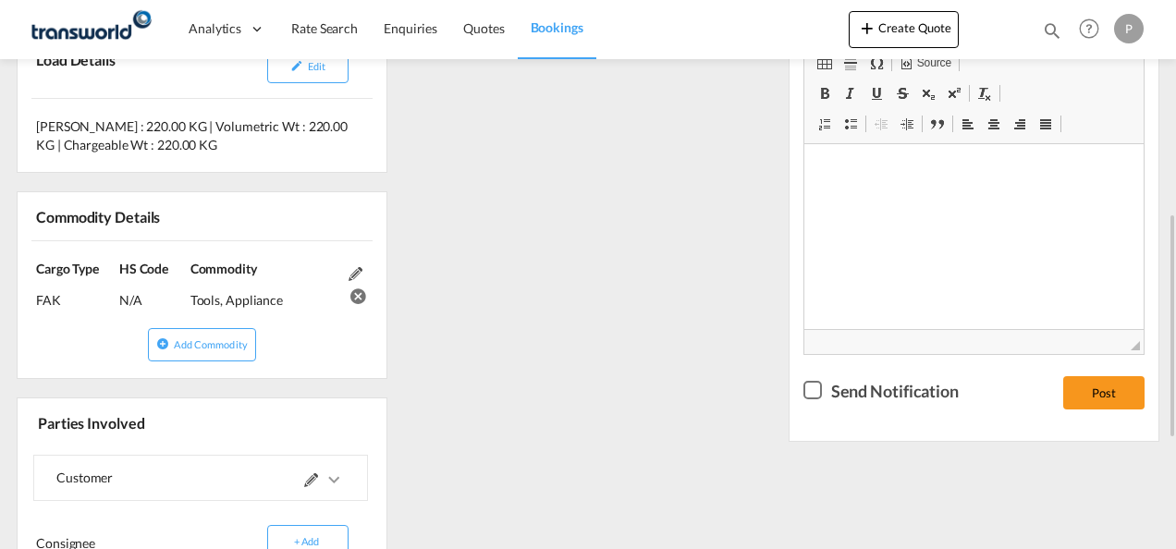
click at [569, 312] on div "References Inquiry No. N/A Quotation No. TXB000004889 Search Reference CSHN0043…" at bounding box center [587, 286] width 1157 height 973
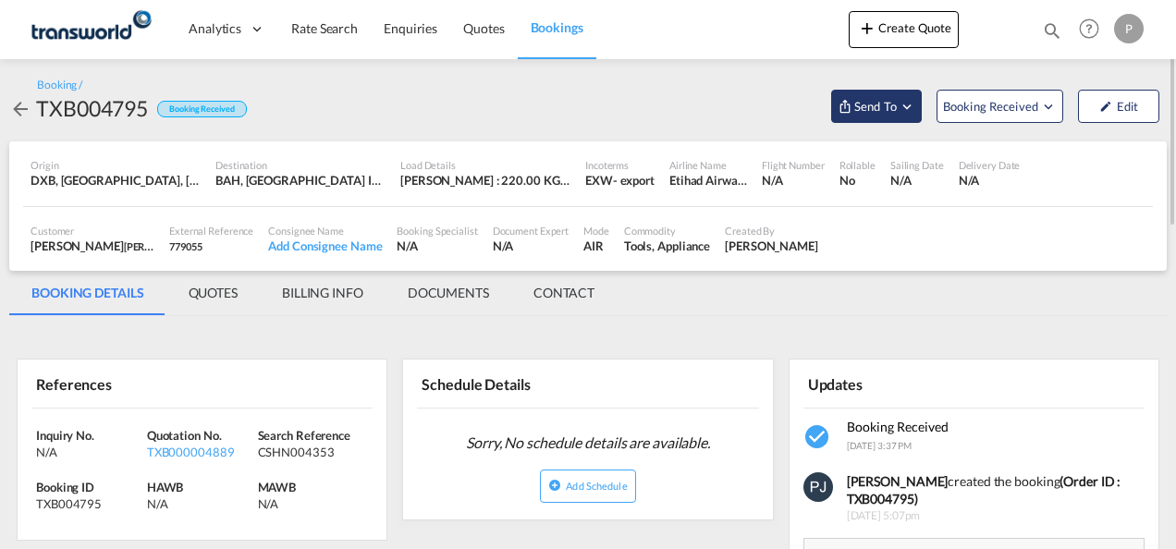
click at [913, 108] on md-icon "Open demo menu" at bounding box center [907, 106] width 17 height 17
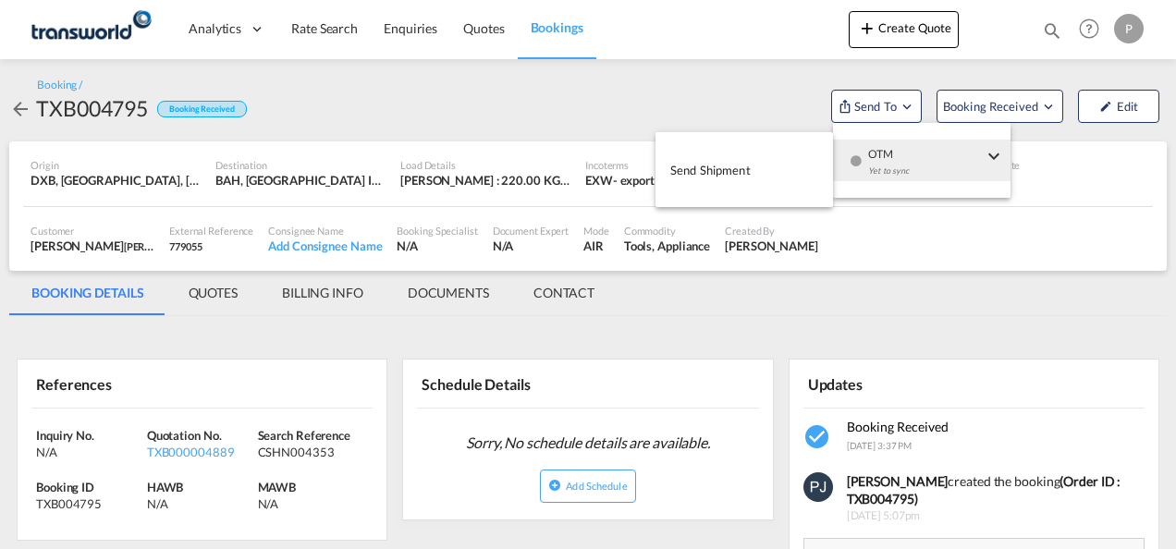
click at [716, 170] on span "Send Shipment" at bounding box center [710, 170] width 80 height 30
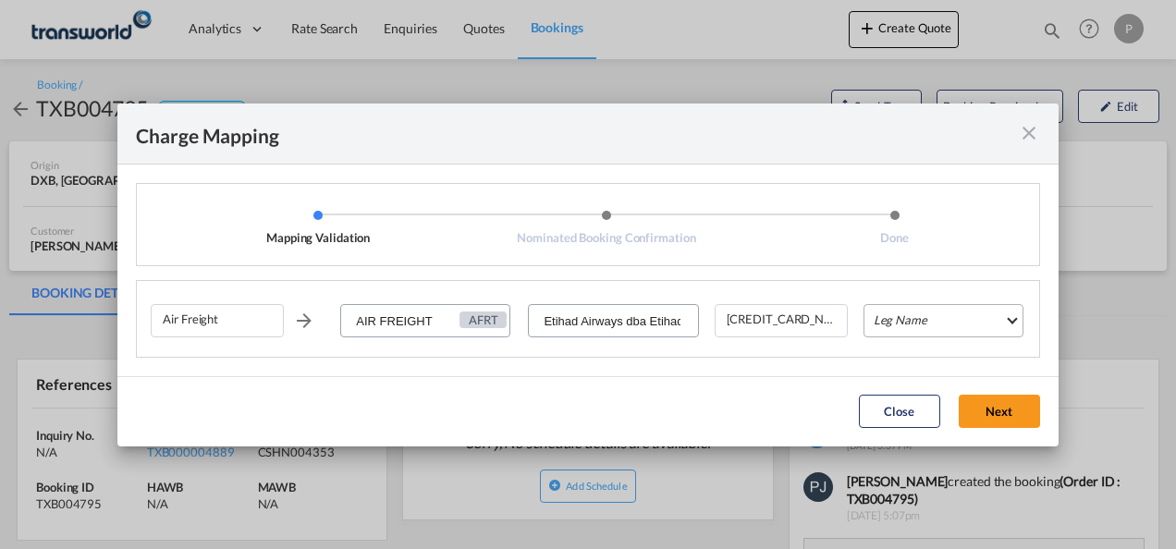
click at [917, 326] on md-select "Leg Name HANDLING ORIGIN HANDLING DESTINATION OTHERS TL PICK UP CUSTOMS ORIGIN …" at bounding box center [943, 320] width 160 height 33
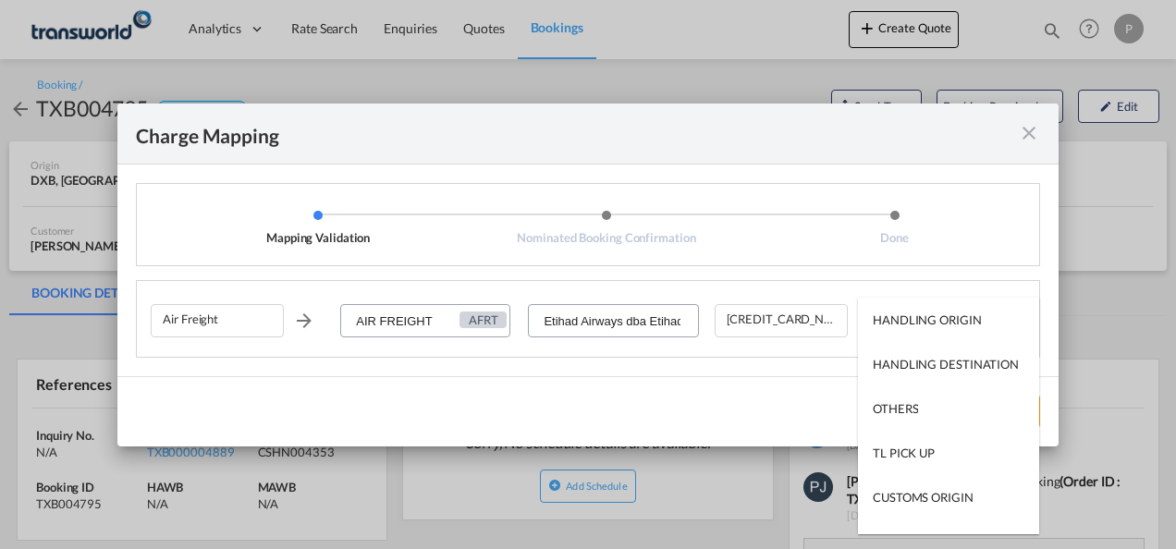
type md-option "HANDLING ORIGIN"
type md-option "AIR"
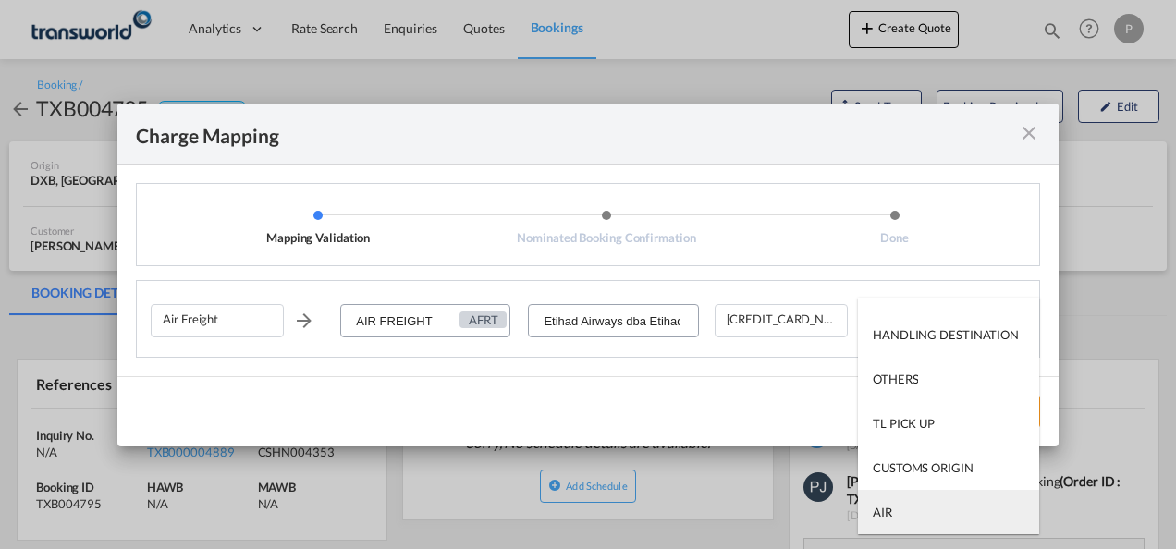
click at [923, 515] on md-option "AIR" at bounding box center [948, 512] width 181 height 44
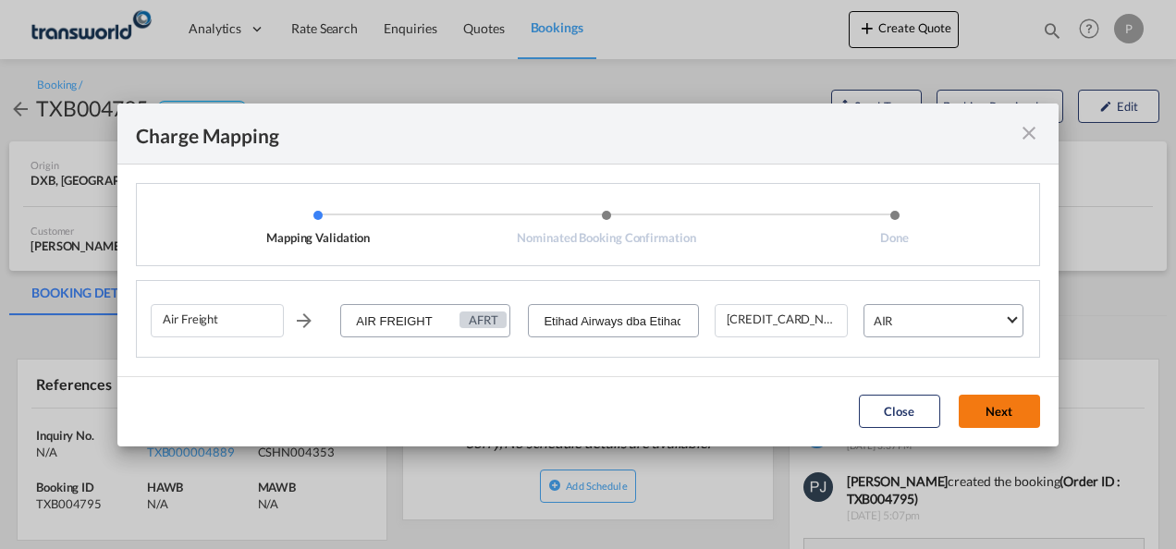
click at [997, 416] on button "Next" at bounding box center [999, 411] width 81 height 33
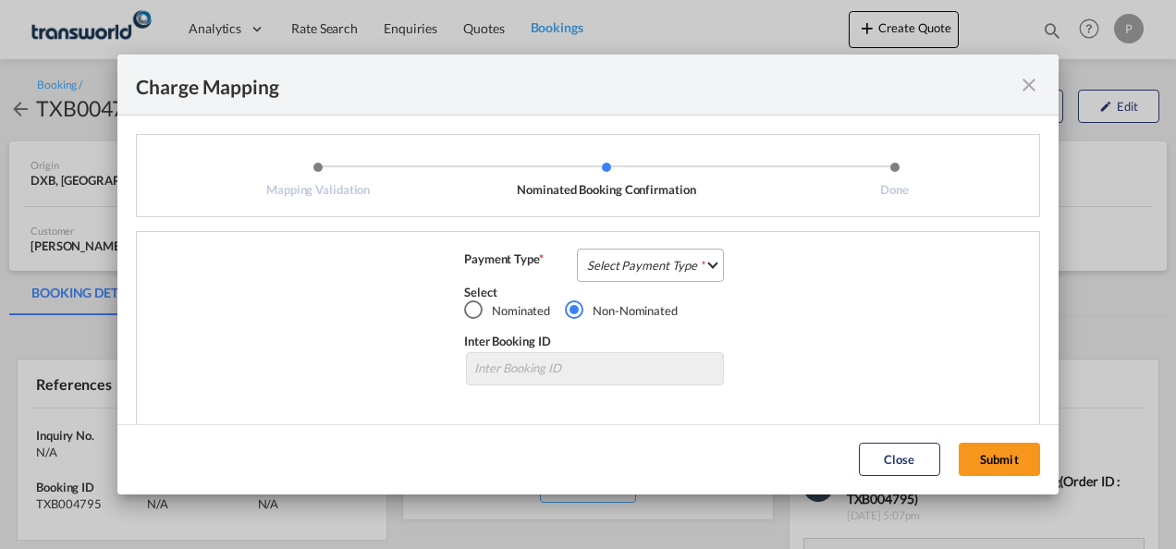
click at [650, 257] on md-select "Select Payment Type COLLECT PREPAID" at bounding box center [650, 265] width 147 height 33
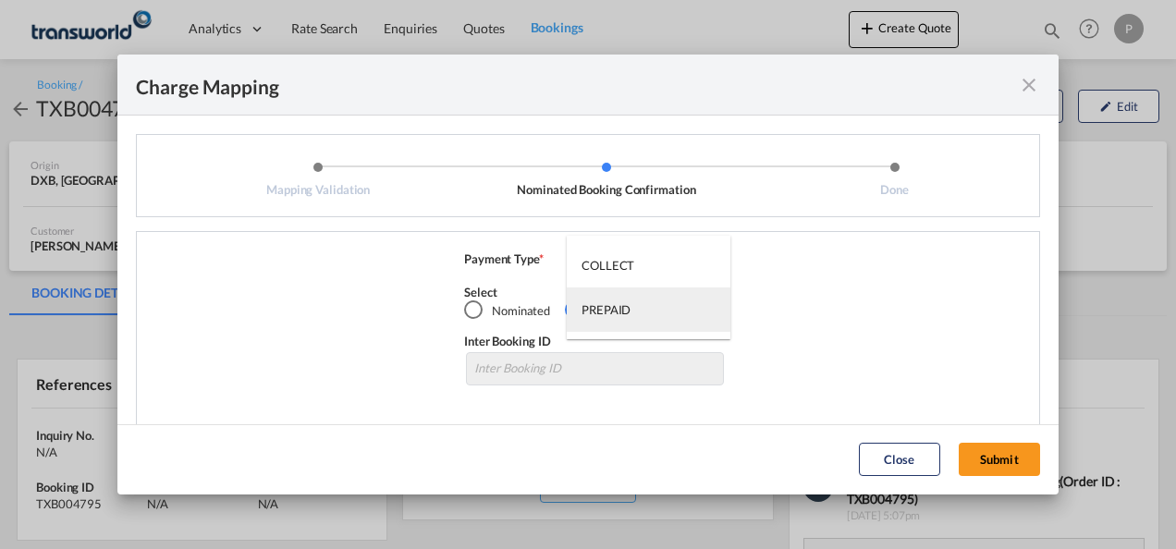
click at [628, 318] on div "PREPAID" at bounding box center [605, 309] width 49 height 17
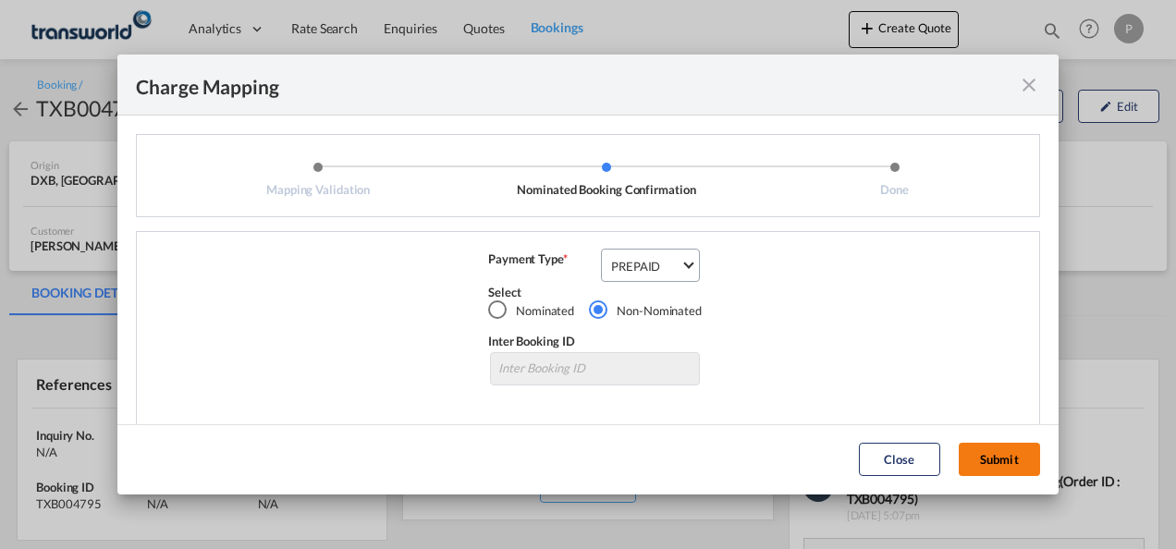
click at [999, 468] on button "Submit" at bounding box center [999, 459] width 81 height 33
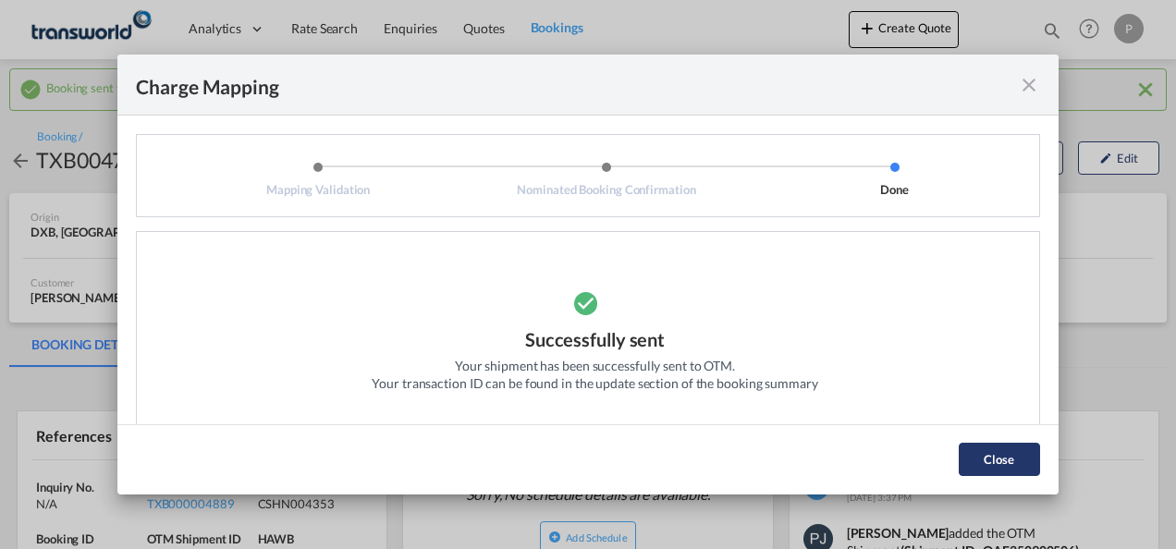
click at [1011, 462] on button "Close" at bounding box center [999, 459] width 81 height 33
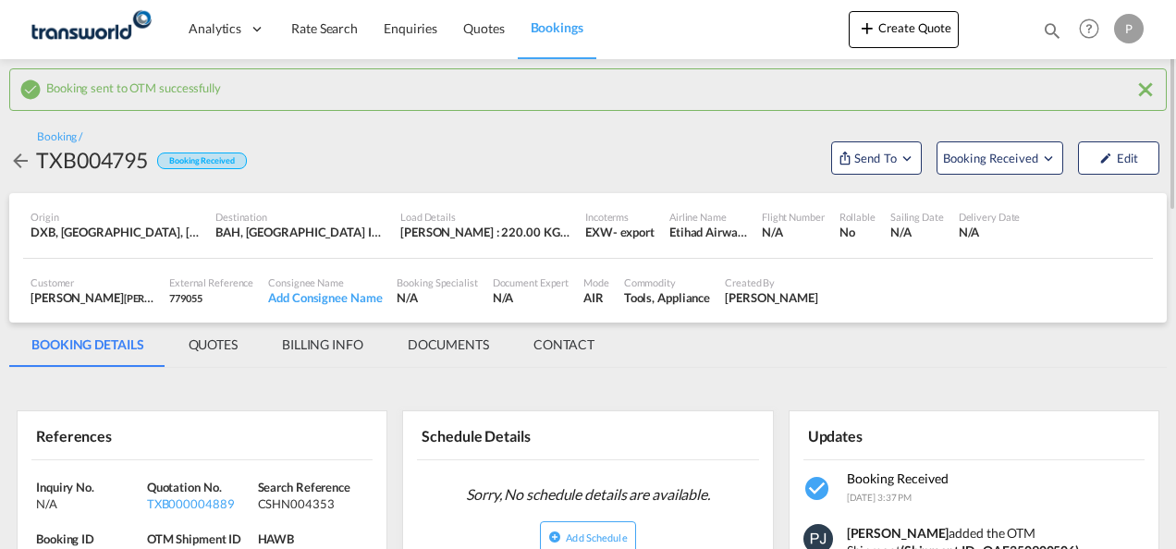
scroll to position [185, 0]
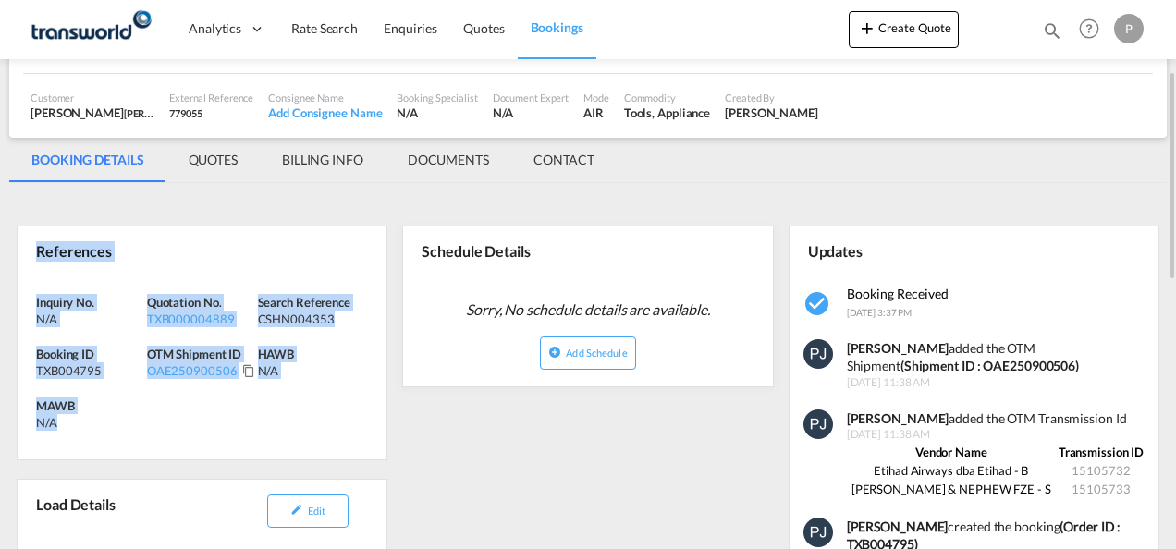
drag, startPoint x: 39, startPoint y: 245, endPoint x: 179, endPoint y: 424, distance: 227.8
click at [179, 424] on div "References Inquiry No. N/A Quotation No. TXB000004889 Search Reference CSHN0043…" at bounding box center [202, 343] width 371 height 235
copy div "References Inquiry No. N/A Quotation No. TXB000004889 Search Reference CSHN0043…"
